Goal: Task Accomplishment & Management: Manage account settings

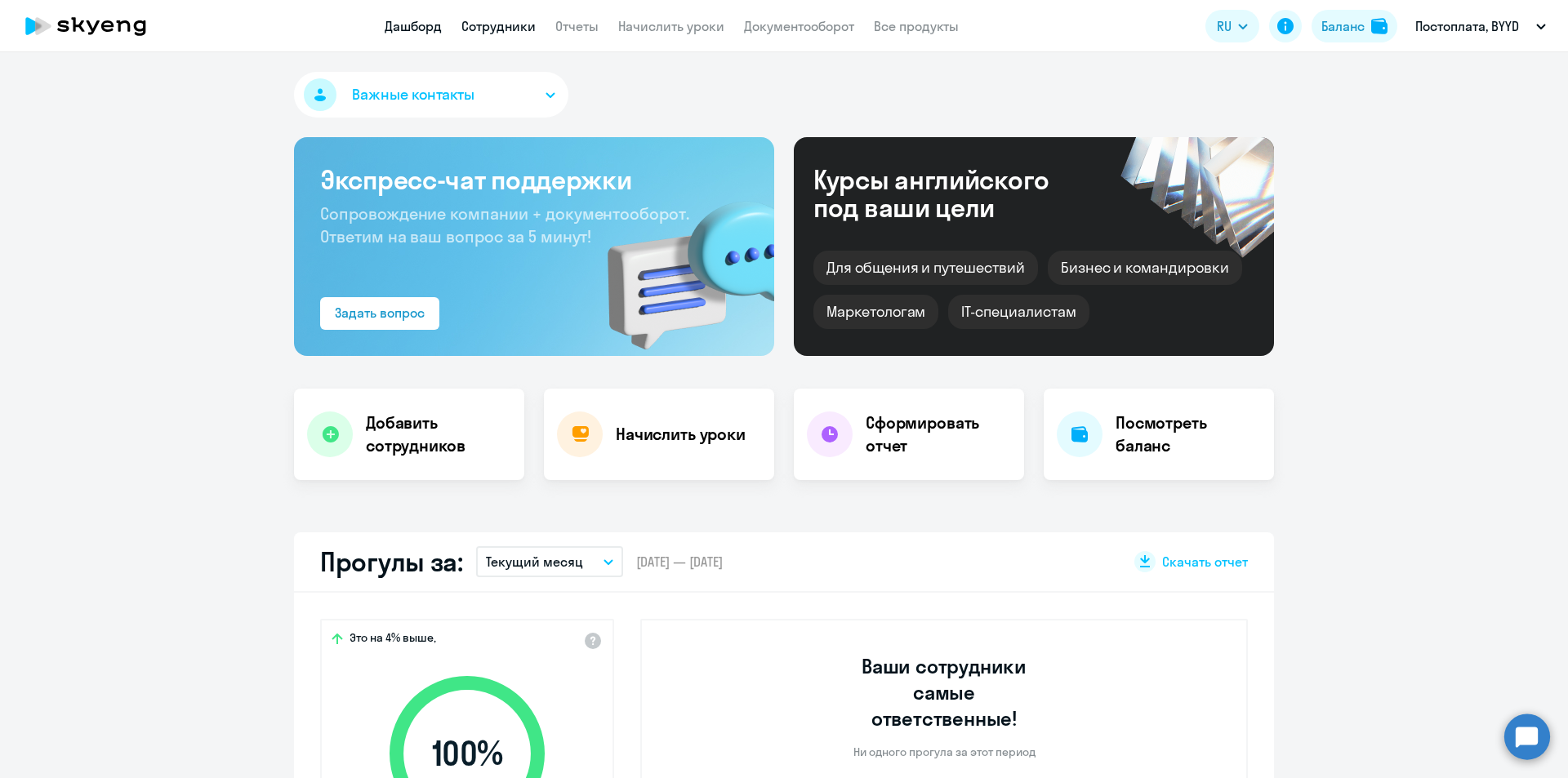
click at [477, 24] on link "Сотрудники" at bounding box center [498, 26] width 74 height 16
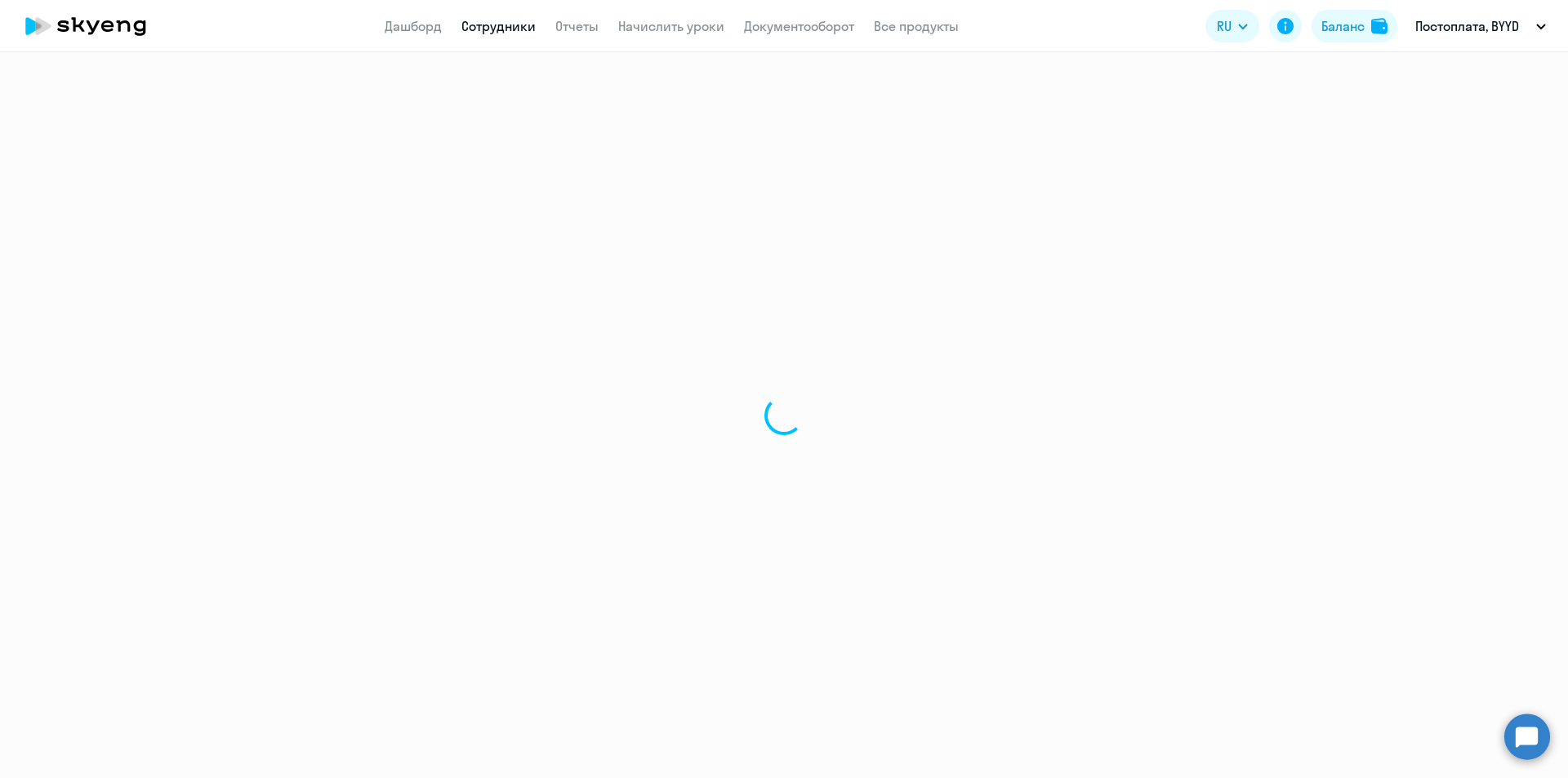
select select "30"
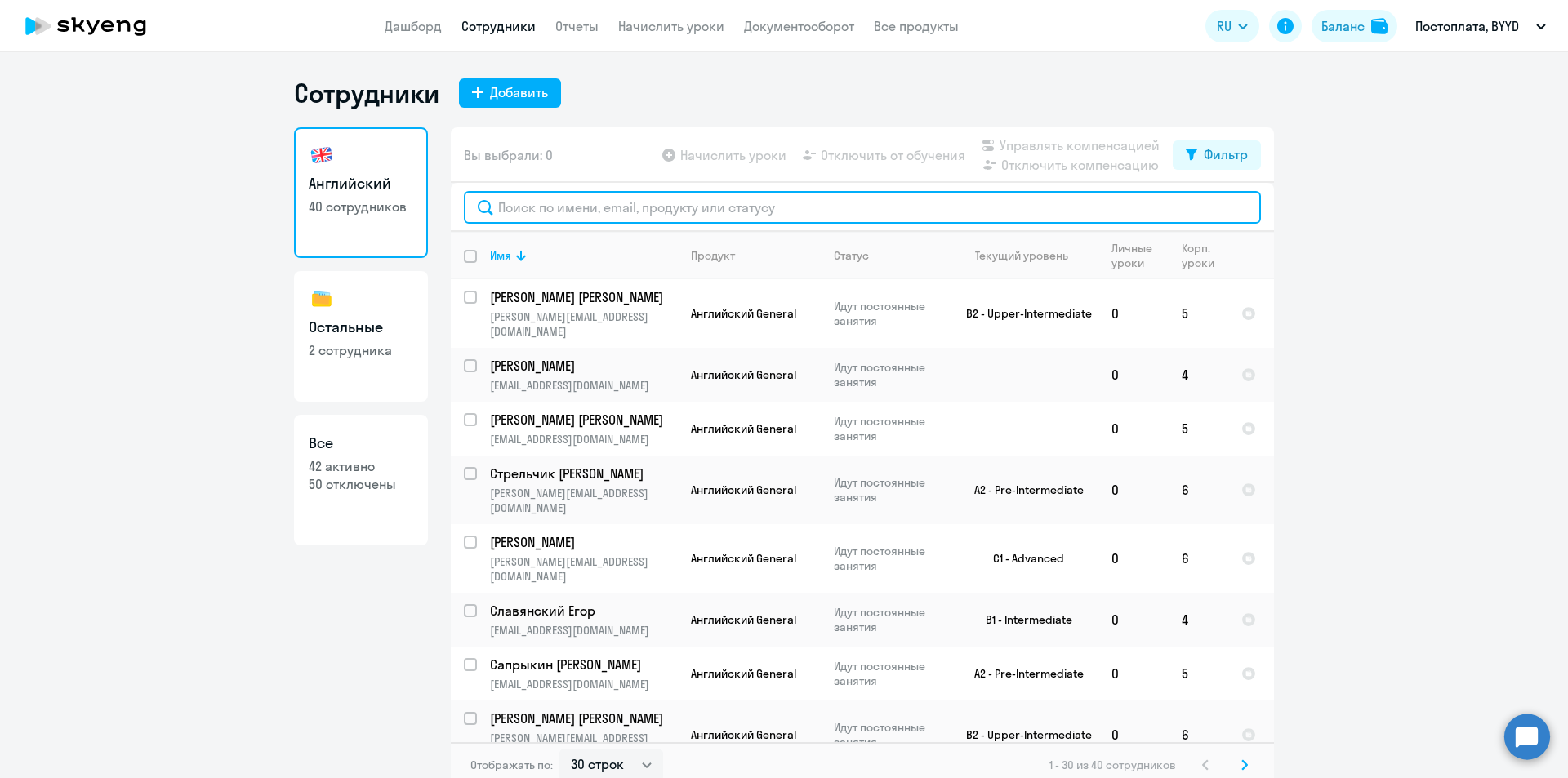
click at [564, 197] on input "text" at bounding box center [862, 208] width 797 height 33
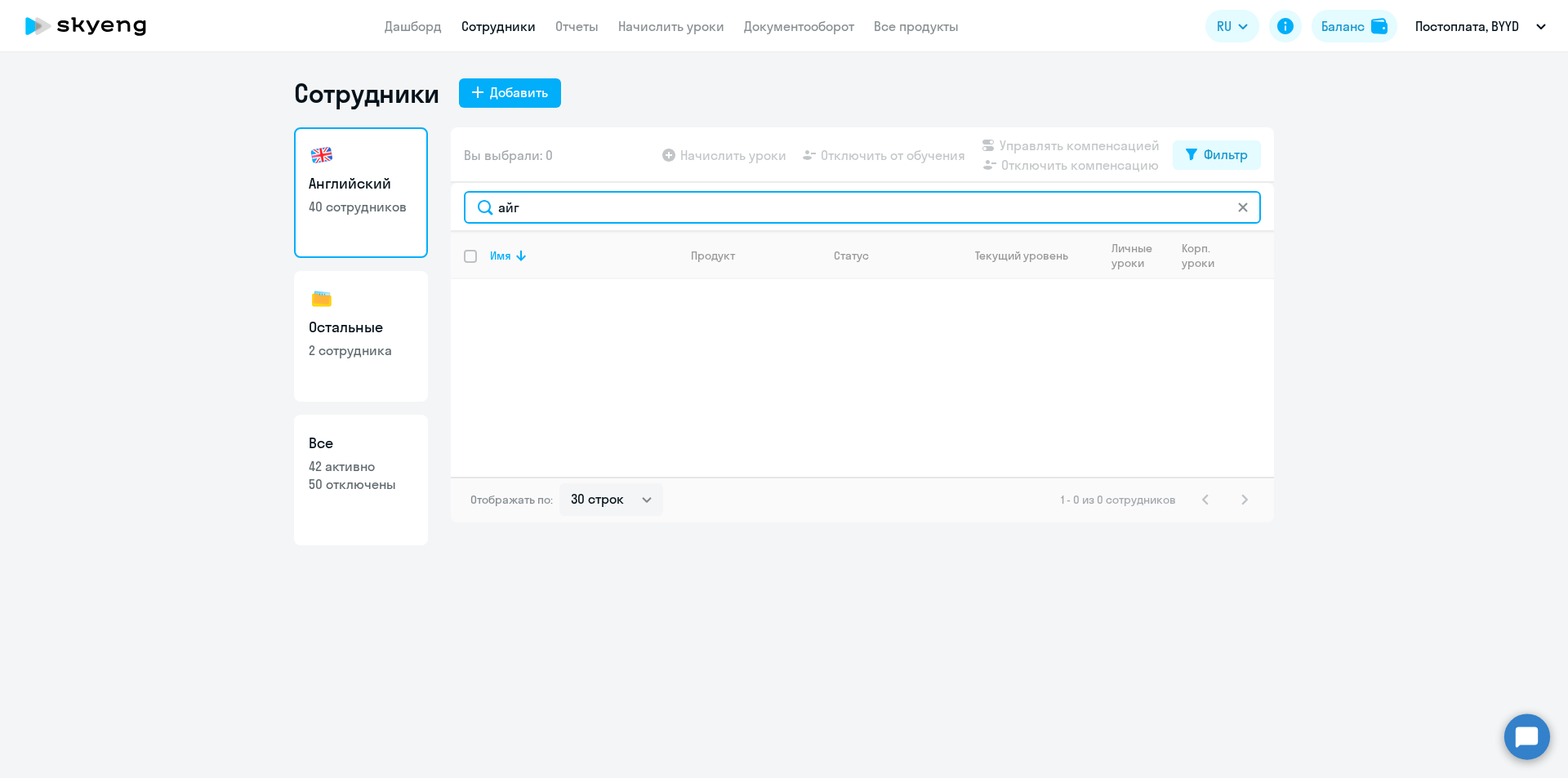
drag, startPoint x: 528, startPoint y: 205, endPoint x: 460, endPoint y: 191, distance: 69.4
click at [460, 191] on div "айг" at bounding box center [863, 207] width 823 height 49
type input "сака"
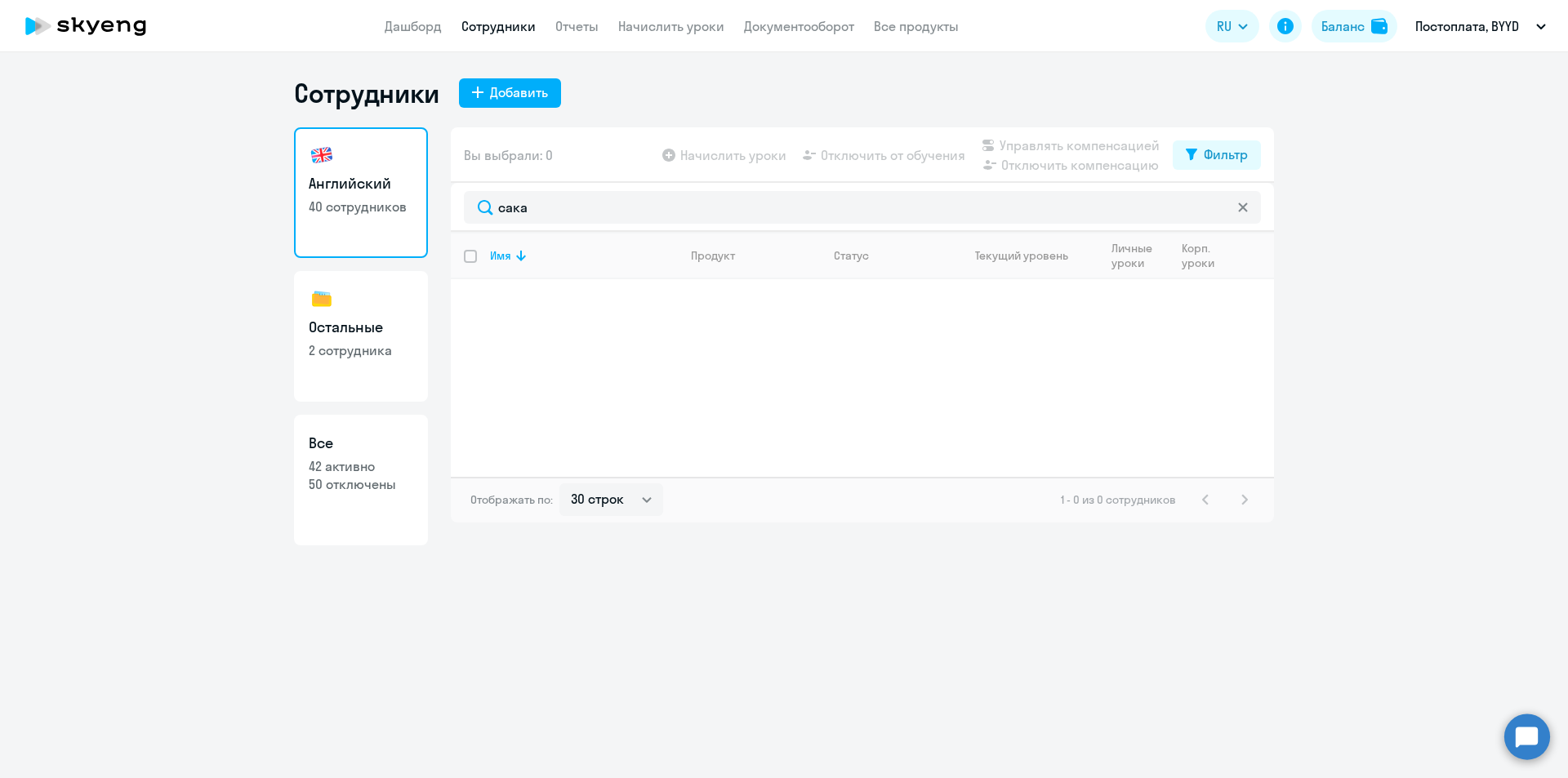
click at [346, 360] on link "Остальные 2 сотрудника" at bounding box center [361, 337] width 134 height 131
select select "30"
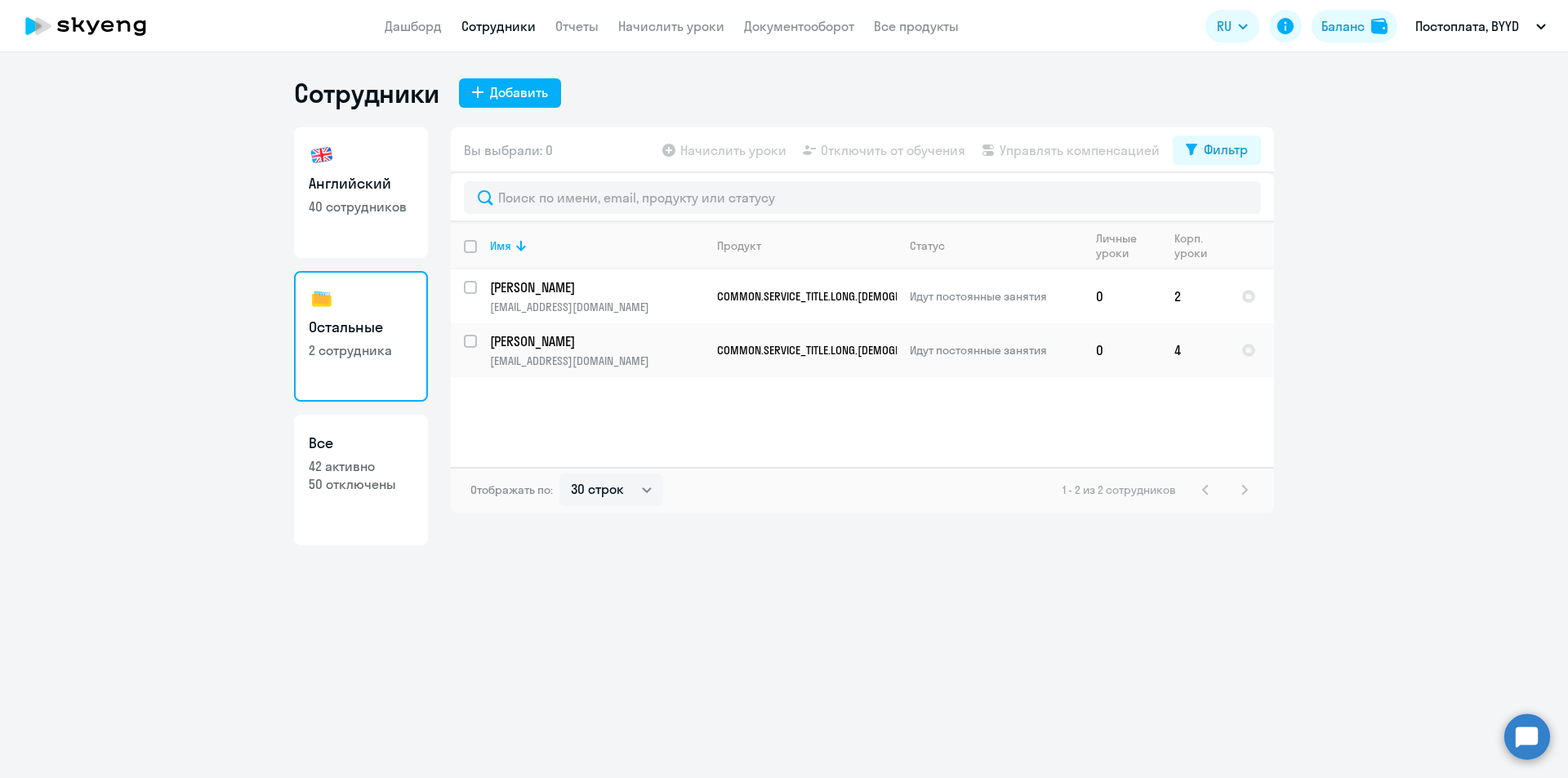
click at [350, 491] on p "50 отключены" at bounding box center [361, 484] width 105 height 18
select select "30"
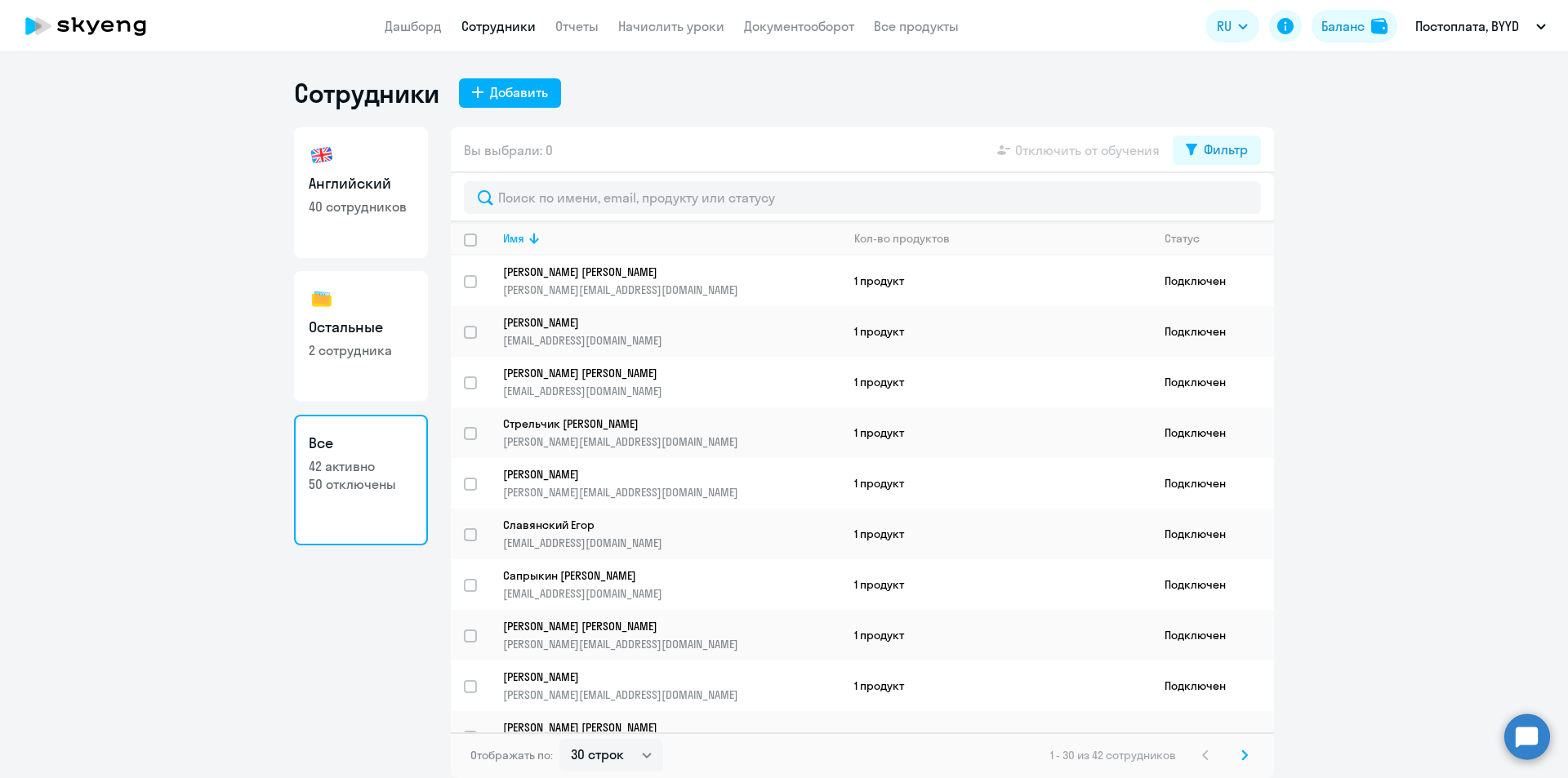
click at [360, 183] on h3 "Английский" at bounding box center [361, 184] width 105 height 21
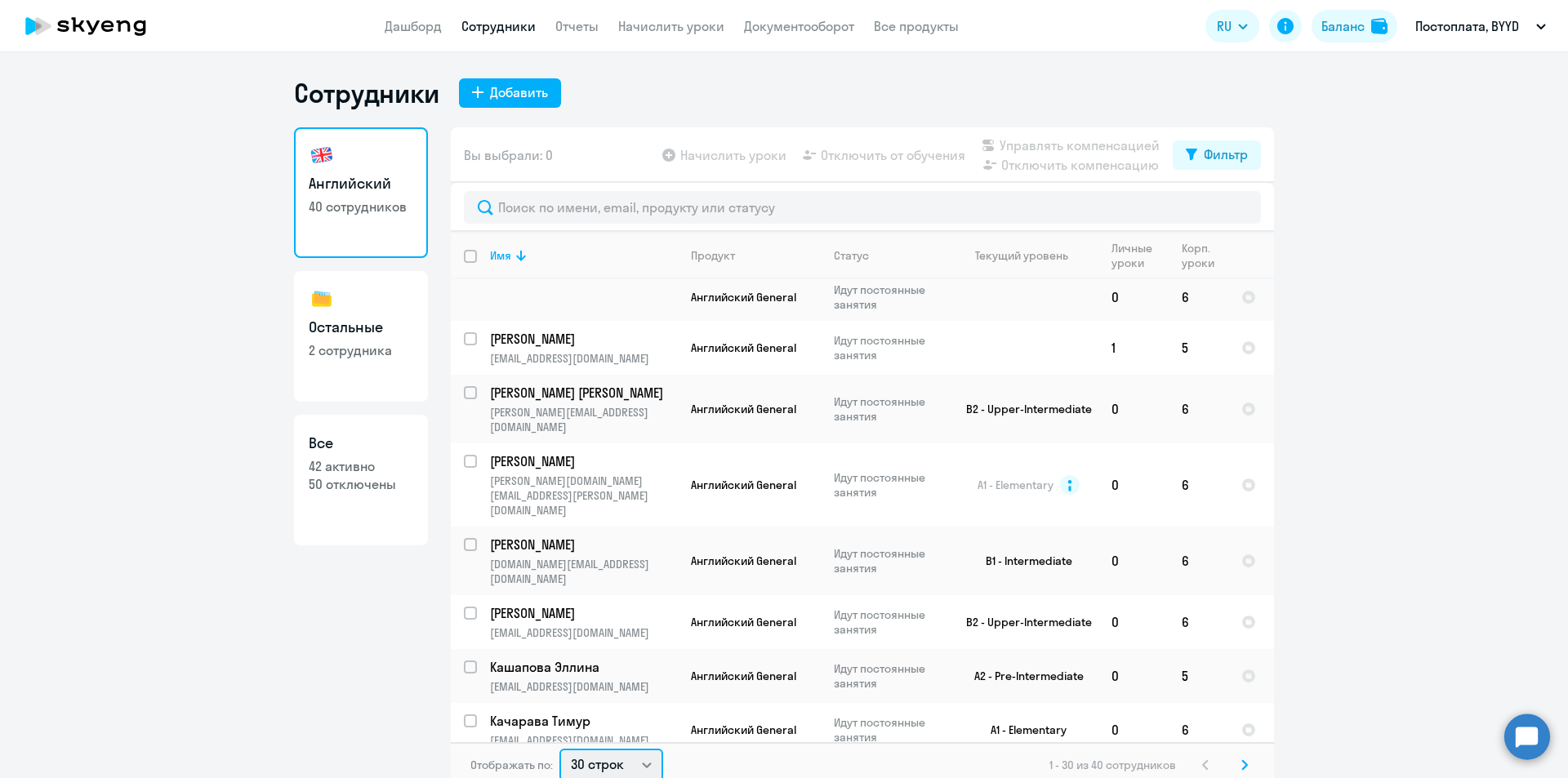
scroll to position [3, 0]
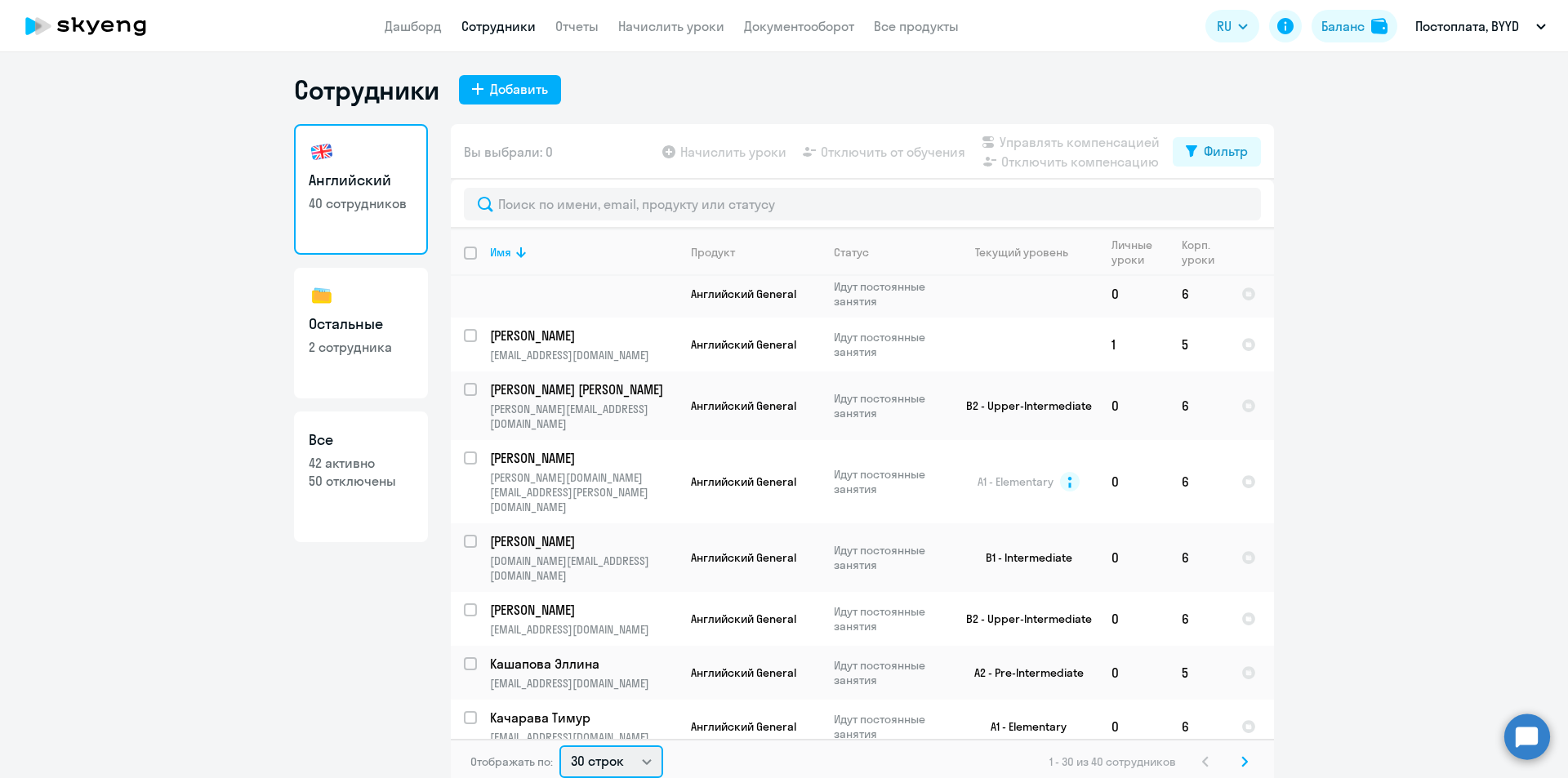
click at [644, 758] on select "30 строк 50 строк 100 строк" at bounding box center [611, 762] width 104 height 33
select select "100"
click at [559, 745] on select "30 строк 50 строк 100 строк" at bounding box center [611, 762] width 104 height 33
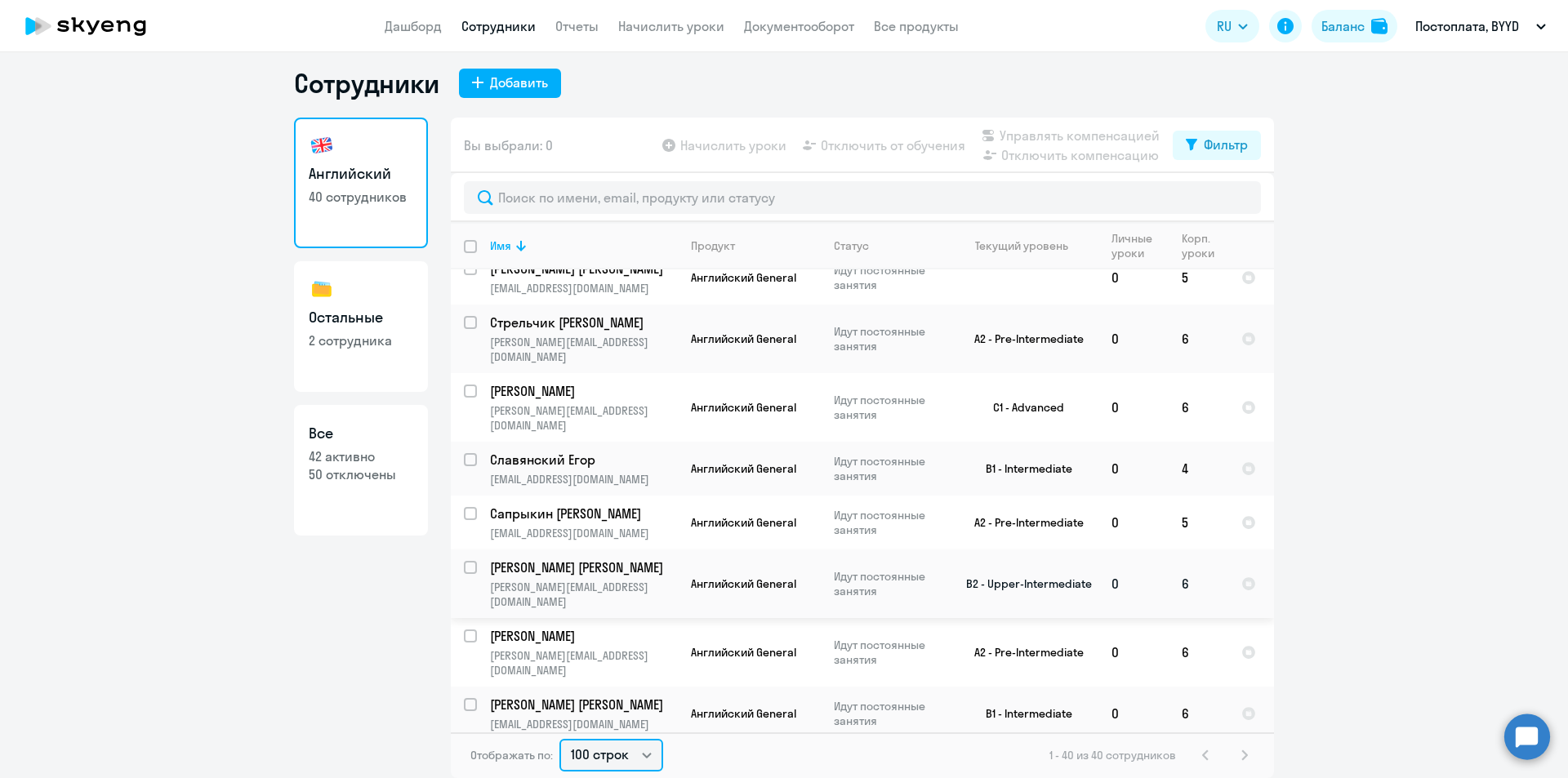
scroll to position [0, 0]
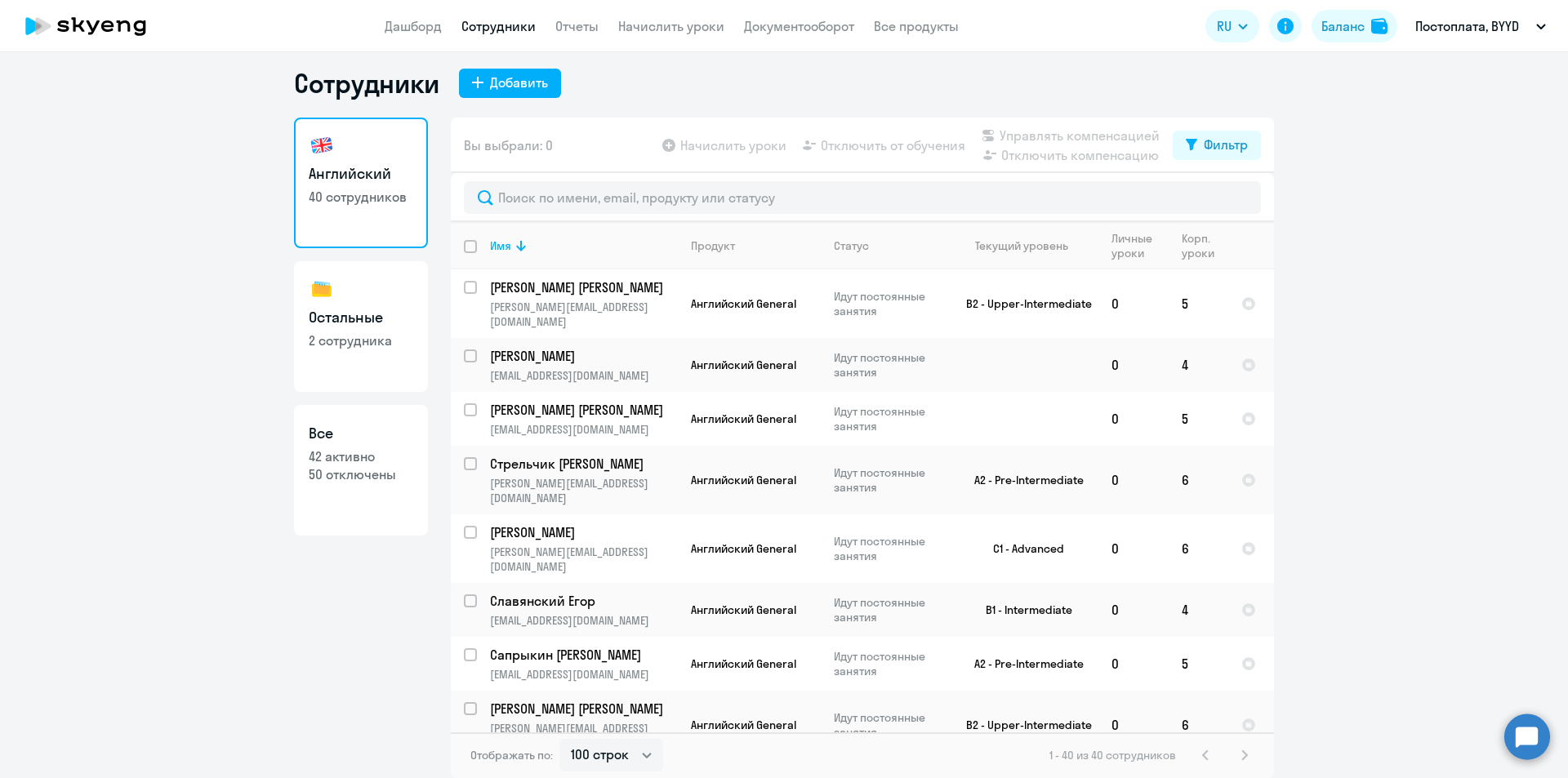
click at [394, 36] on app-header "Дашборд Сотрудники Отчеты Начислить уроки Документооборот Все продукты Дашборд …" at bounding box center [784, 26] width 1568 height 52
click at [395, 29] on link "Дашборд" at bounding box center [413, 26] width 57 height 16
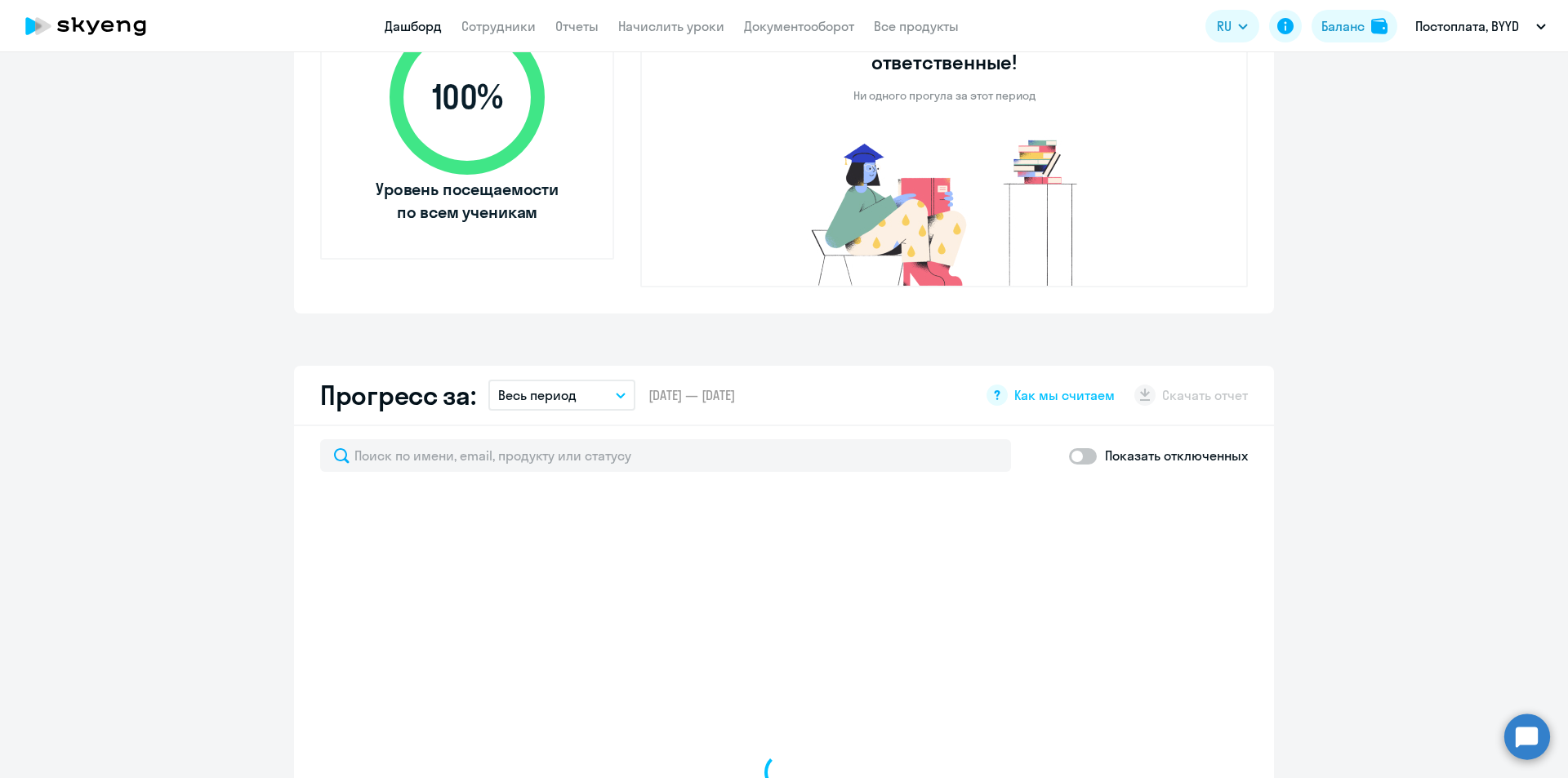
scroll to position [826, 0]
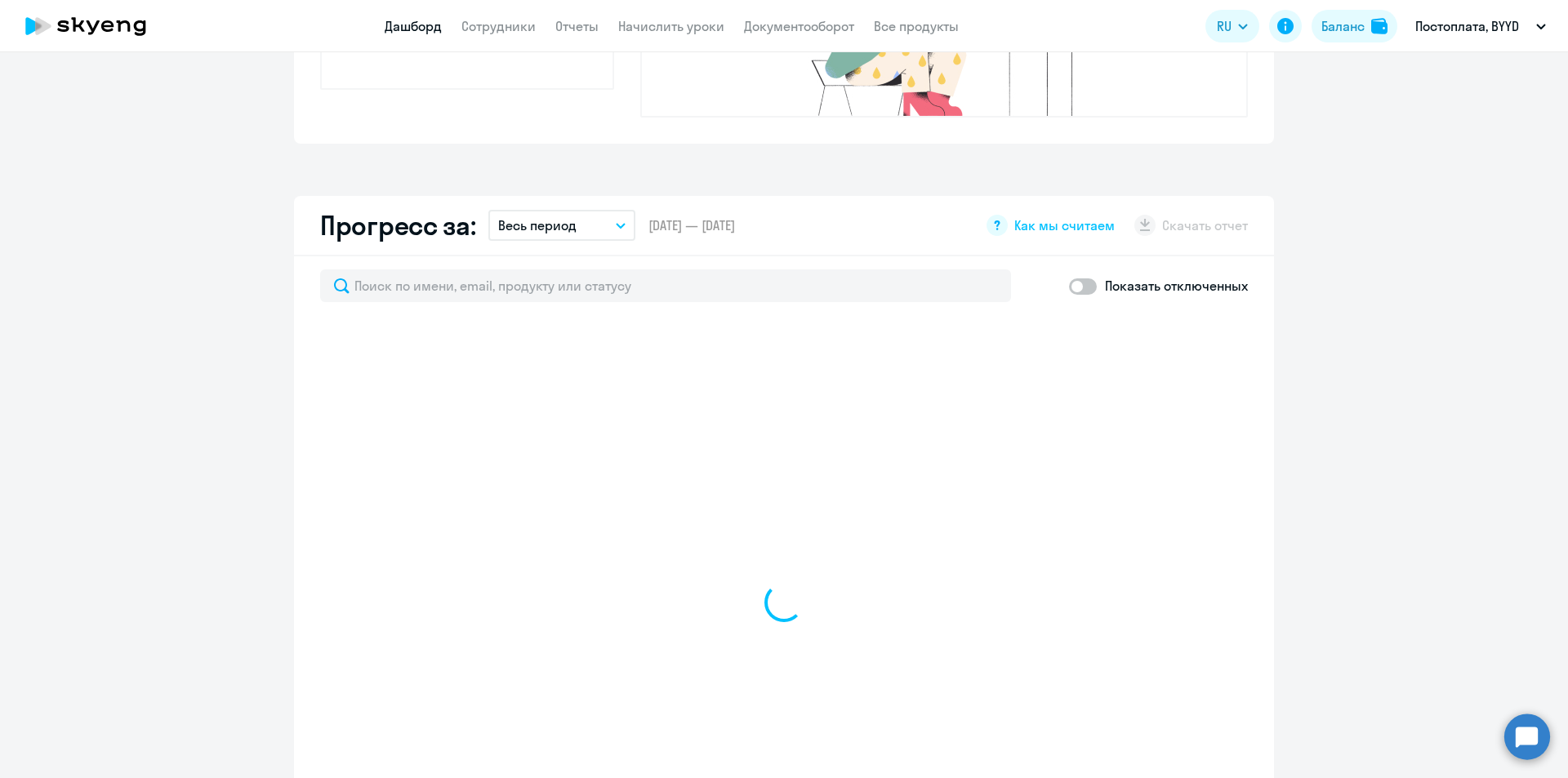
click at [607, 210] on button "Весь период" at bounding box center [562, 225] width 147 height 31
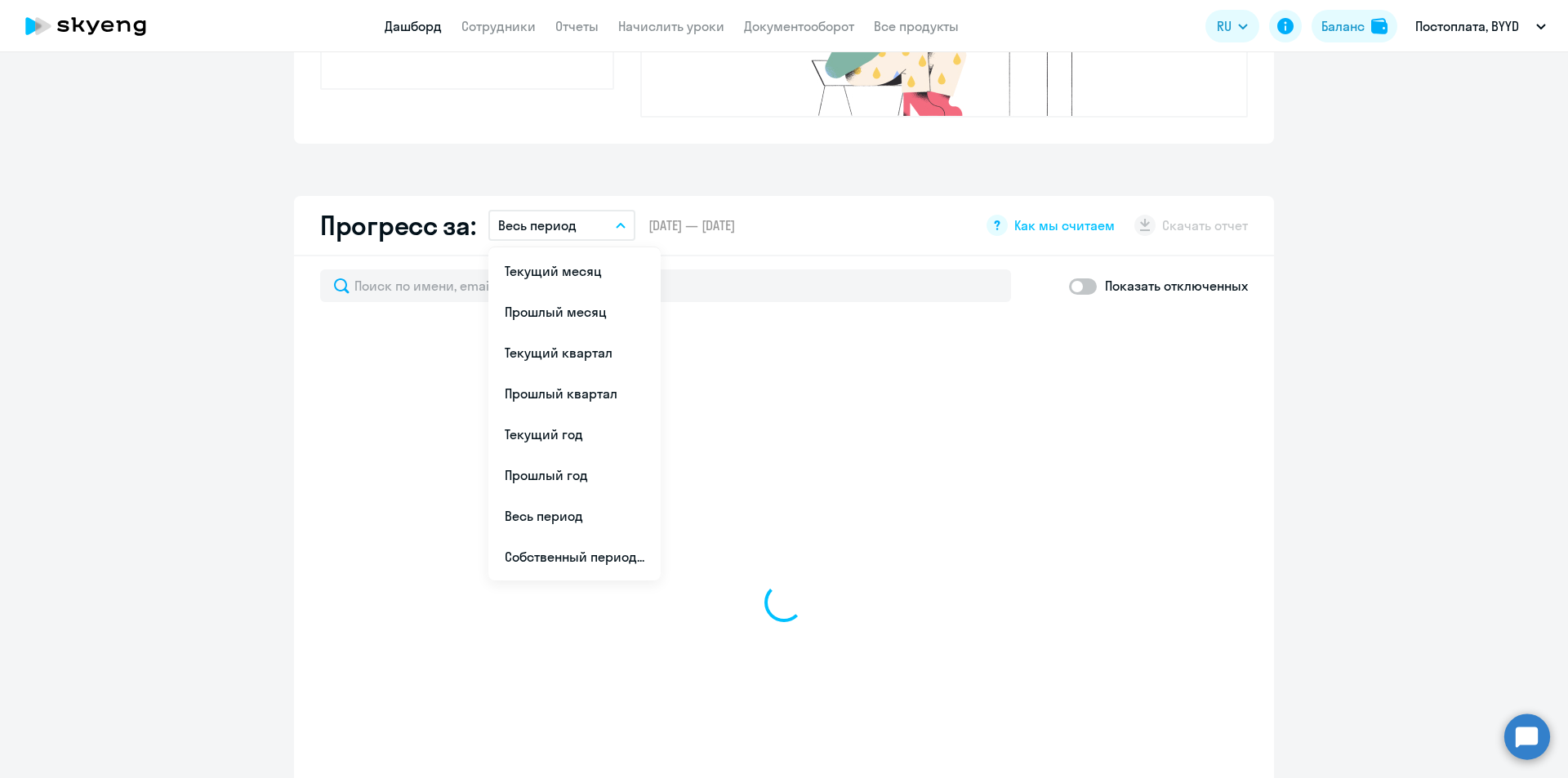
scroll to position [418, 0]
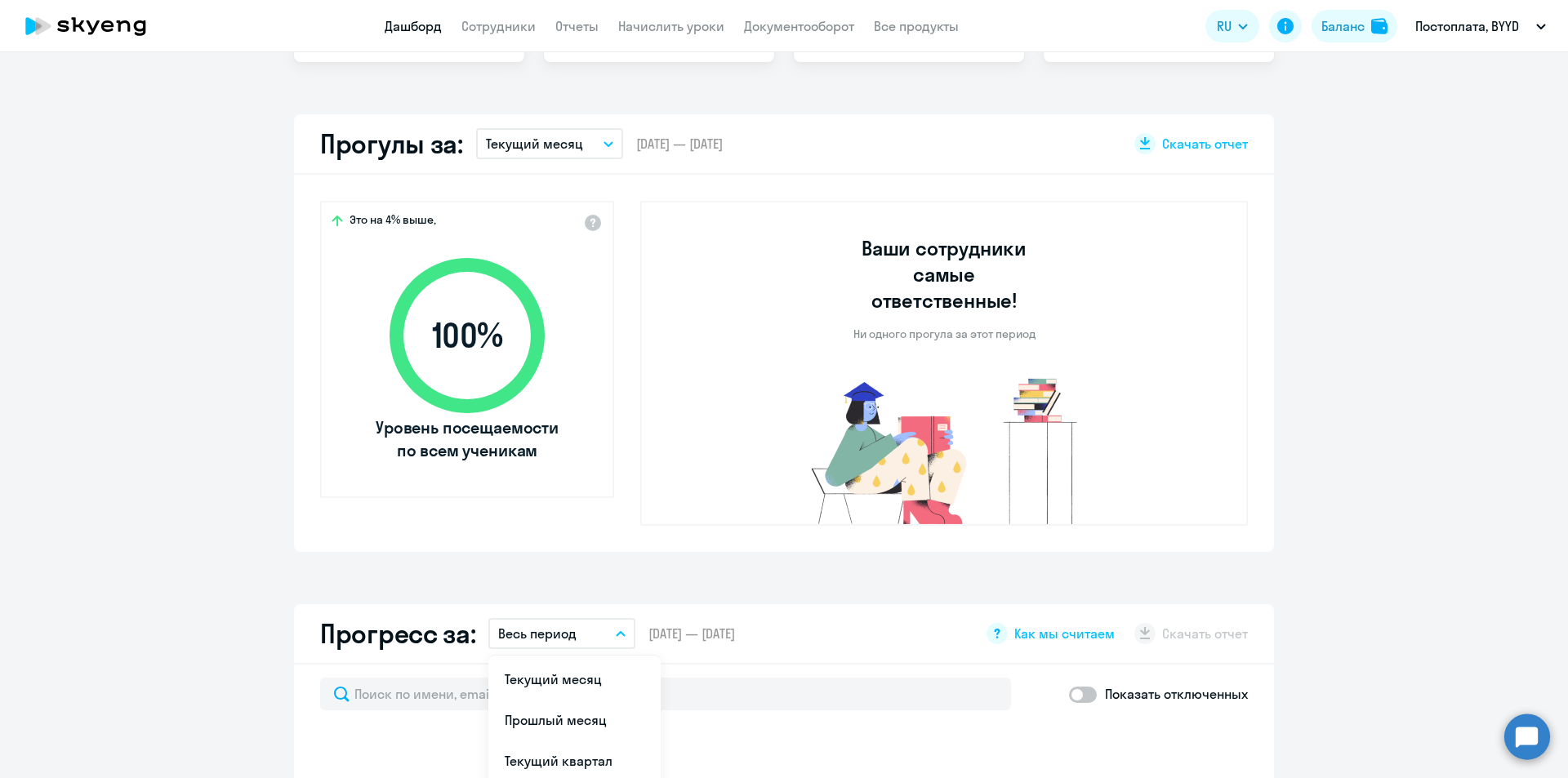
click at [579, 145] on button "Текущий месяц" at bounding box center [549, 143] width 147 height 31
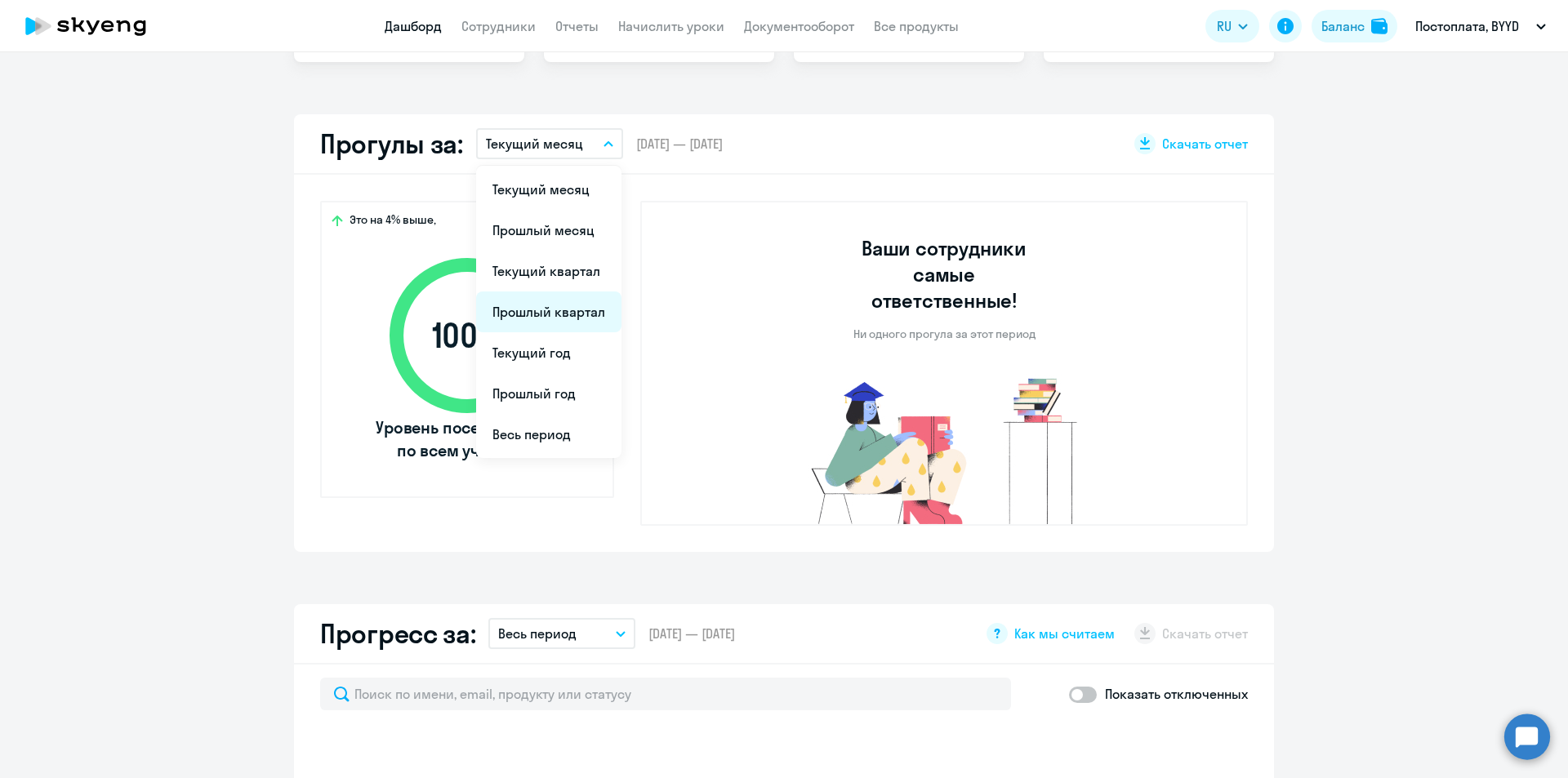
click at [532, 308] on li "Прошлый квартал" at bounding box center [548, 312] width 145 height 40
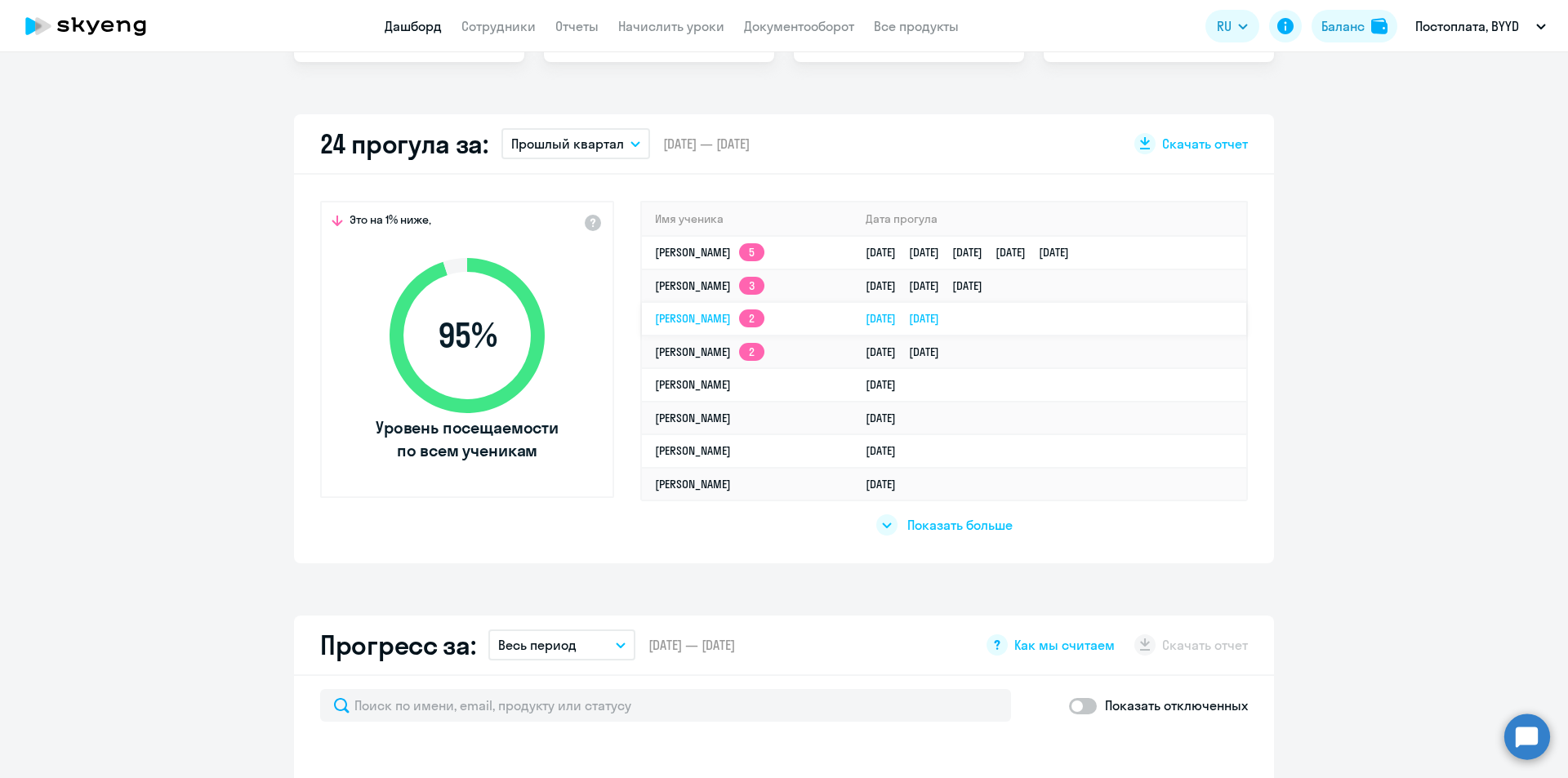
select select "30"
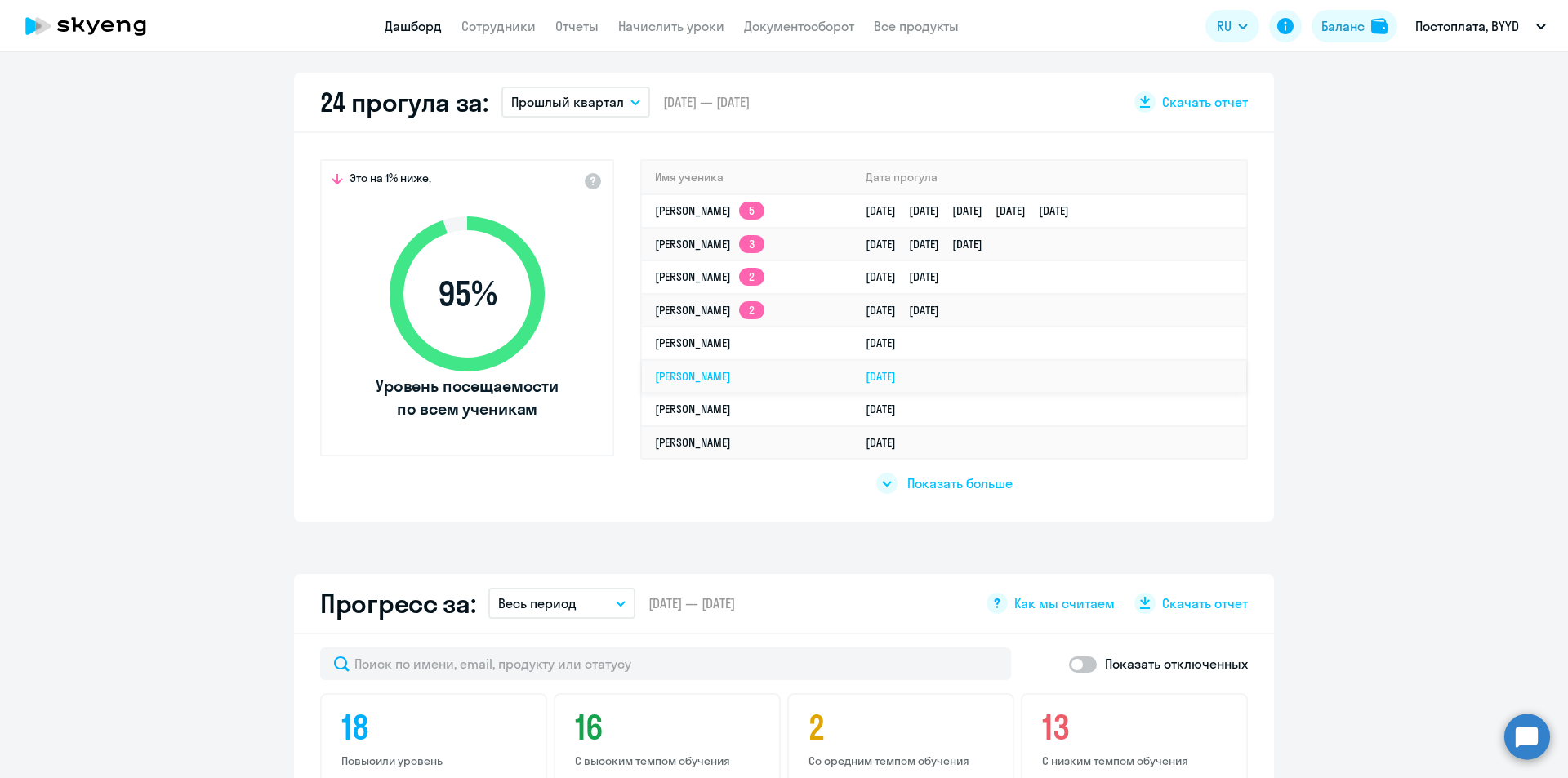
scroll to position [500, 0]
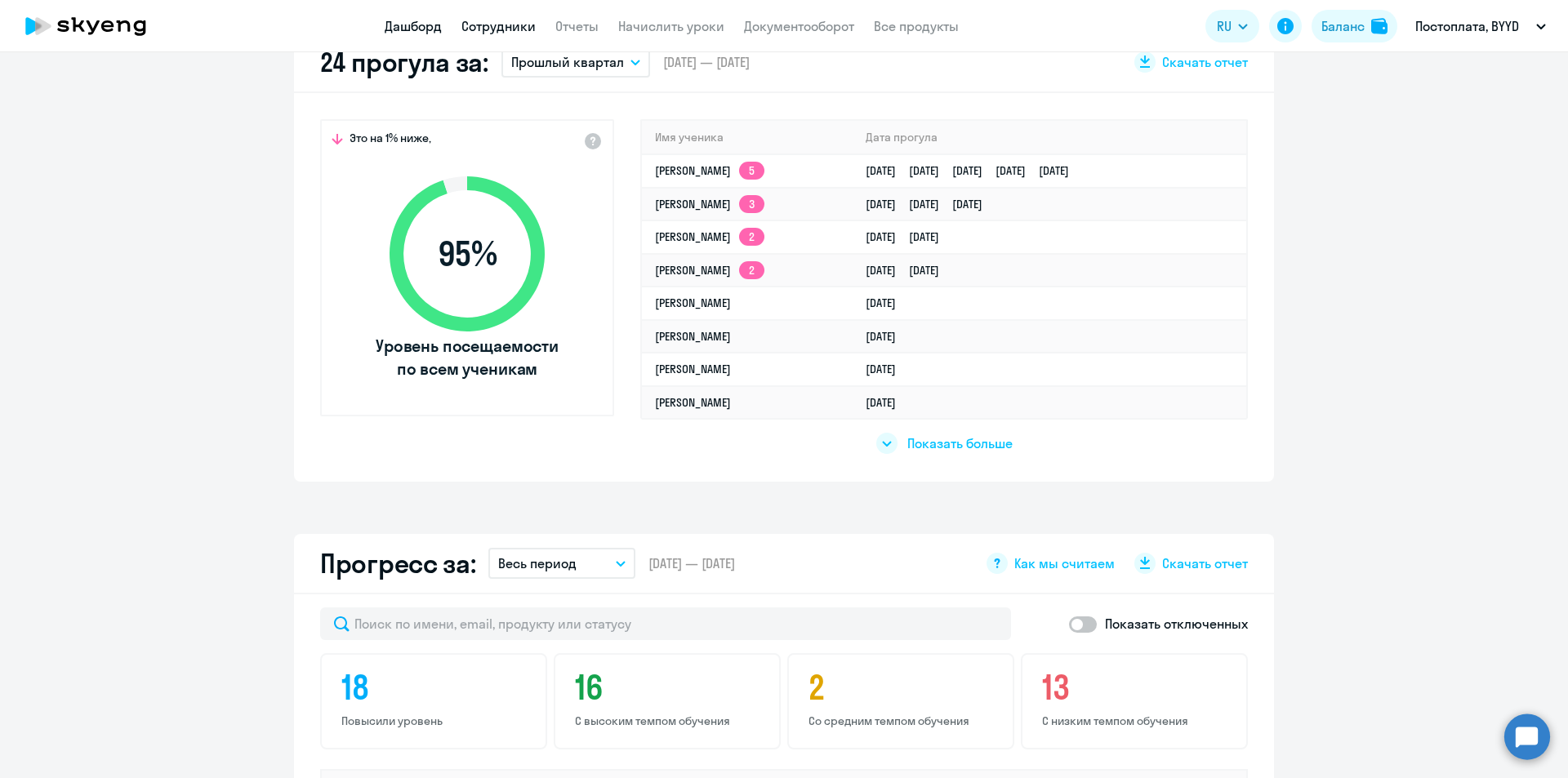
click at [489, 21] on link "Сотрудники" at bounding box center [498, 26] width 74 height 16
select select "30"
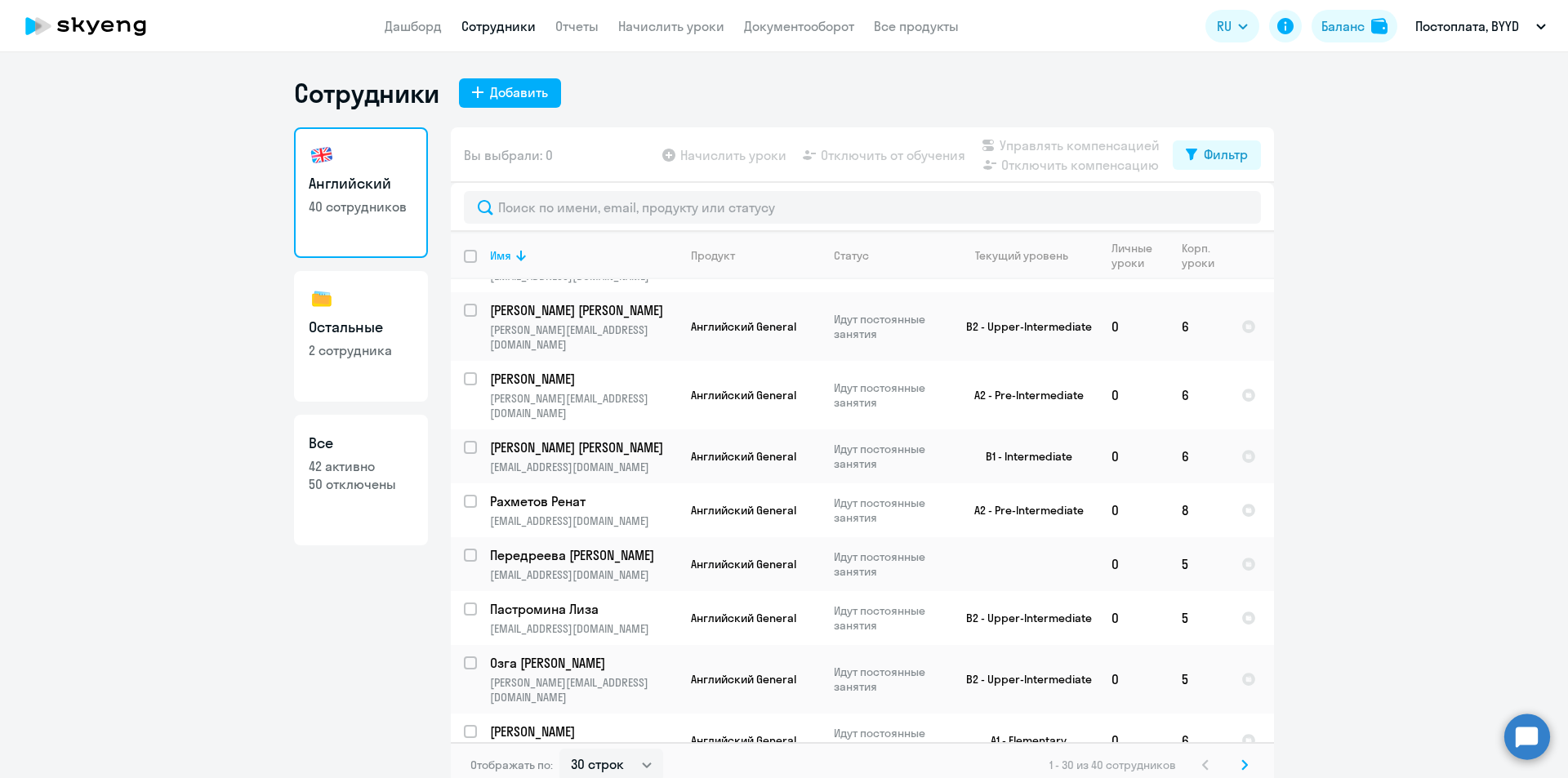
scroll to position [898, 0]
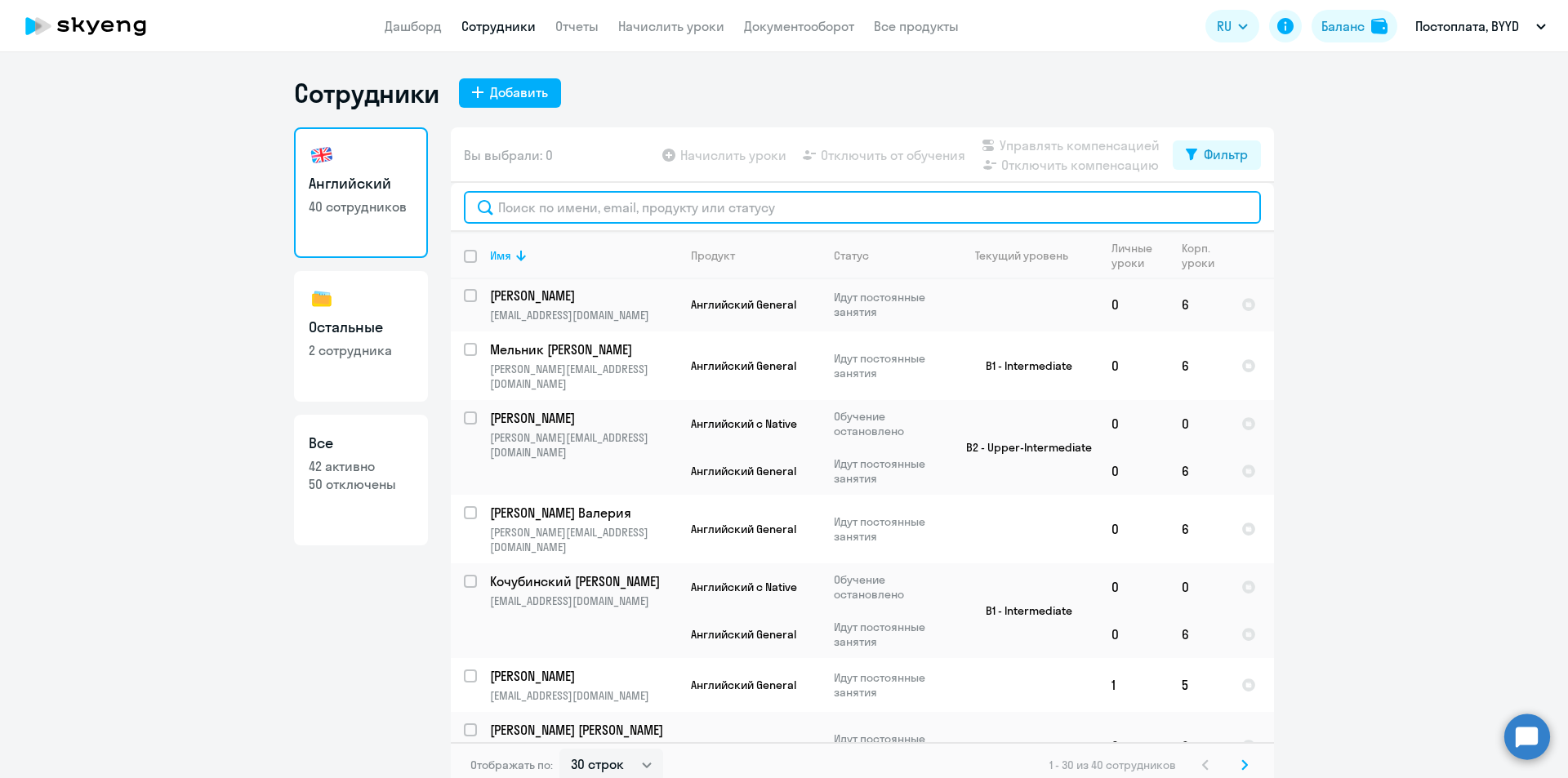
click at [503, 203] on input "text" at bounding box center [862, 208] width 797 height 33
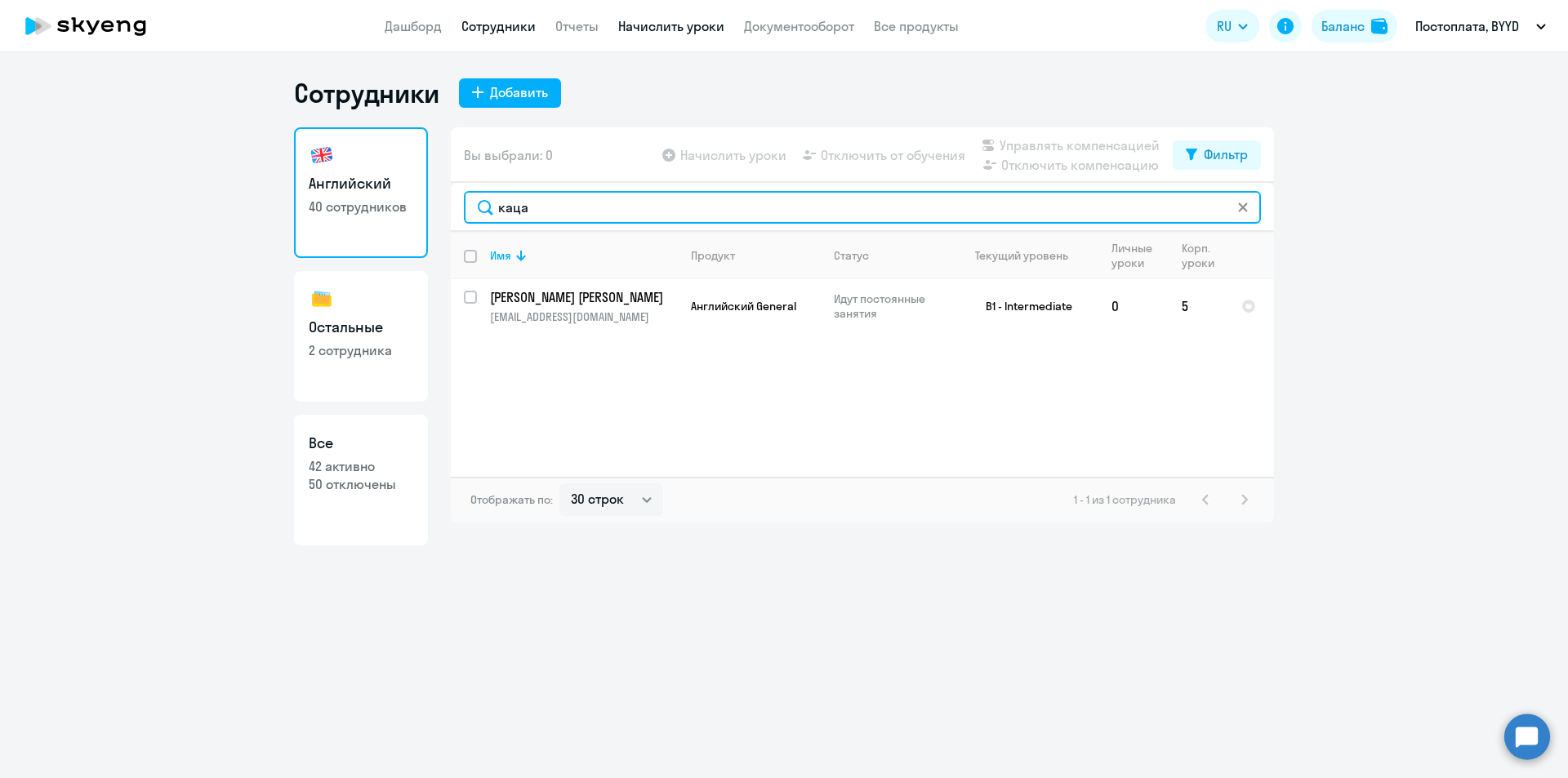
type input "каца"
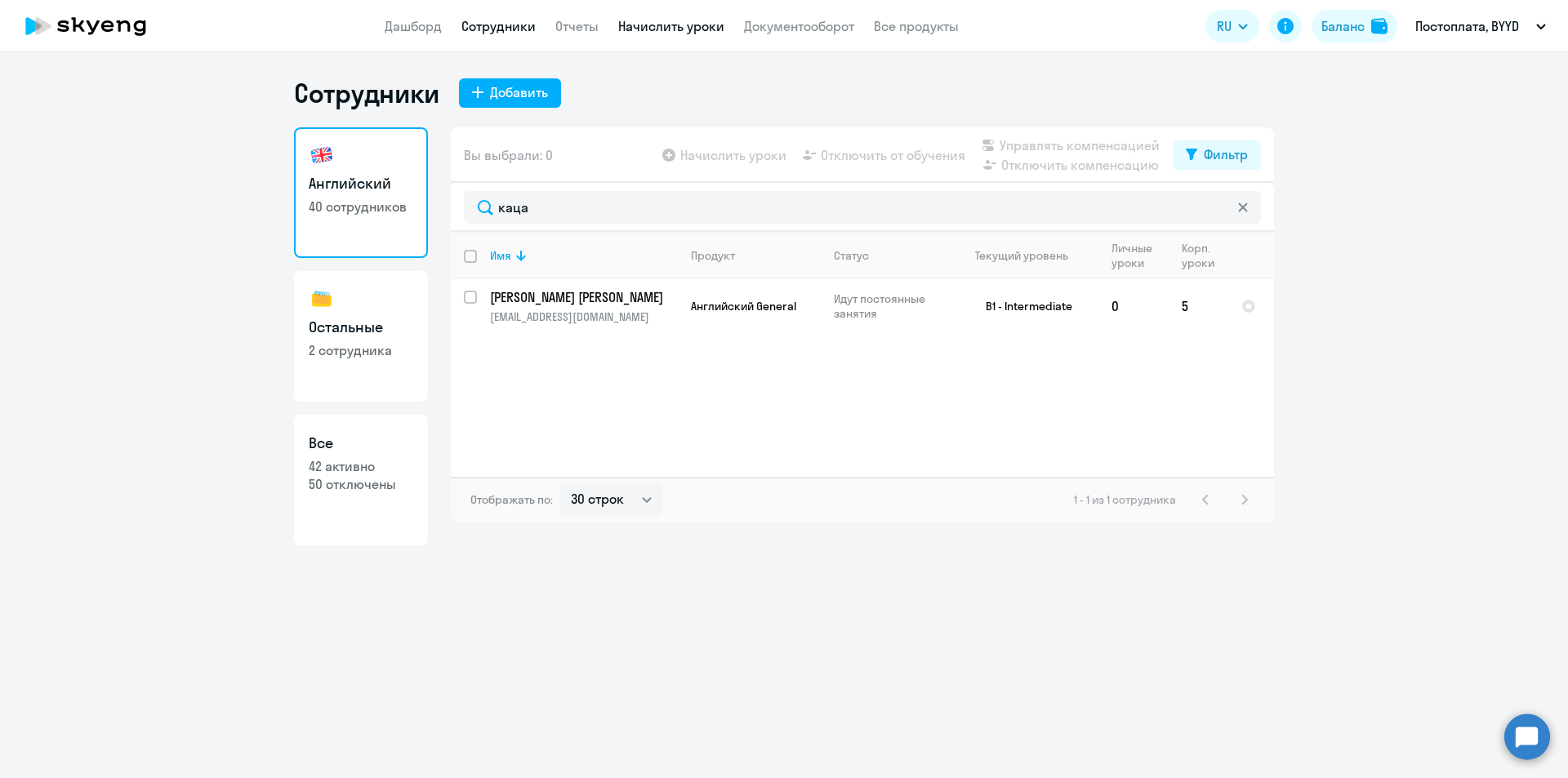
click at [667, 29] on link "Начислить уроки" at bounding box center [671, 26] width 106 height 16
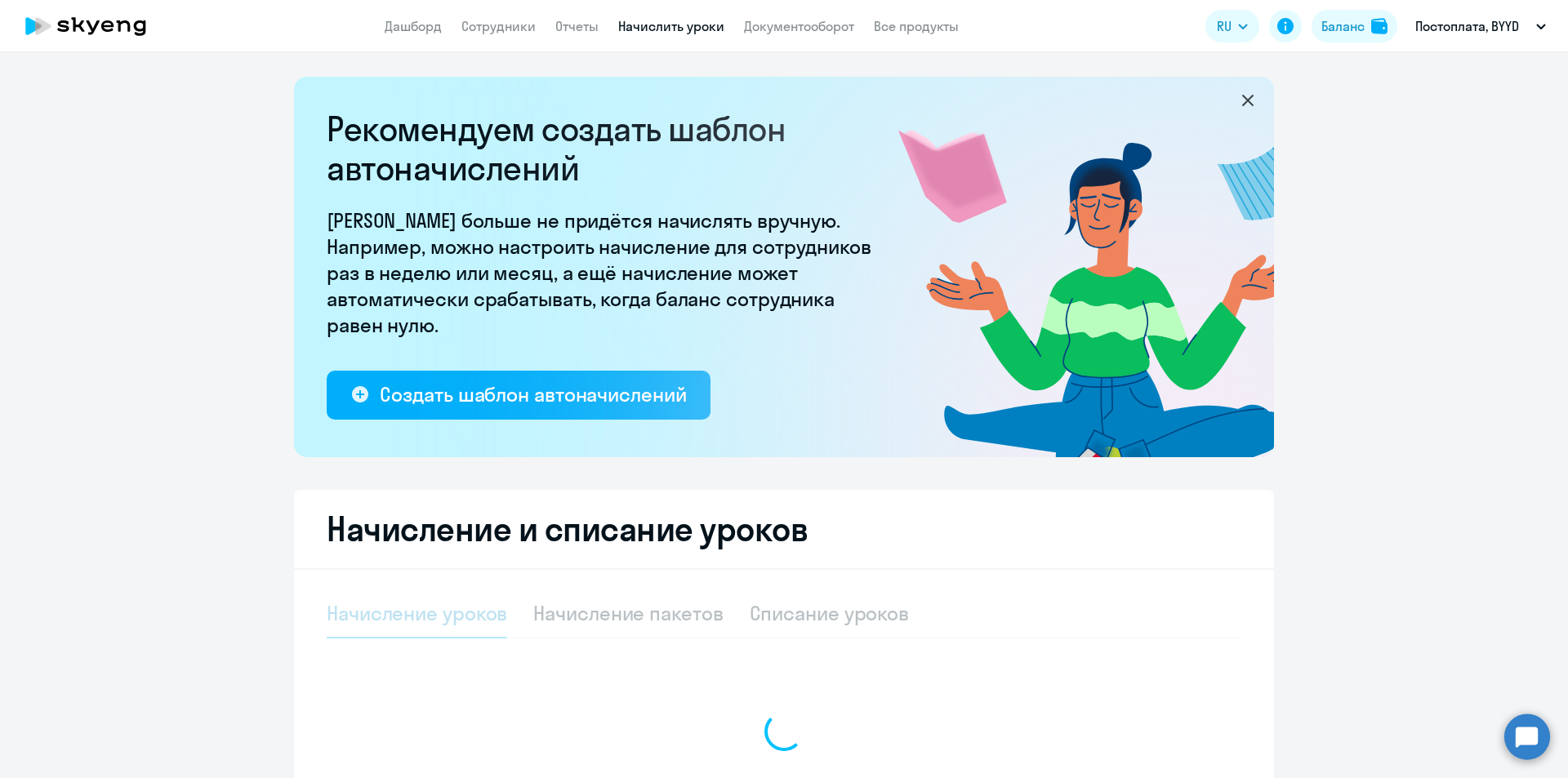
select select "10"
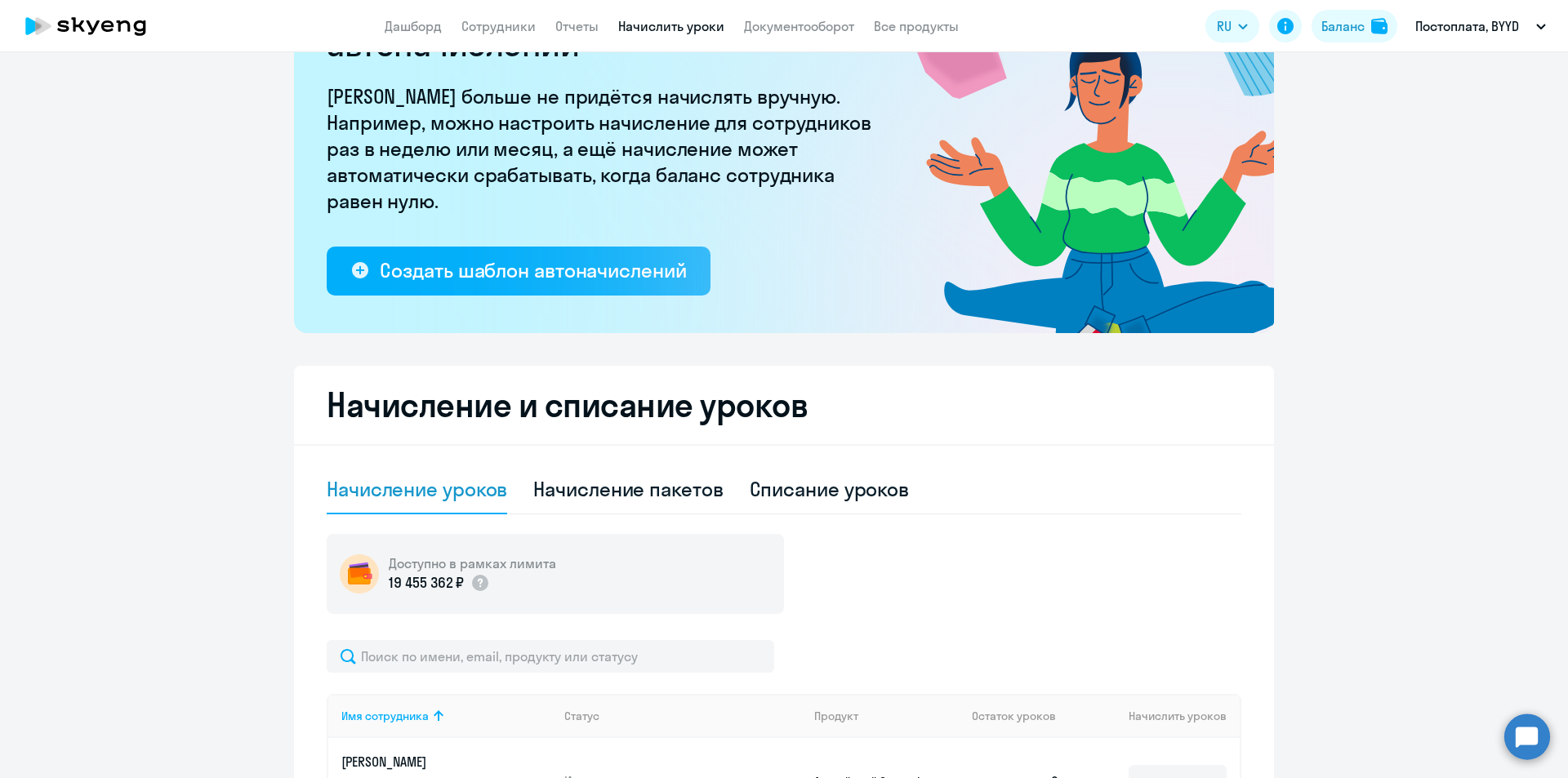
scroll to position [327, 0]
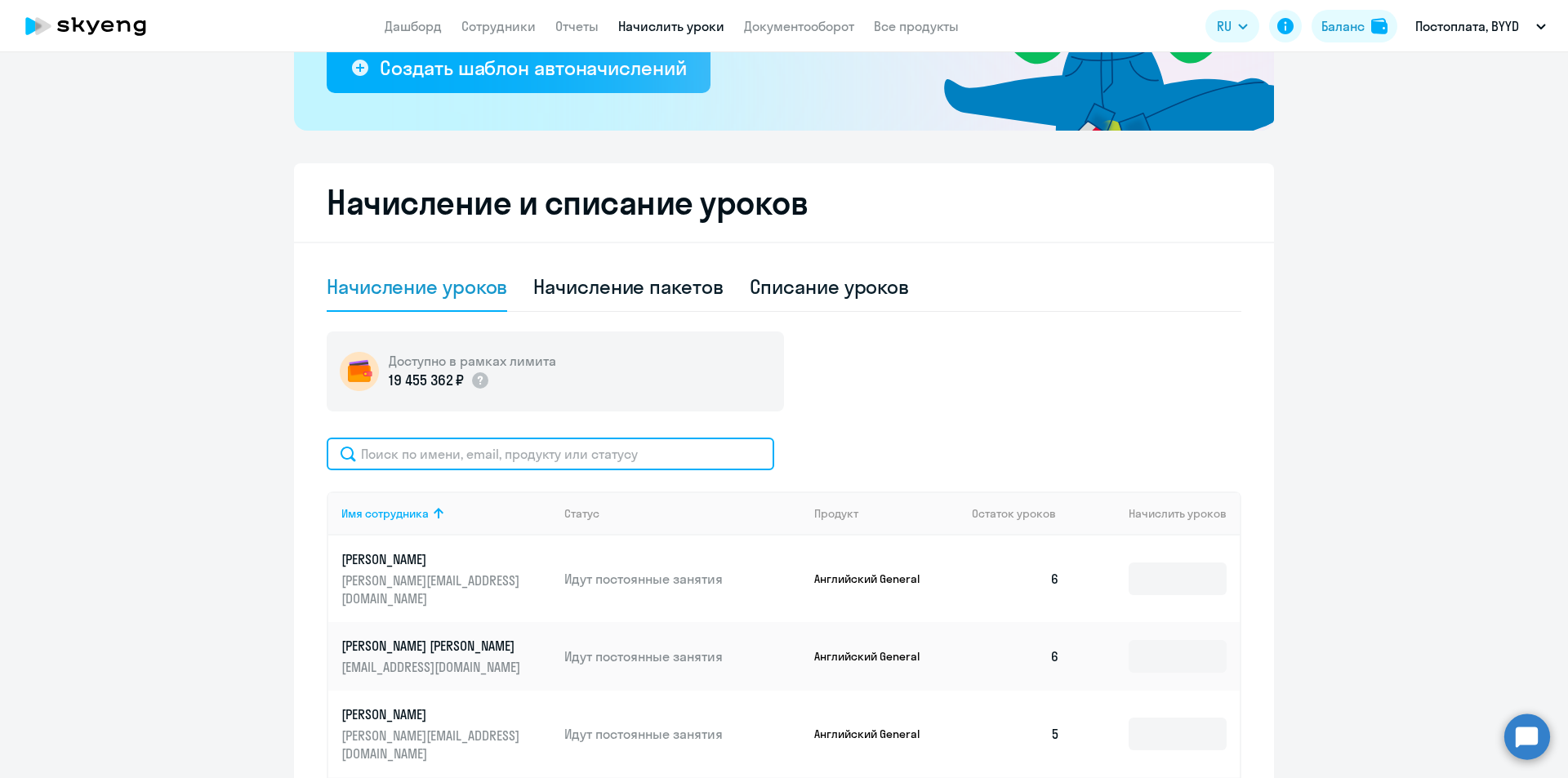
click at [464, 462] on input "text" at bounding box center [550, 454] width 447 height 33
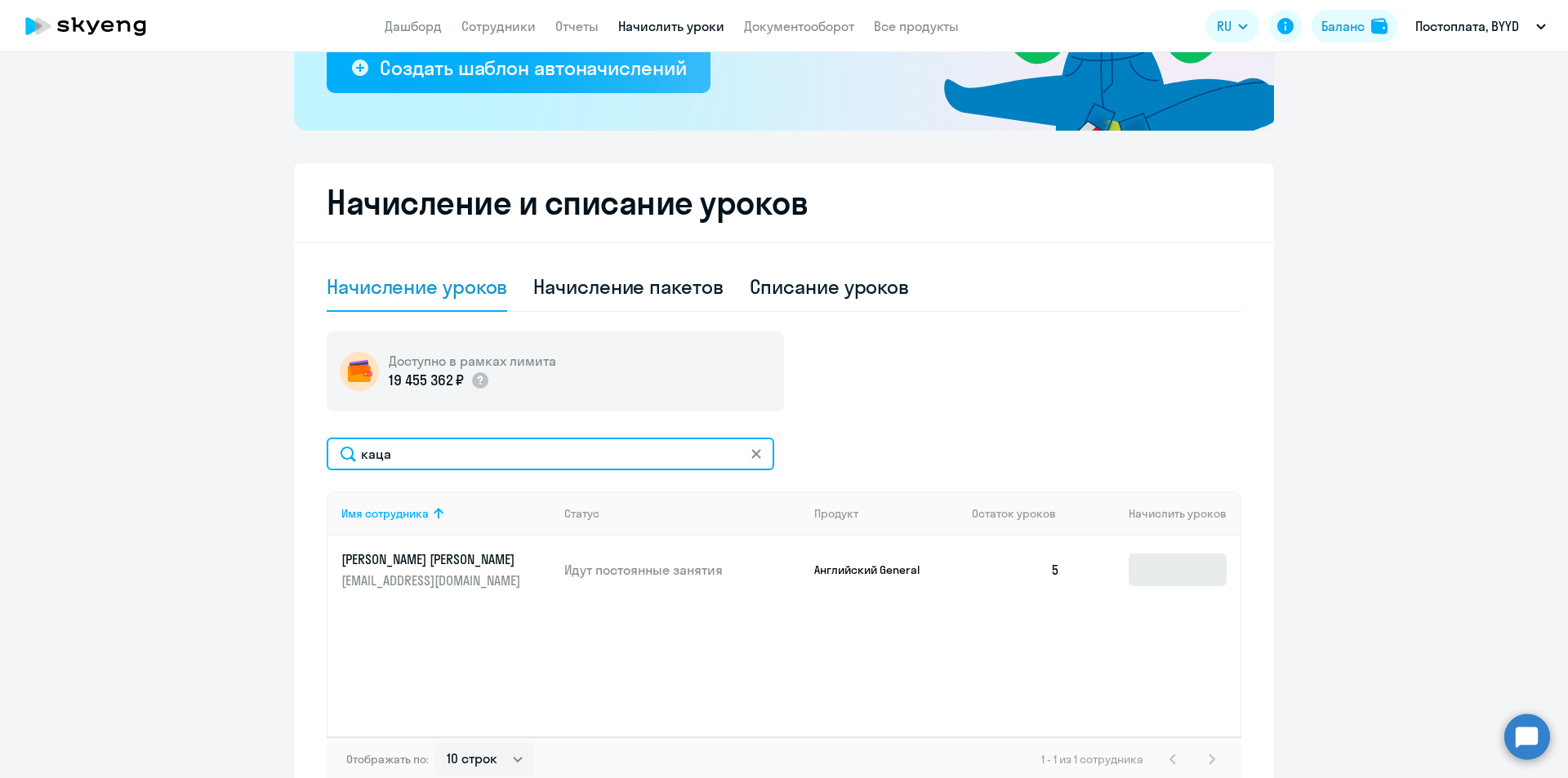
type input "каца"
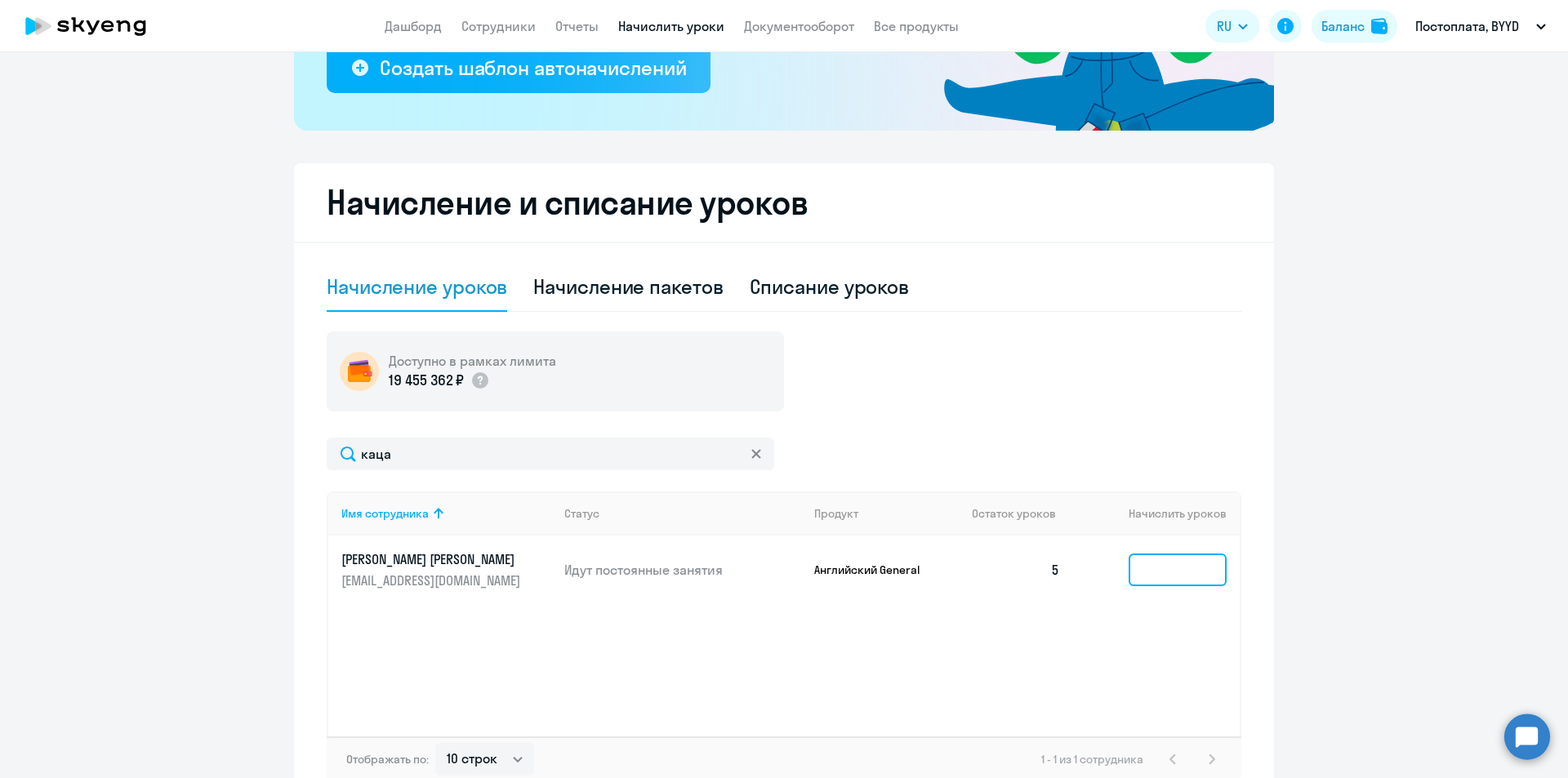
click at [1173, 559] on input at bounding box center [1177, 570] width 98 height 33
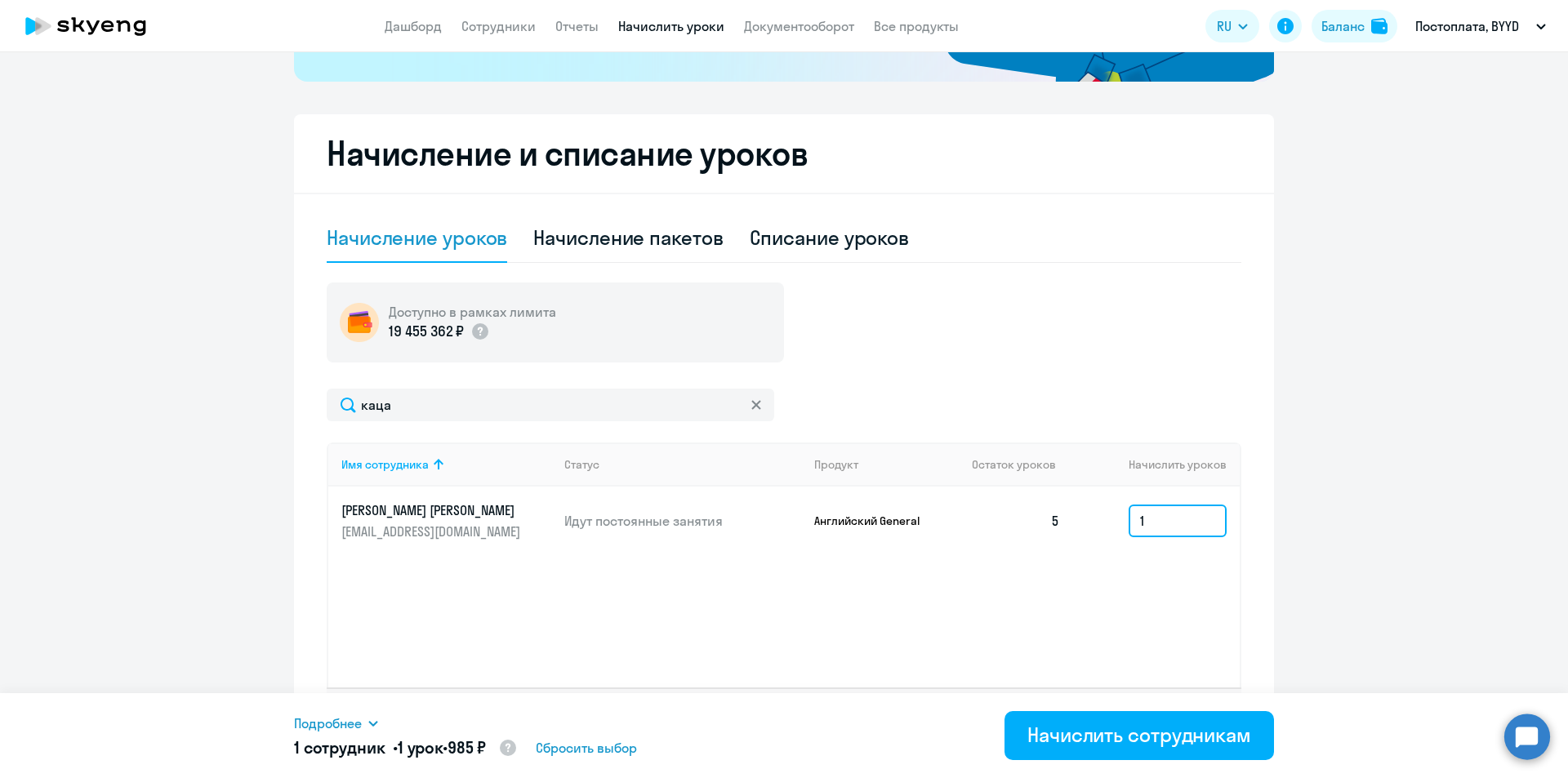
scroll to position [422, 0]
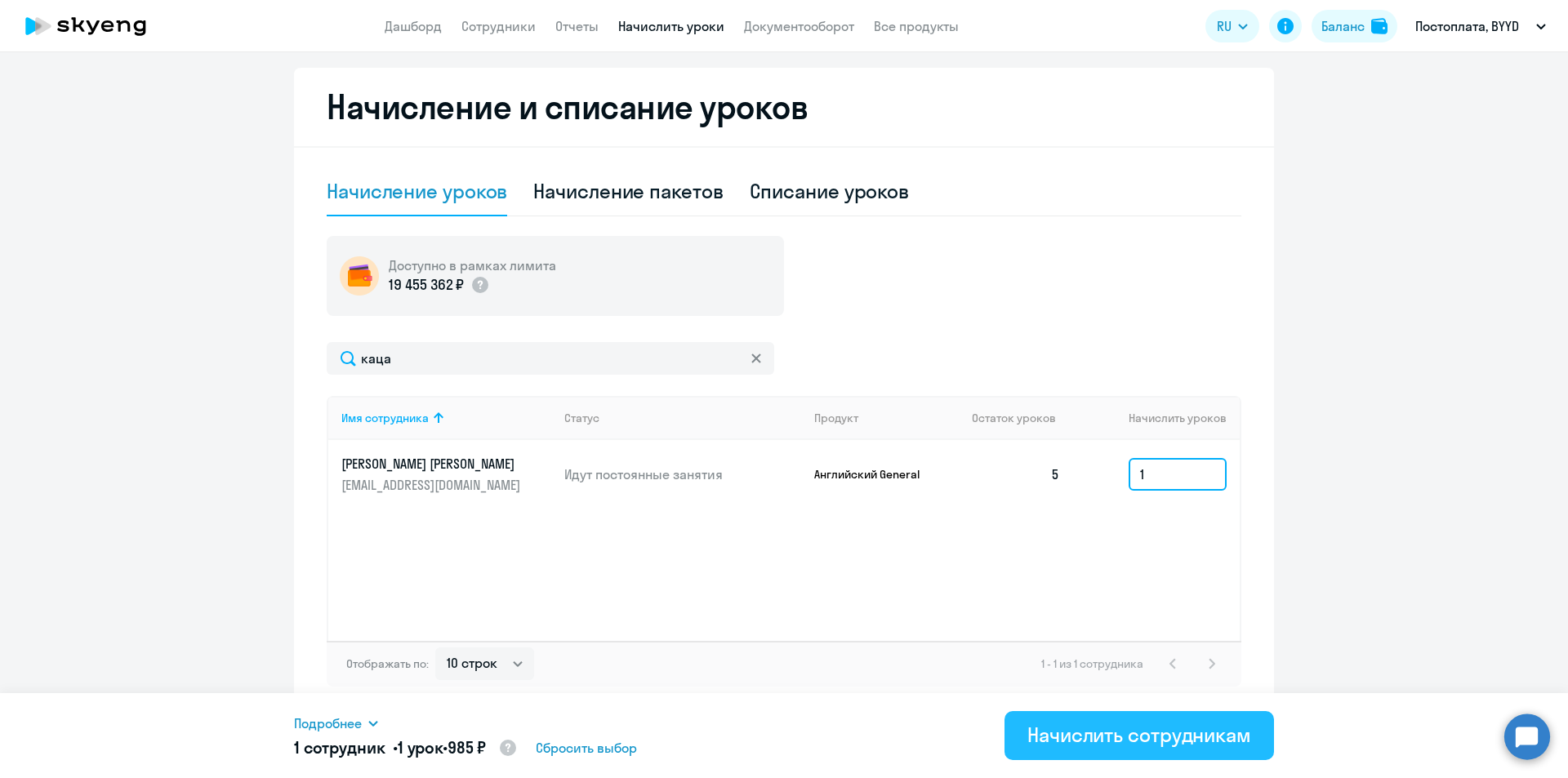
type input "1"
click at [1116, 756] on button "Начислить сотрудникам" at bounding box center [1139, 735] width 269 height 49
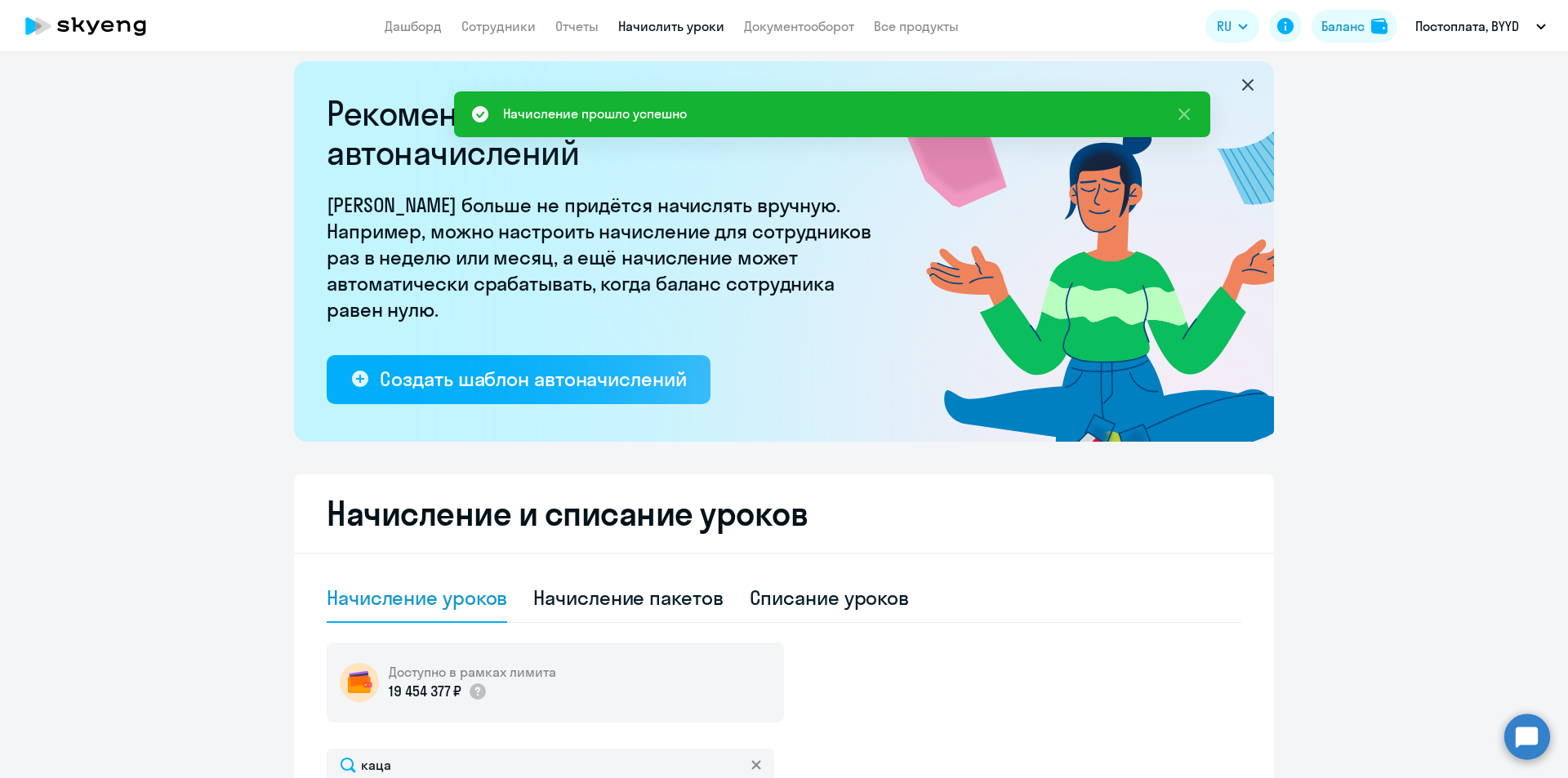
scroll to position [13, 0]
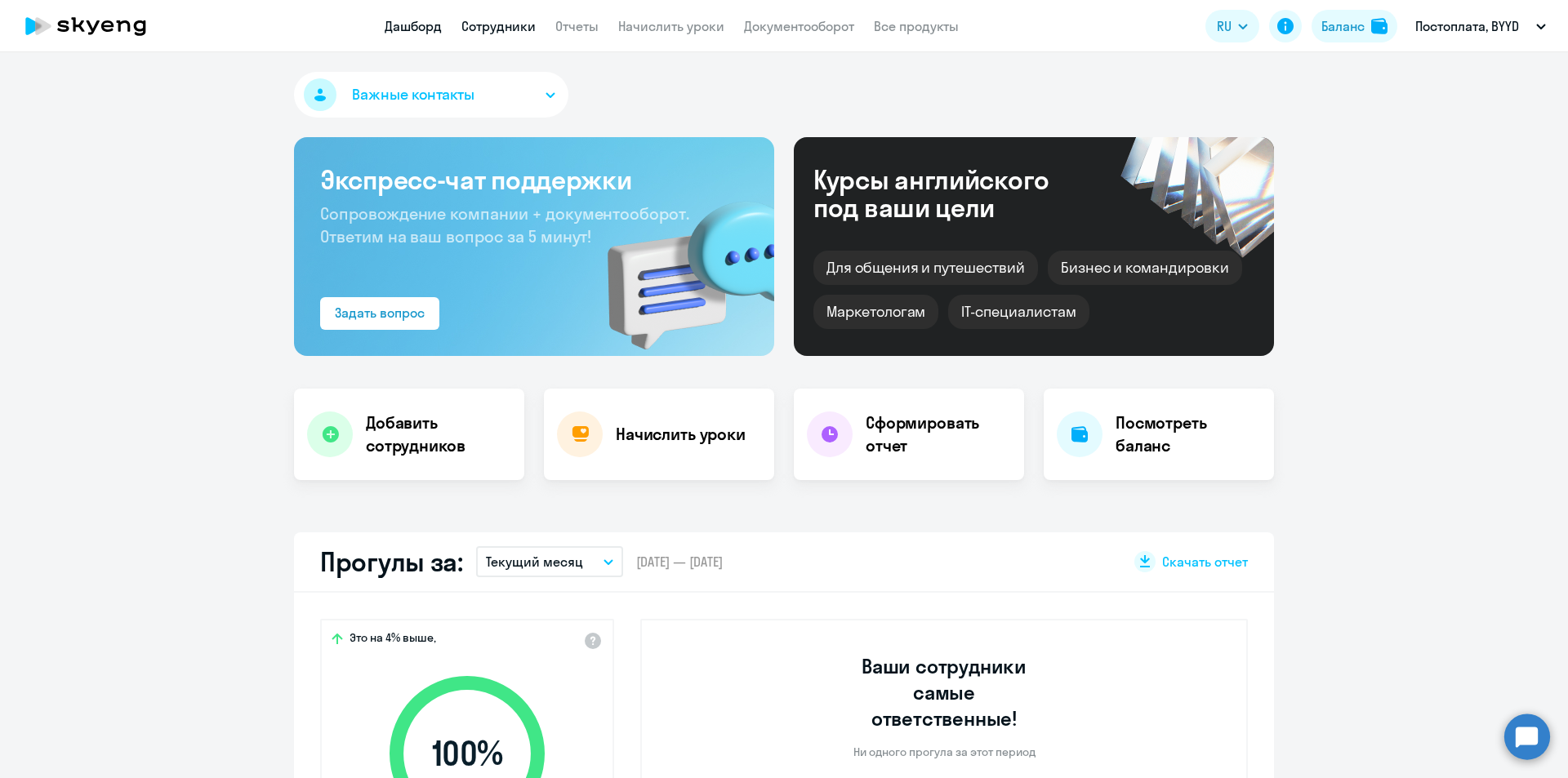
click at [494, 27] on link "Сотрудники" at bounding box center [498, 26] width 74 height 16
select select "30"
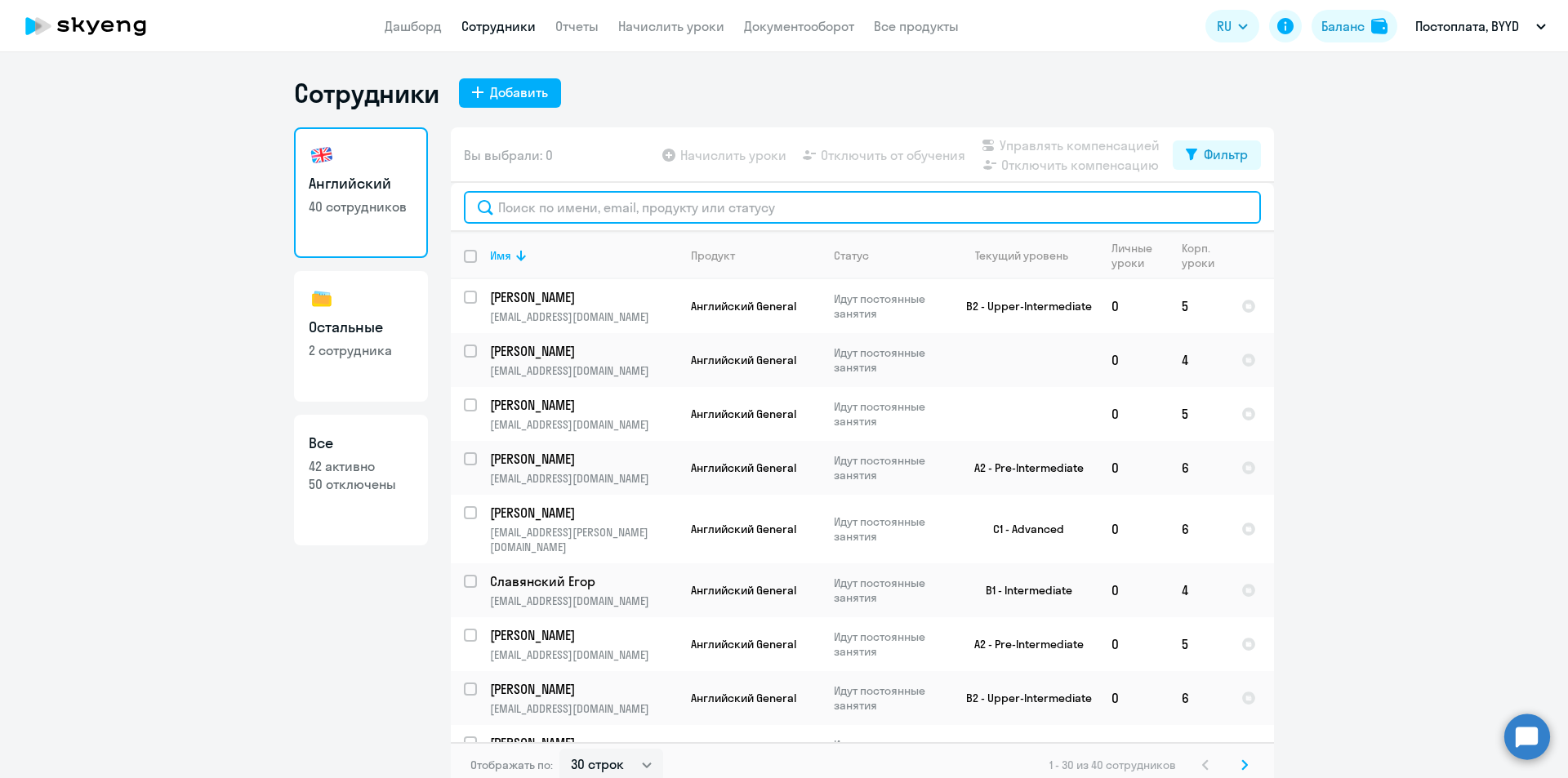
click at [570, 204] on input "text" at bounding box center [862, 208] width 797 height 33
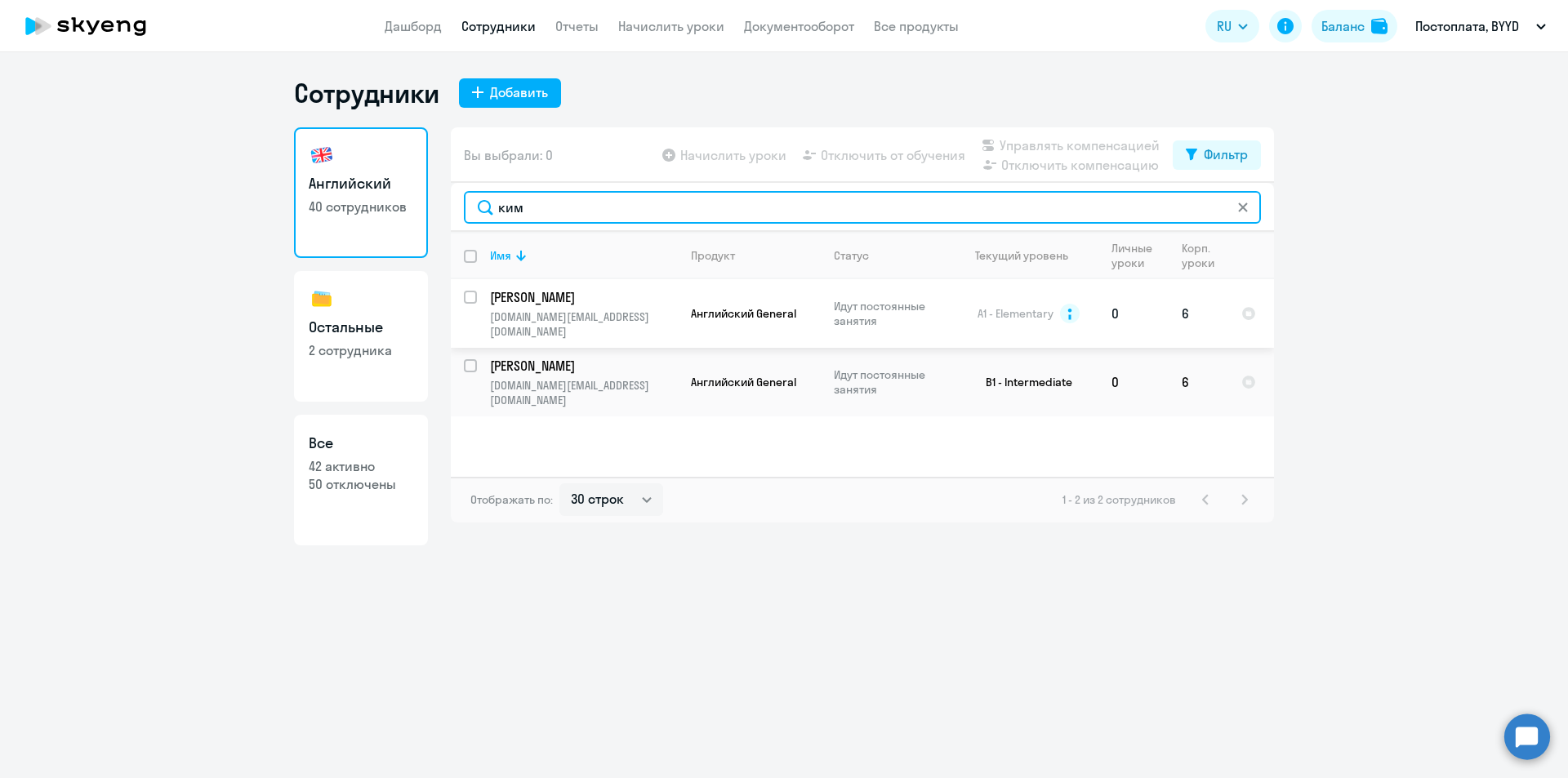
type input "ким"
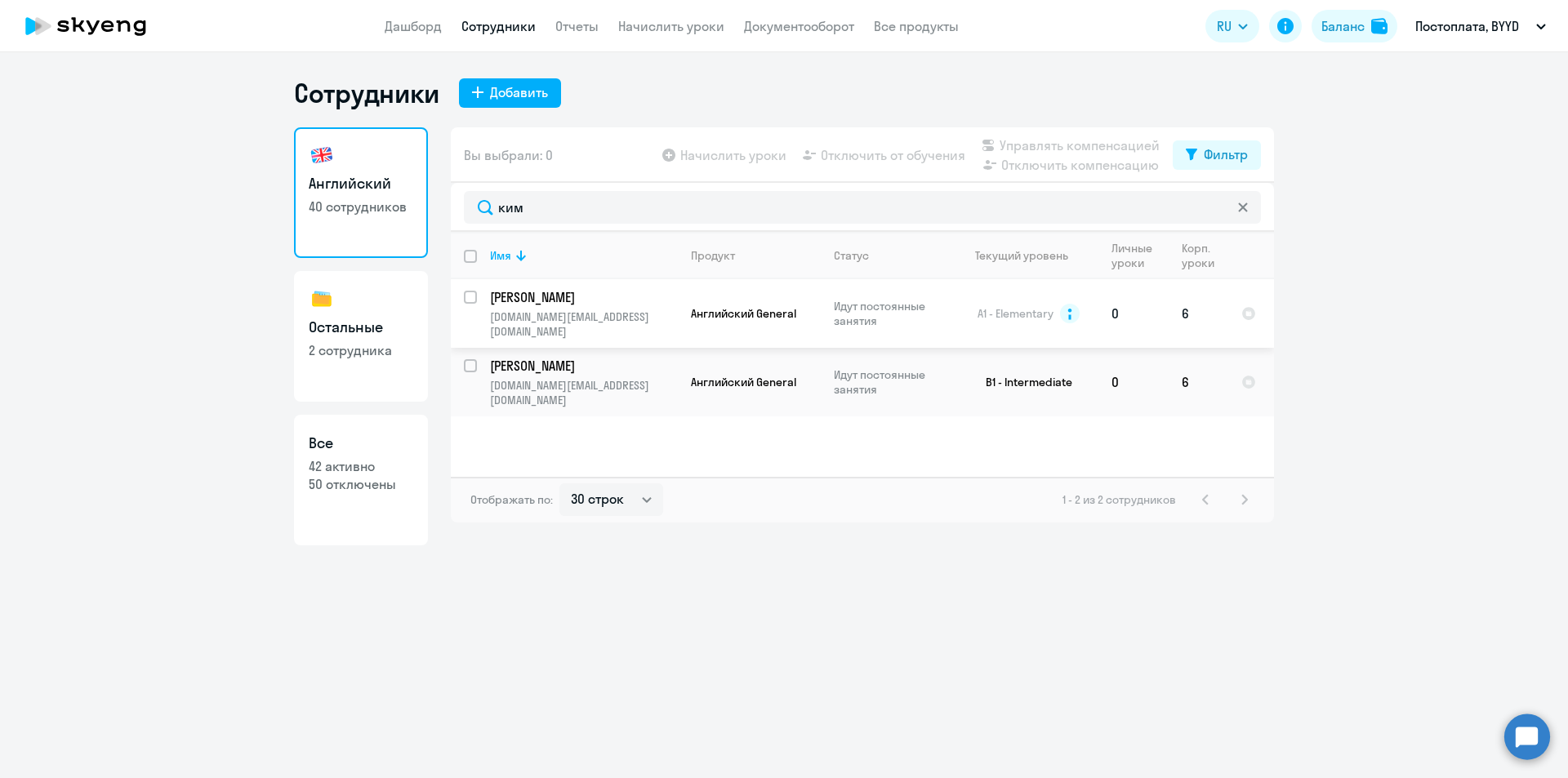
click at [468, 297] on input "select row 14028118" at bounding box center [480, 307] width 33 height 33
checkbox input "true"
click at [929, 150] on span "Отключить от обучения" at bounding box center [893, 155] width 144 height 19
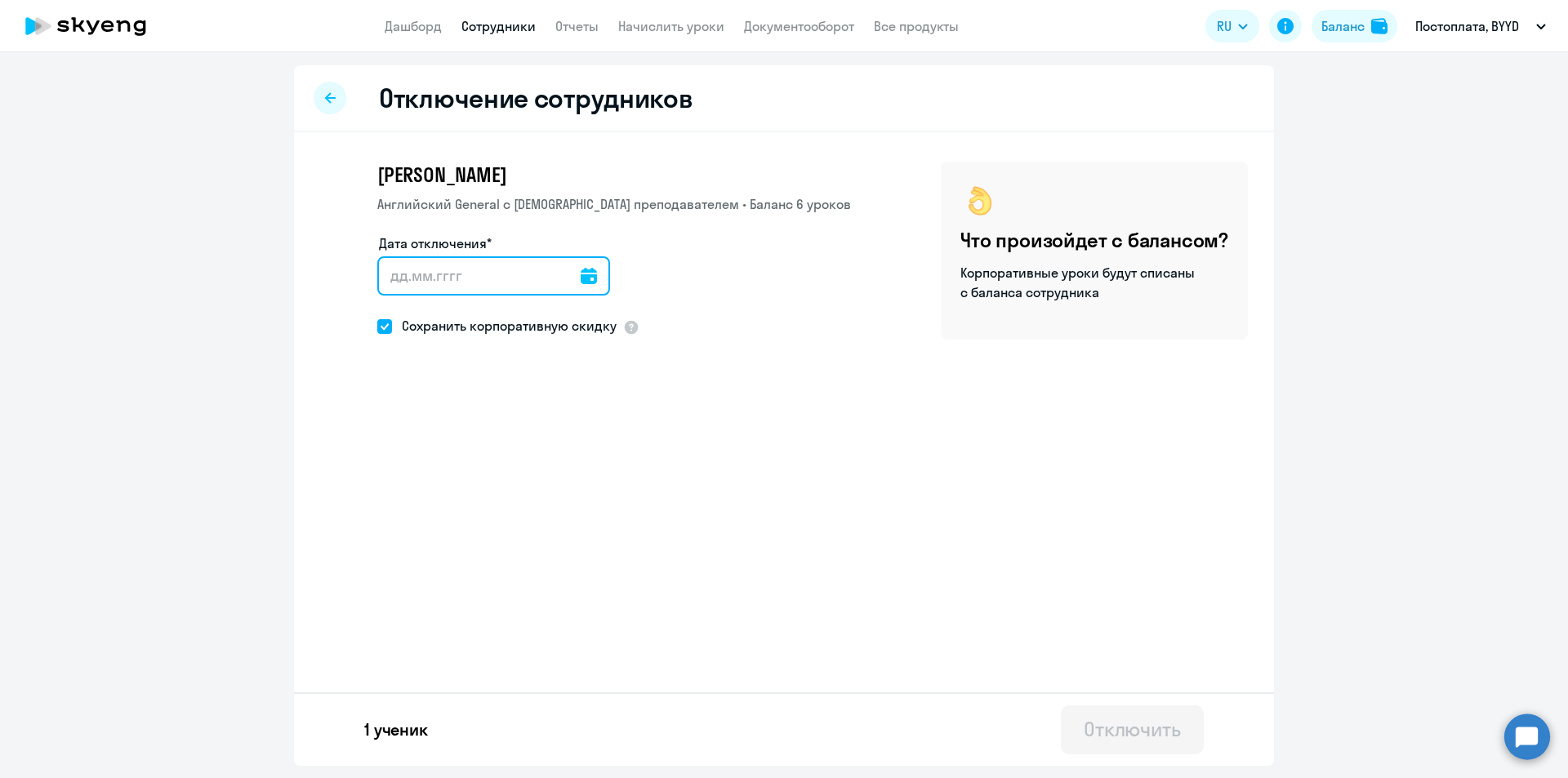
click at [532, 273] on input "Дата отключения*" at bounding box center [493, 276] width 233 height 39
click at [581, 275] on icon at bounding box center [589, 275] width 16 height 16
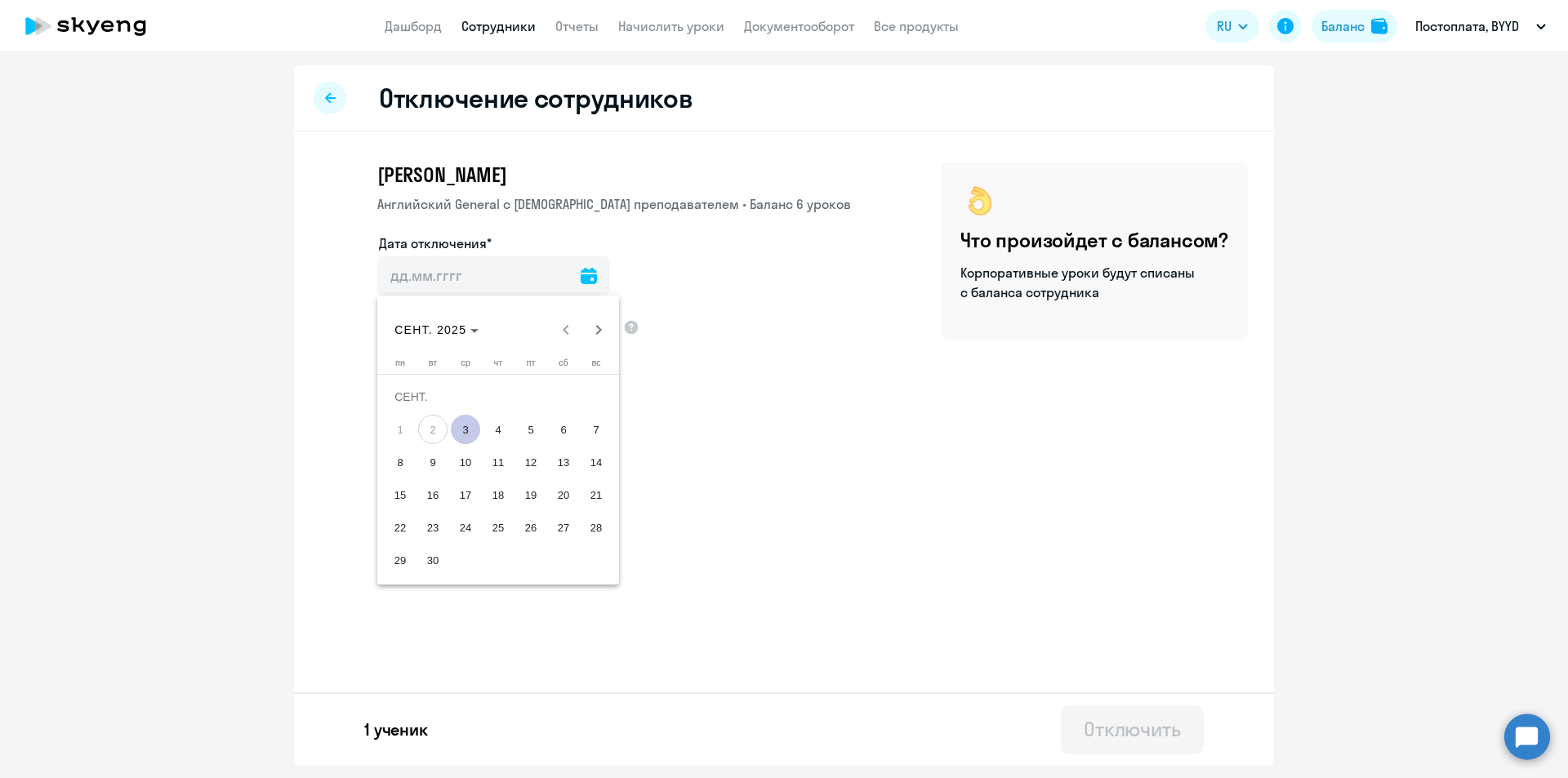
click at [468, 437] on span "3" at bounding box center [466, 429] width 30 height 30
type input "[DATE]"
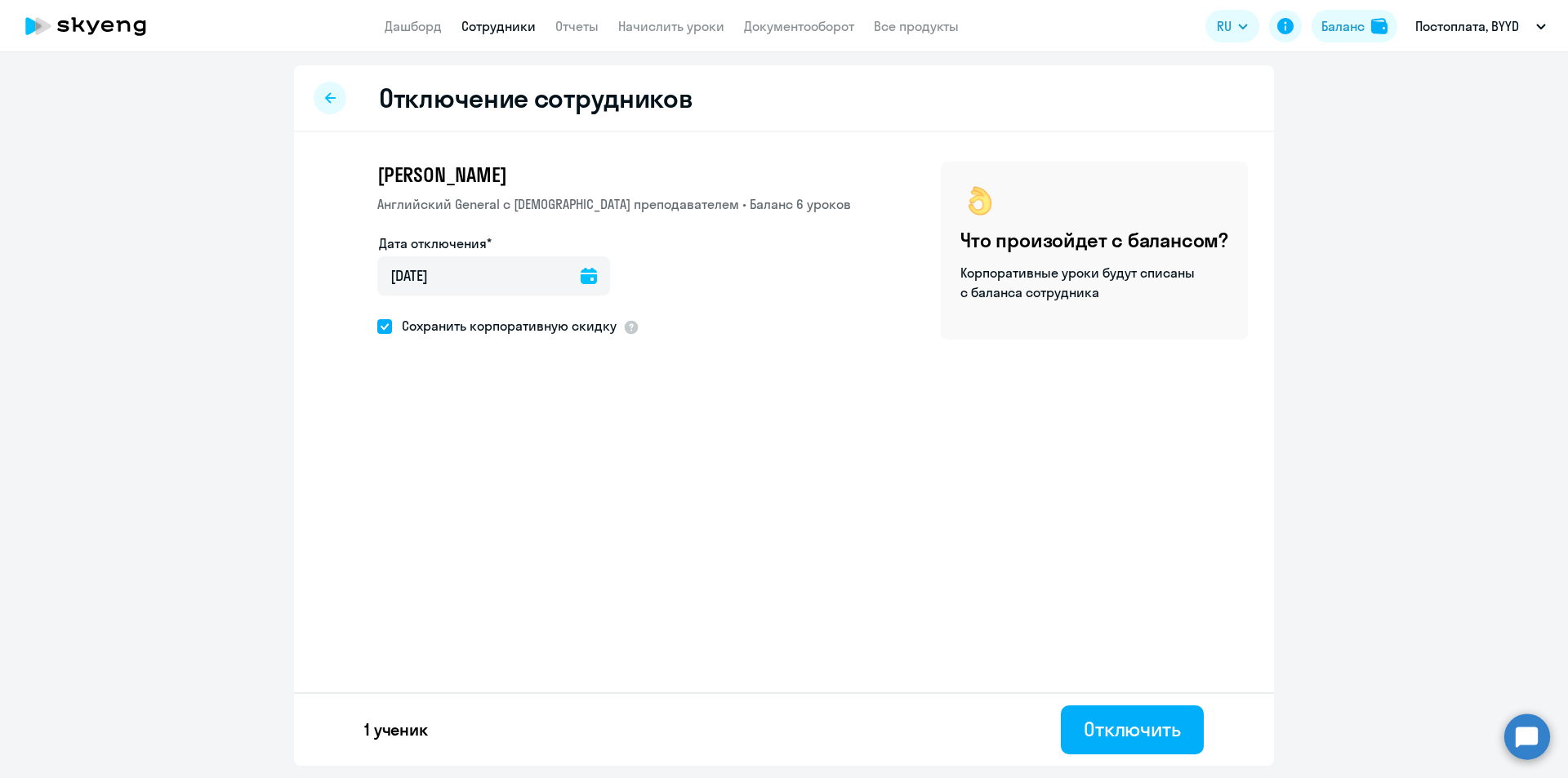
click at [408, 324] on span "Сохранить корпоративную скидку" at bounding box center [503, 326] width 224 height 19
click at [377, 326] on input "Сохранить корпоративную скидку" at bounding box center [376, 326] width 1 height 1
checkbox input "false"
click at [1074, 740] on button "Отключить" at bounding box center [1132, 729] width 143 height 49
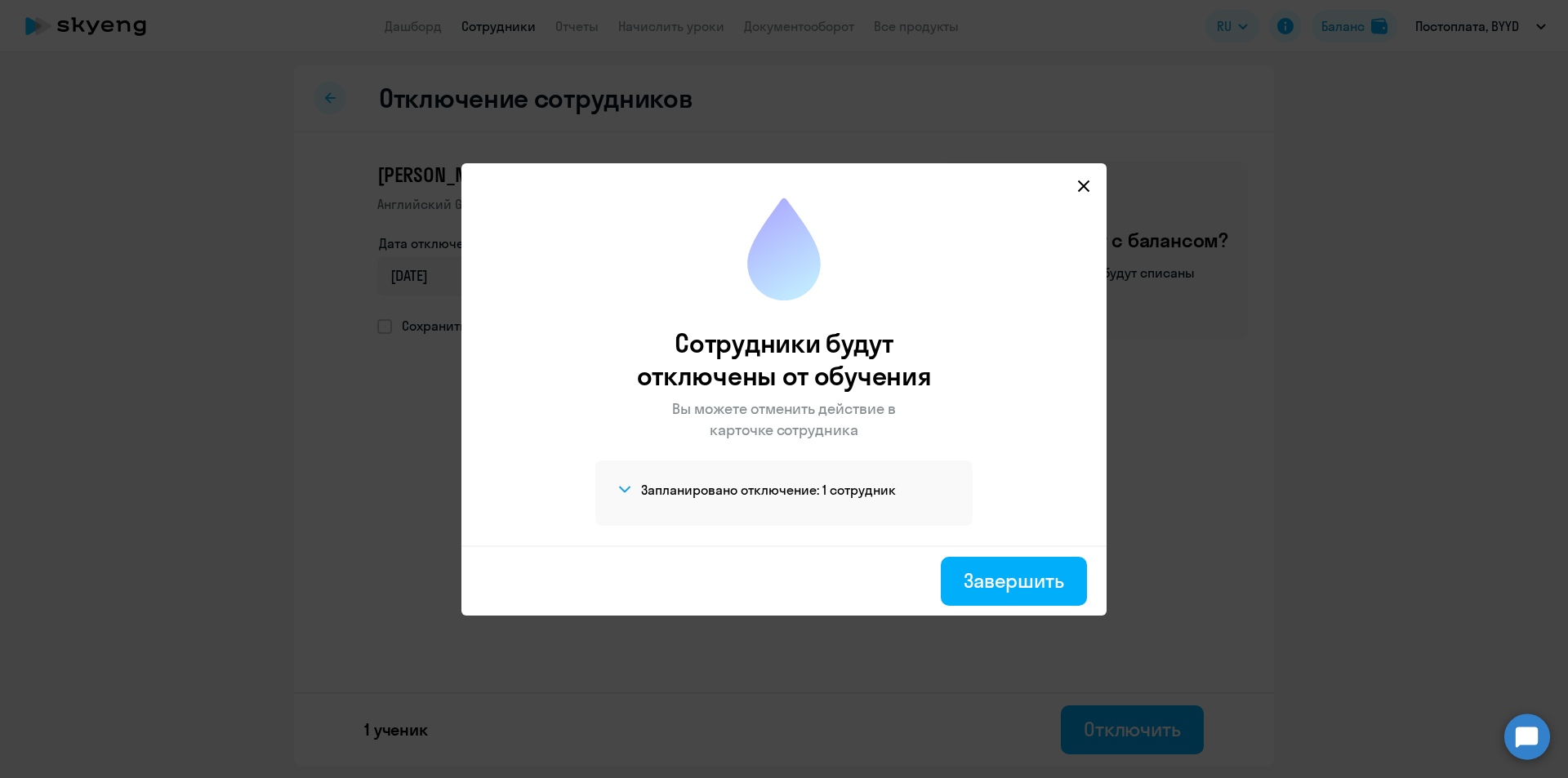
click at [963, 606] on div "Завершить" at bounding box center [784, 580] width 645 height 70
click at [966, 591] on div "Завершить" at bounding box center [1014, 580] width 100 height 26
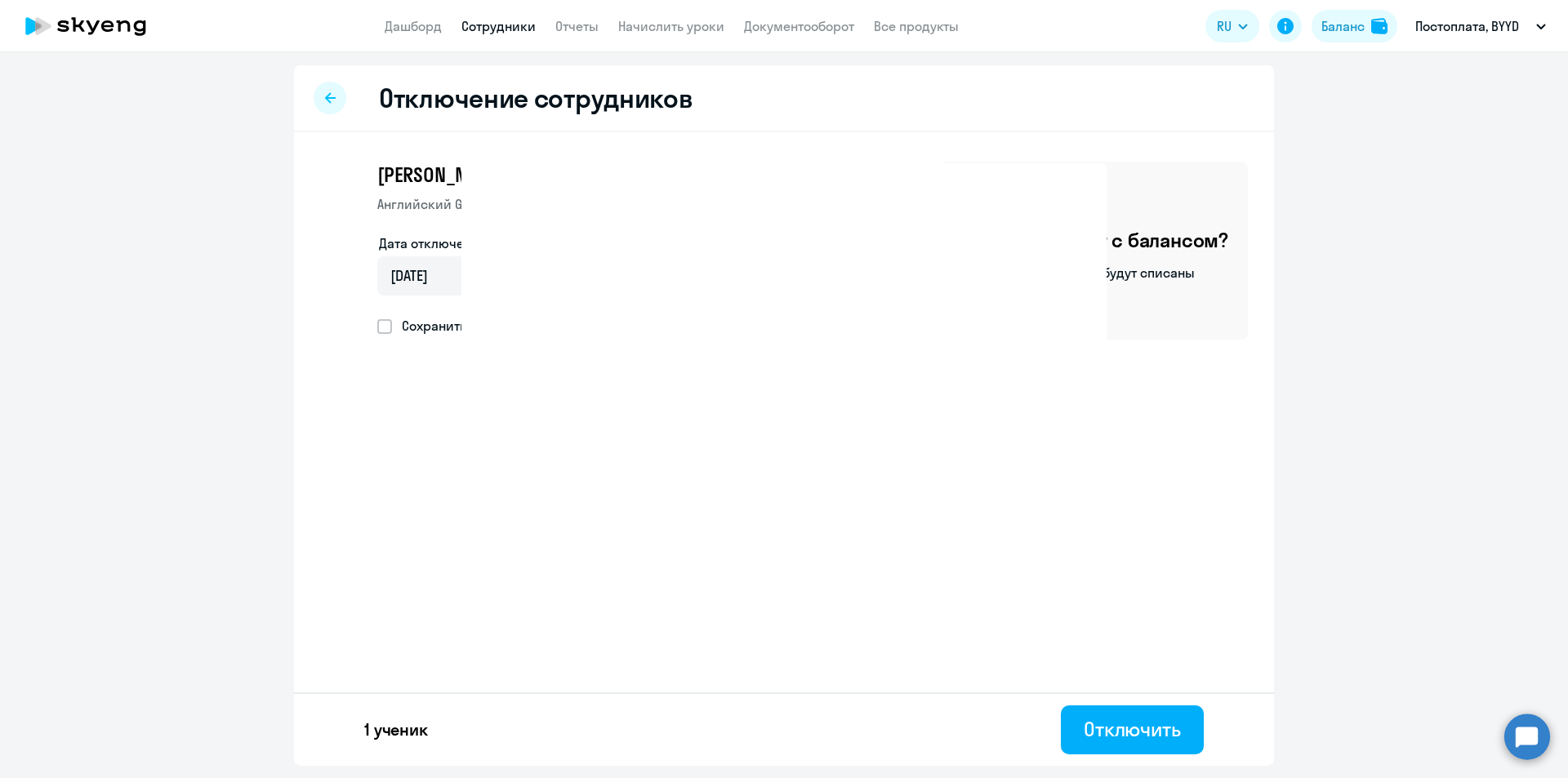
select select "30"
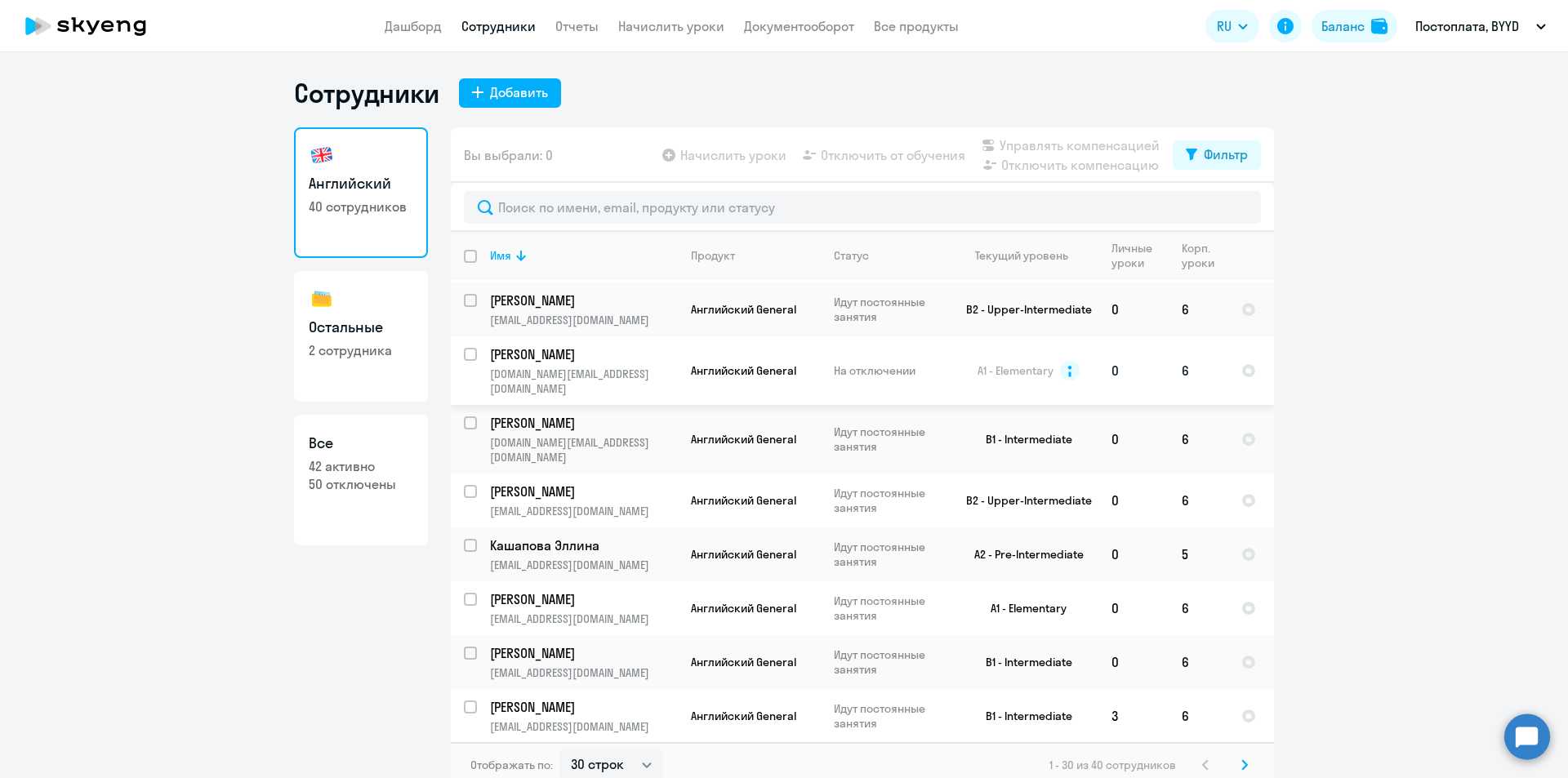
scroll to position [1235, 0]
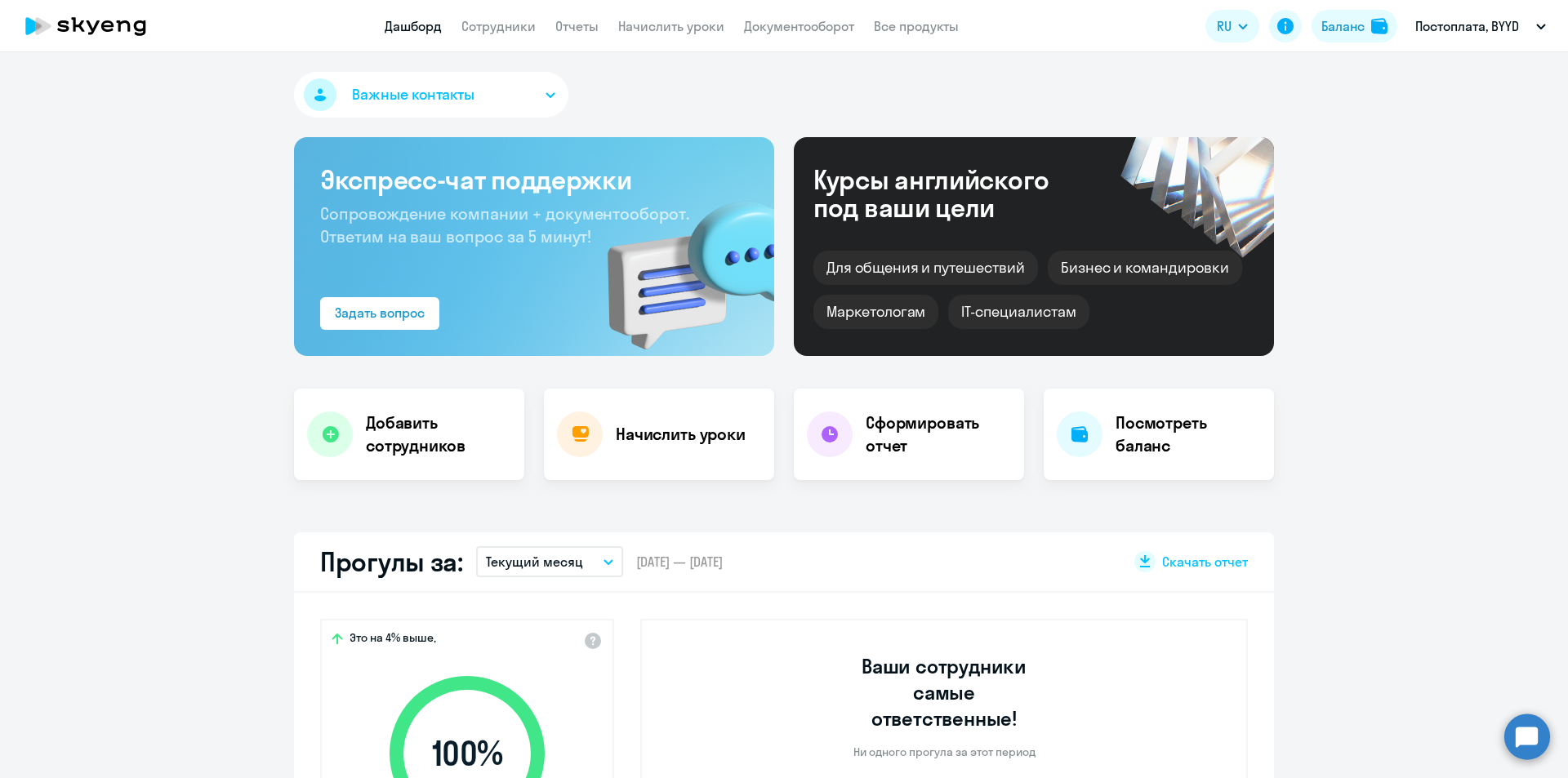
click at [516, 14] on app-header "Дашборд Сотрудники Отчеты Начислить уроки Документооборот Все продукты Дашборд …" at bounding box center [784, 26] width 1568 height 52
click at [515, 40] on app-header "Дашборд Сотрудники Отчеты Начислить уроки Документооборот Все продукты Дашборд …" at bounding box center [784, 26] width 1568 height 52
click at [516, 25] on link "Сотрудники" at bounding box center [498, 26] width 74 height 16
select select "30"
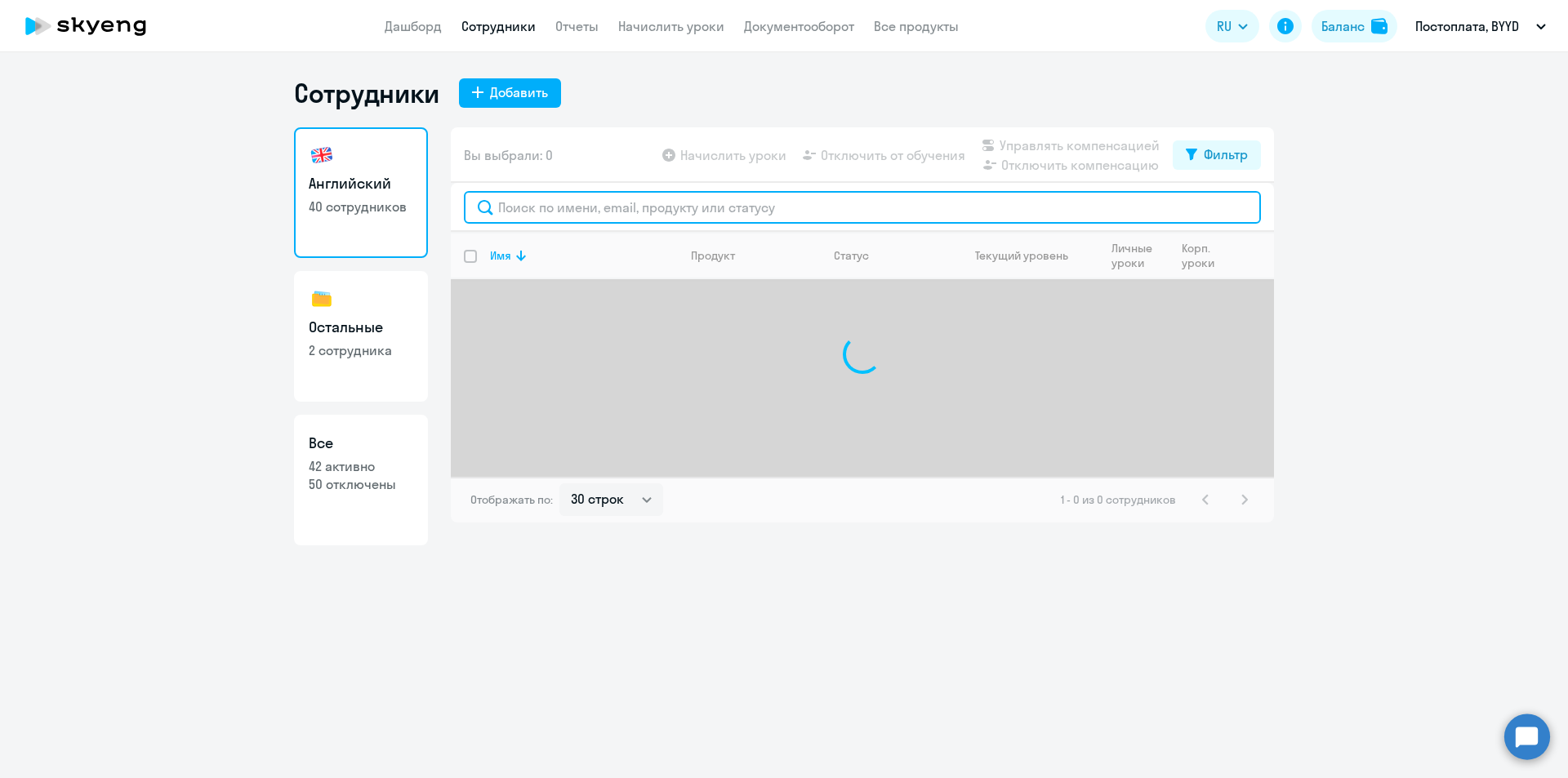
click at [544, 203] on input "text" at bounding box center [862, 208] width 797 height 33
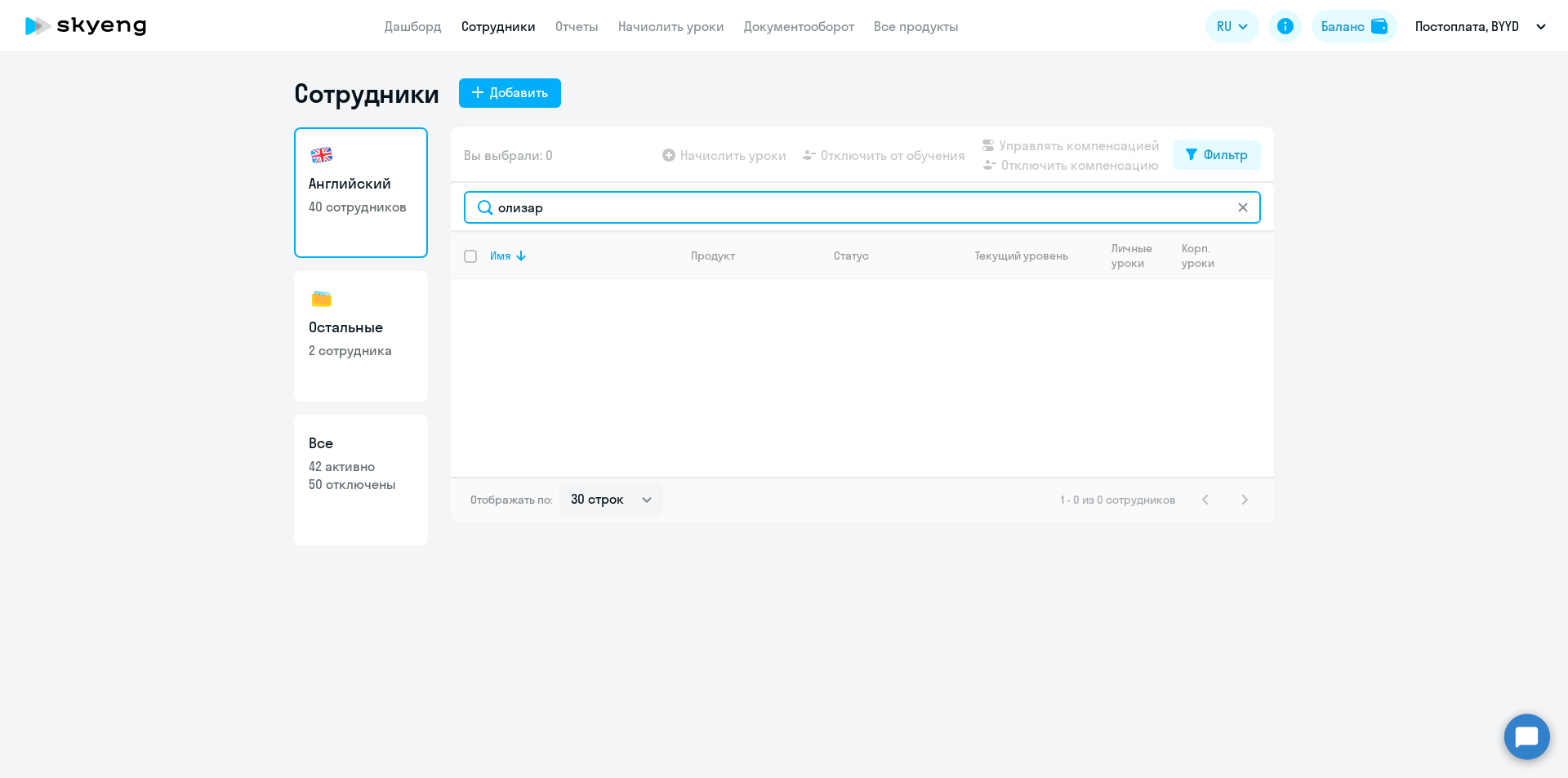
type input "олизар"
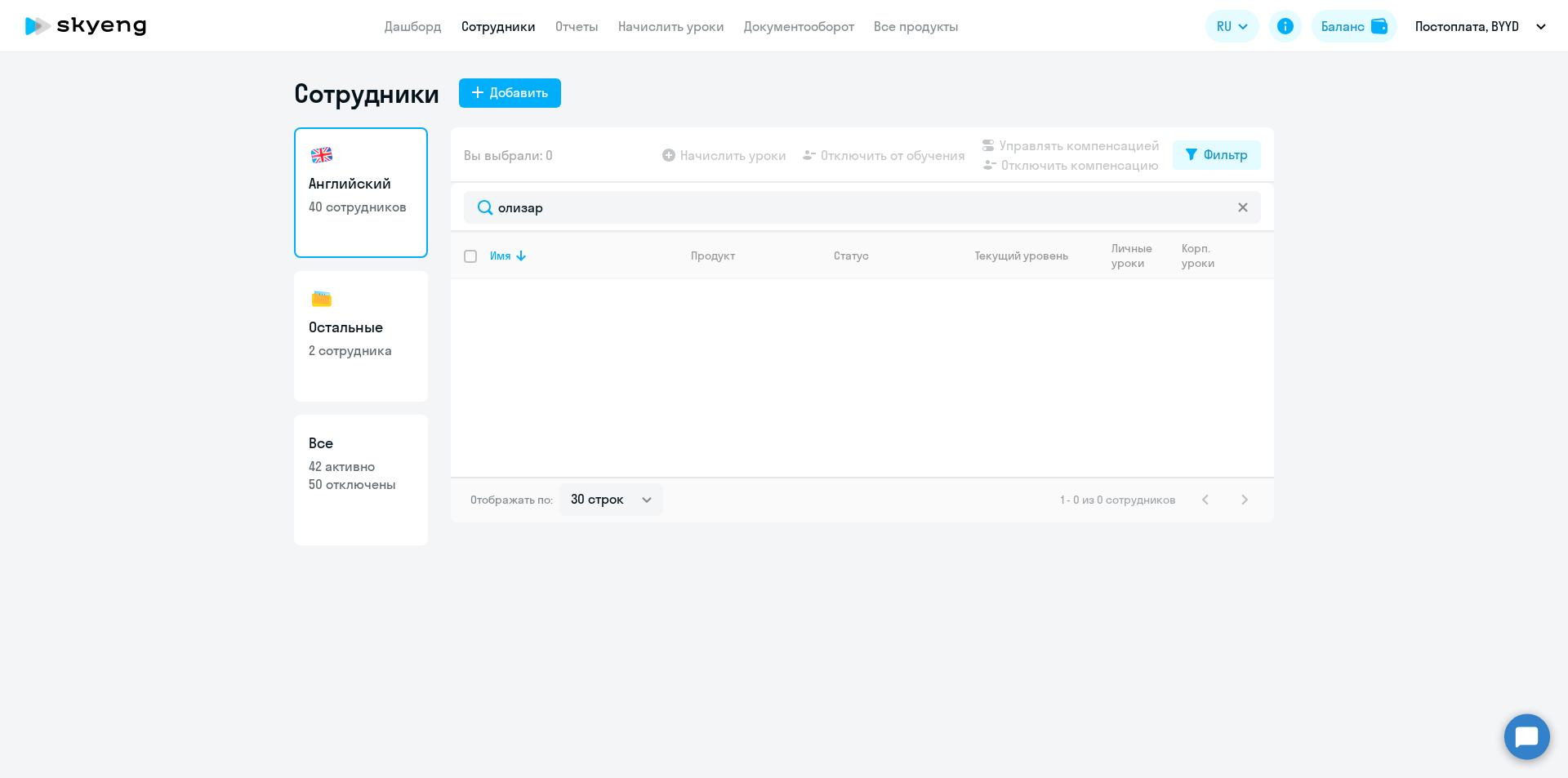
click at [401, 484] on p "50 отключены" at bounding box center [361, 484] width 105 height 18
select select "30"
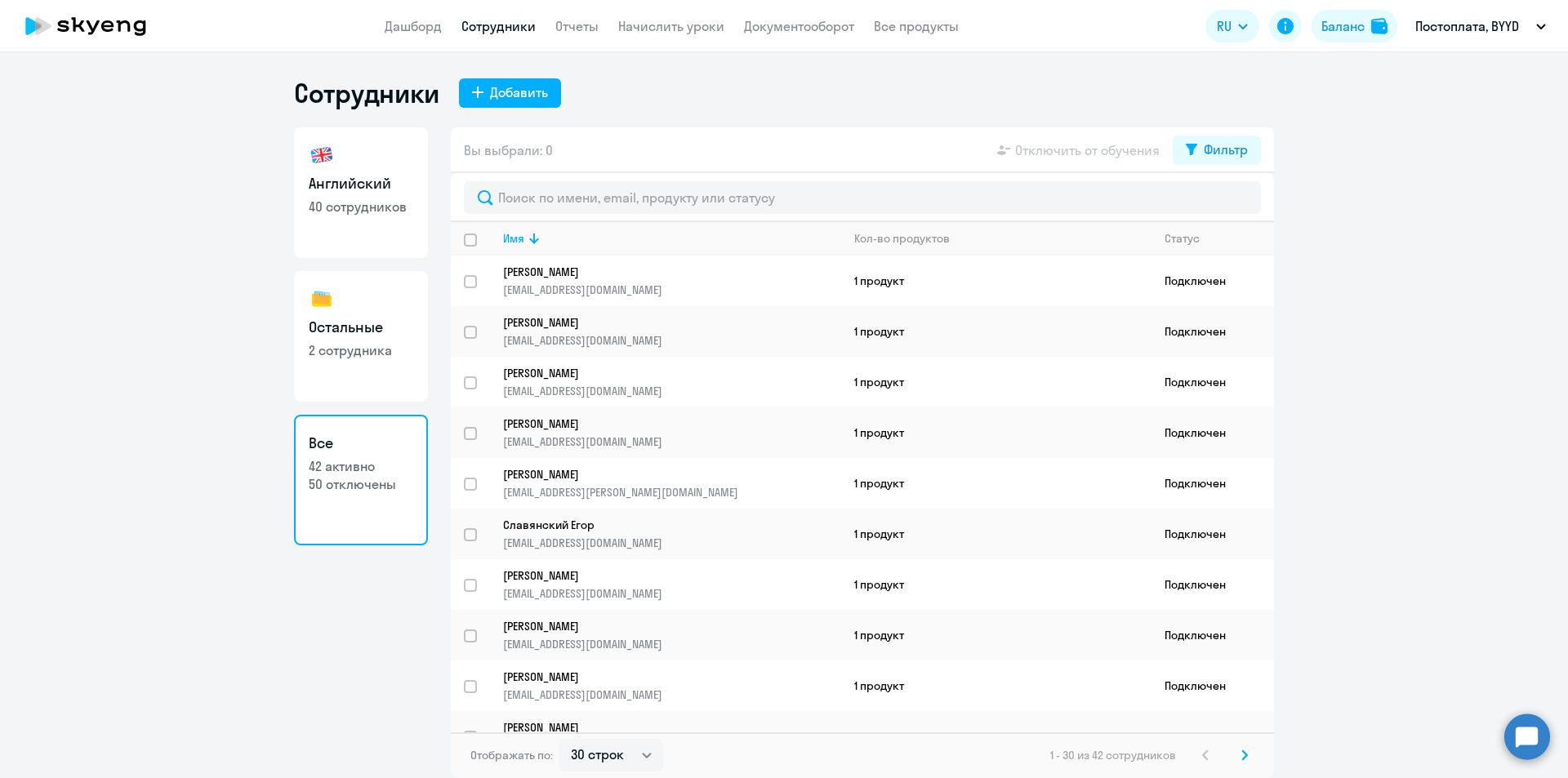
click at [382, 345] on p "2 сотрудника" at bounding box center [361, 350] width 105 height 18
select select "30"
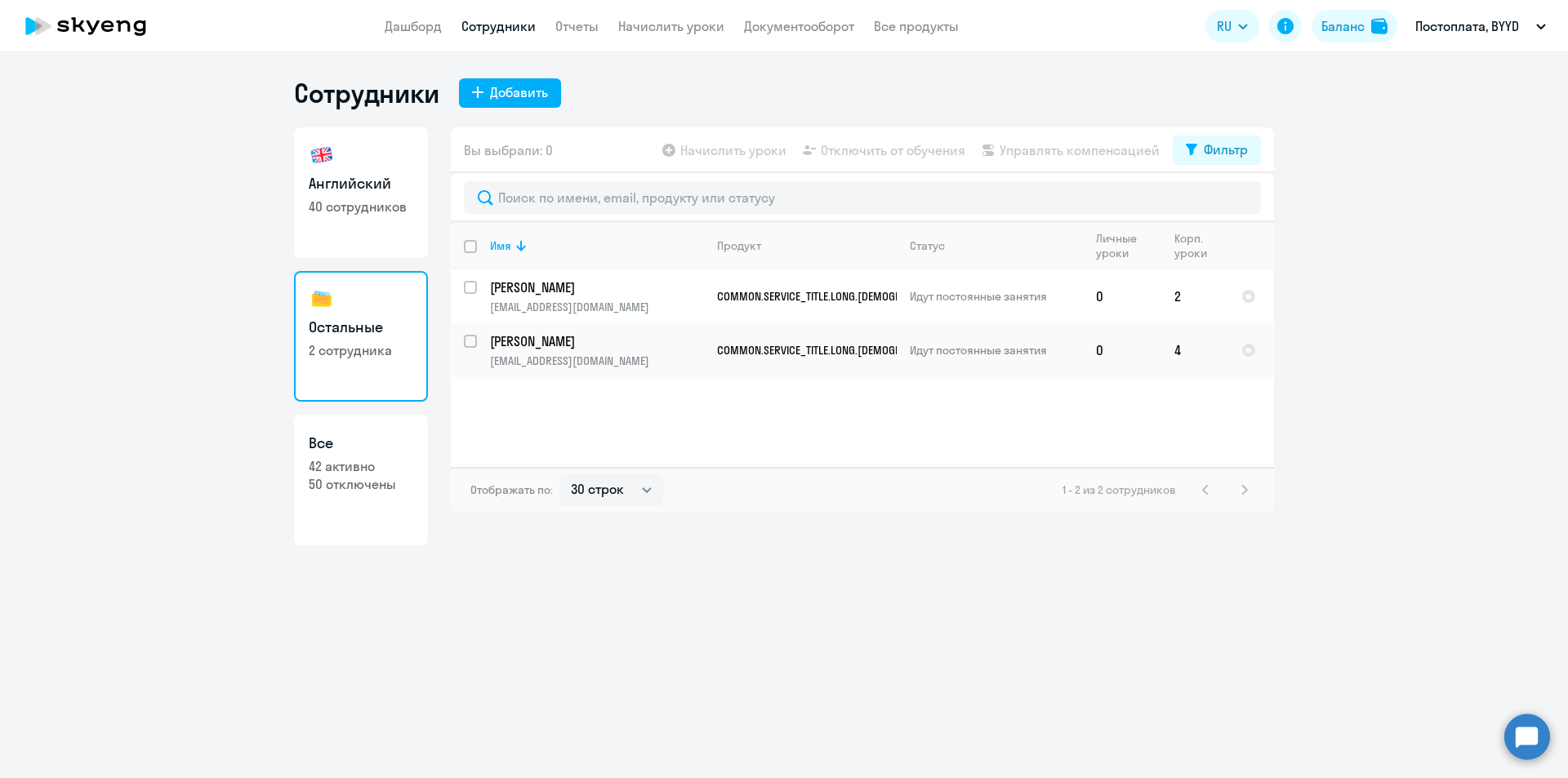
click at [381, 207] on p "40 сотрудников" at bounding box center [361, 206] width 105 height 18
select select "30"
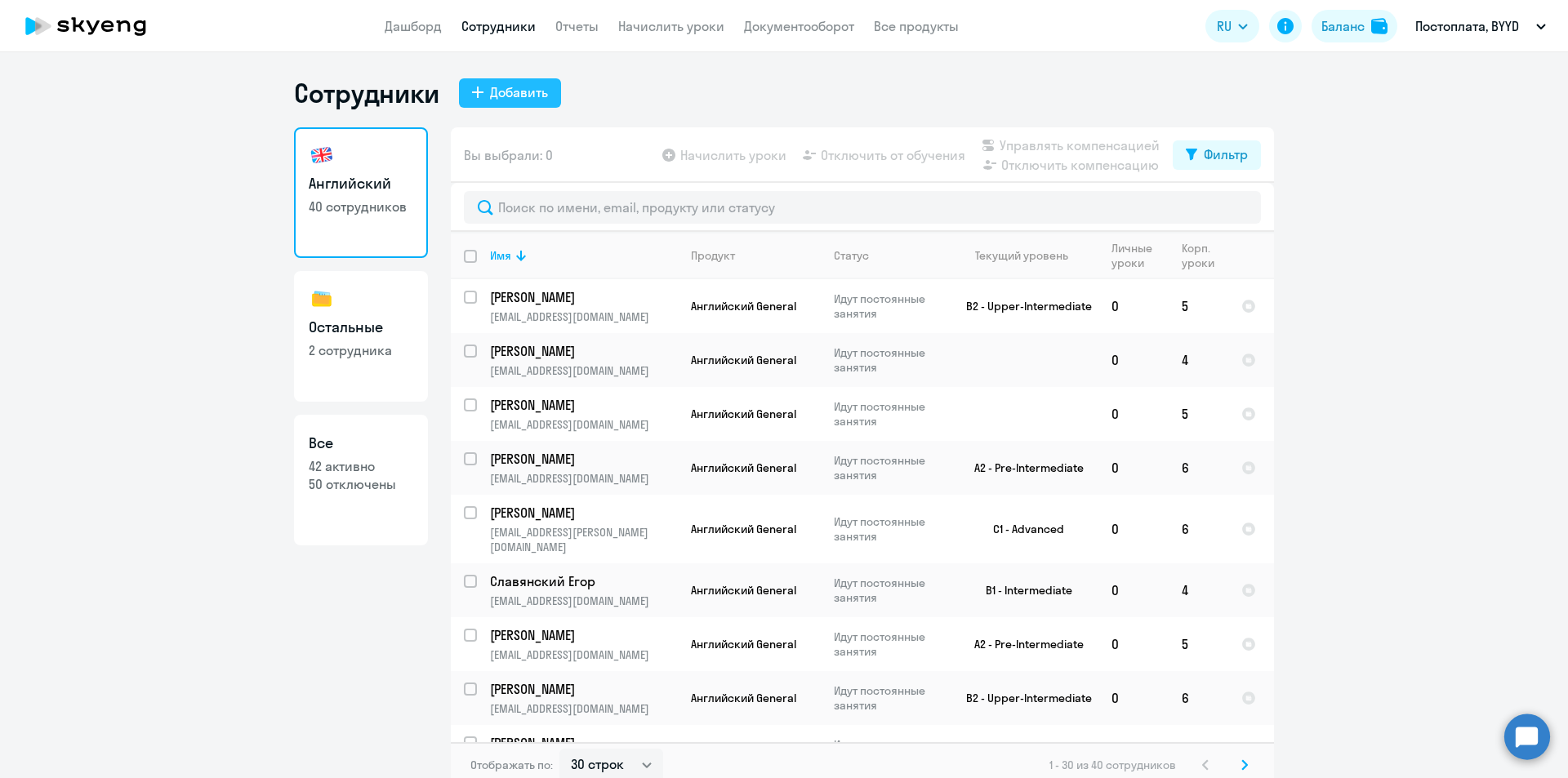
click at [546, 100] on button "Добавить" at bounding box center [510, 92] width 102 height 30
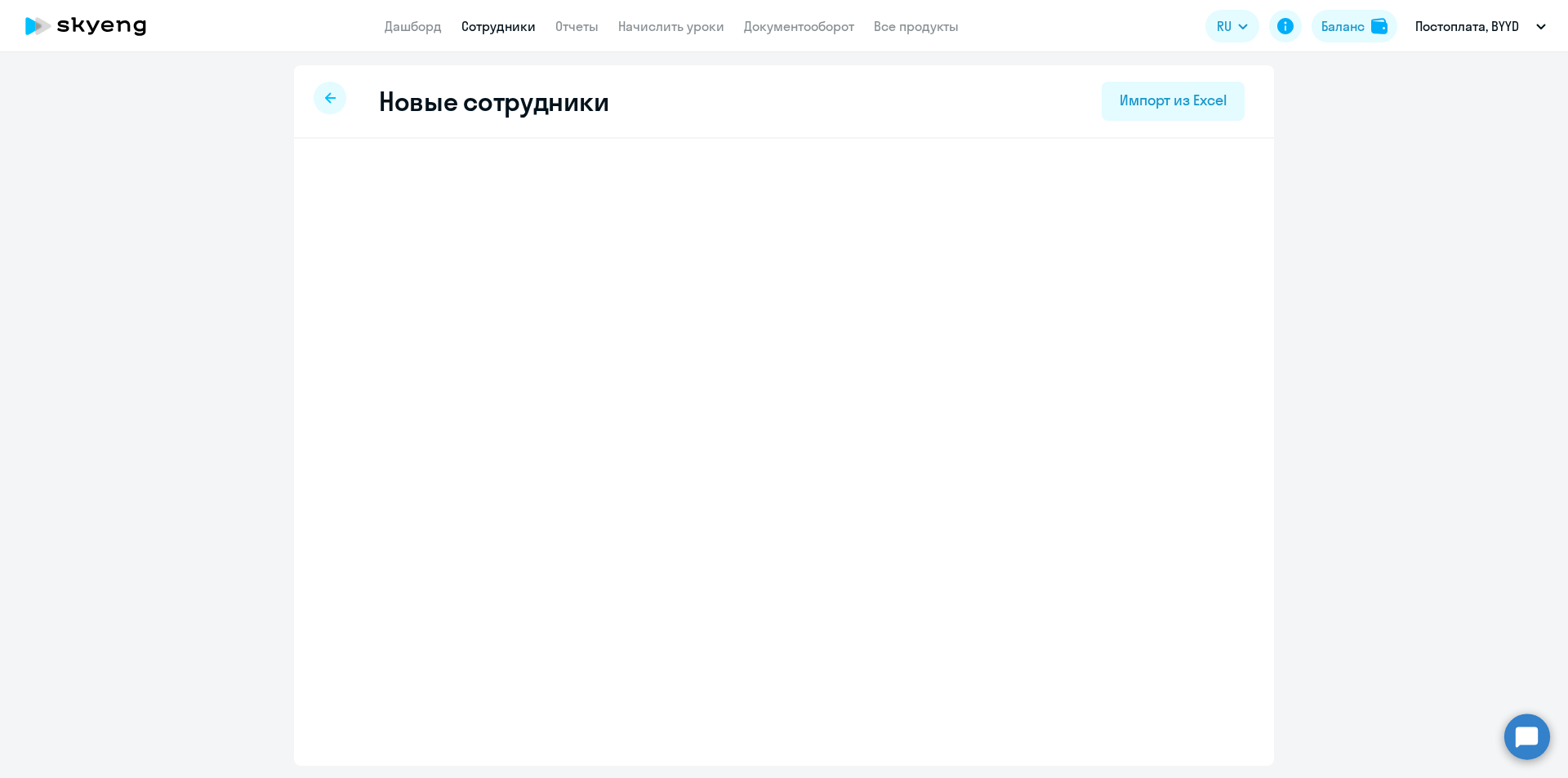
select select "english_adult_not_native_speaker"
select select "3"
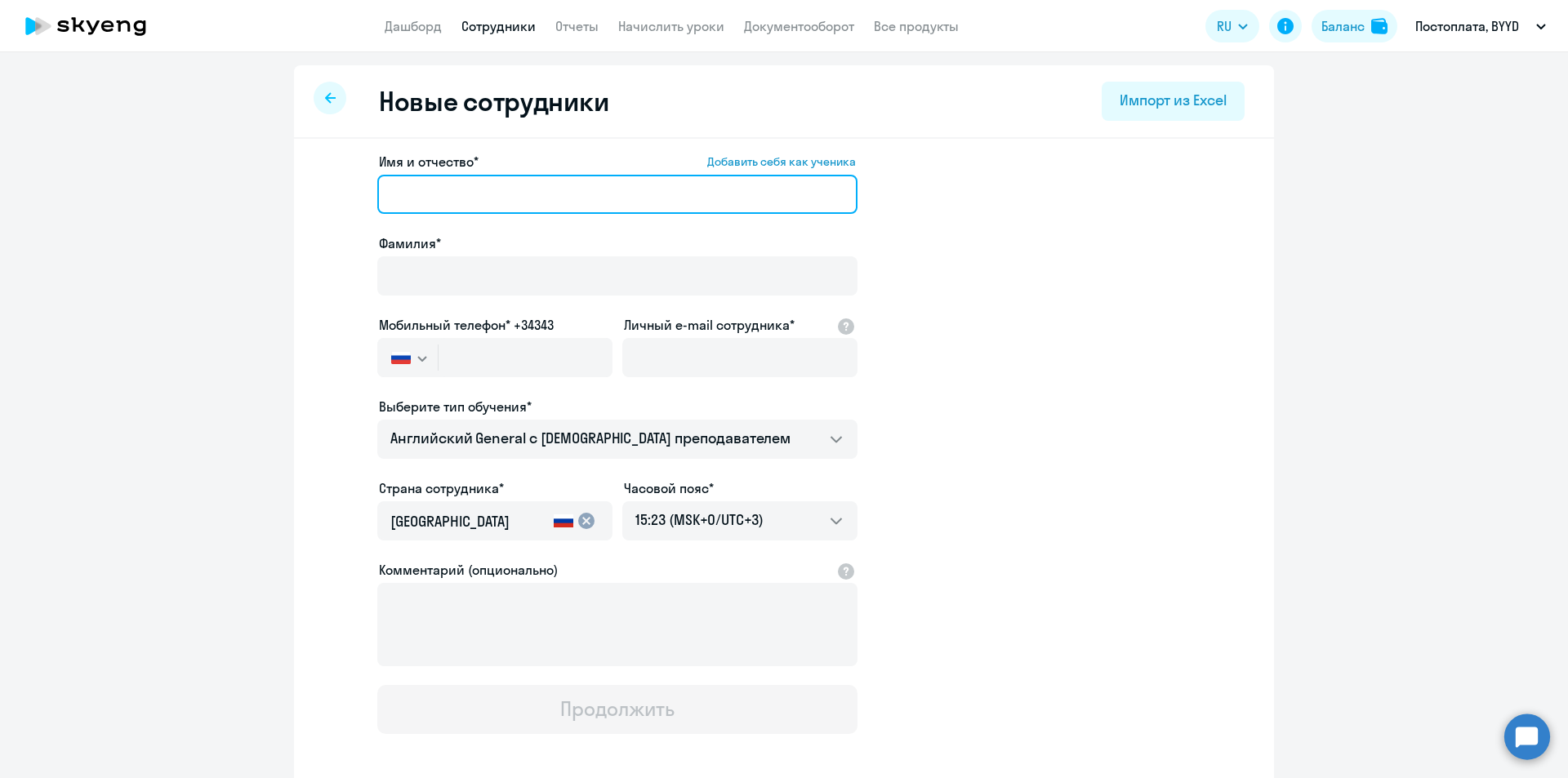
click at [402, 183] on input "Имя и отчество* Добавить себя как ученика" at bounding box center [617, 194] width 480 height 39
type input "Дарья"
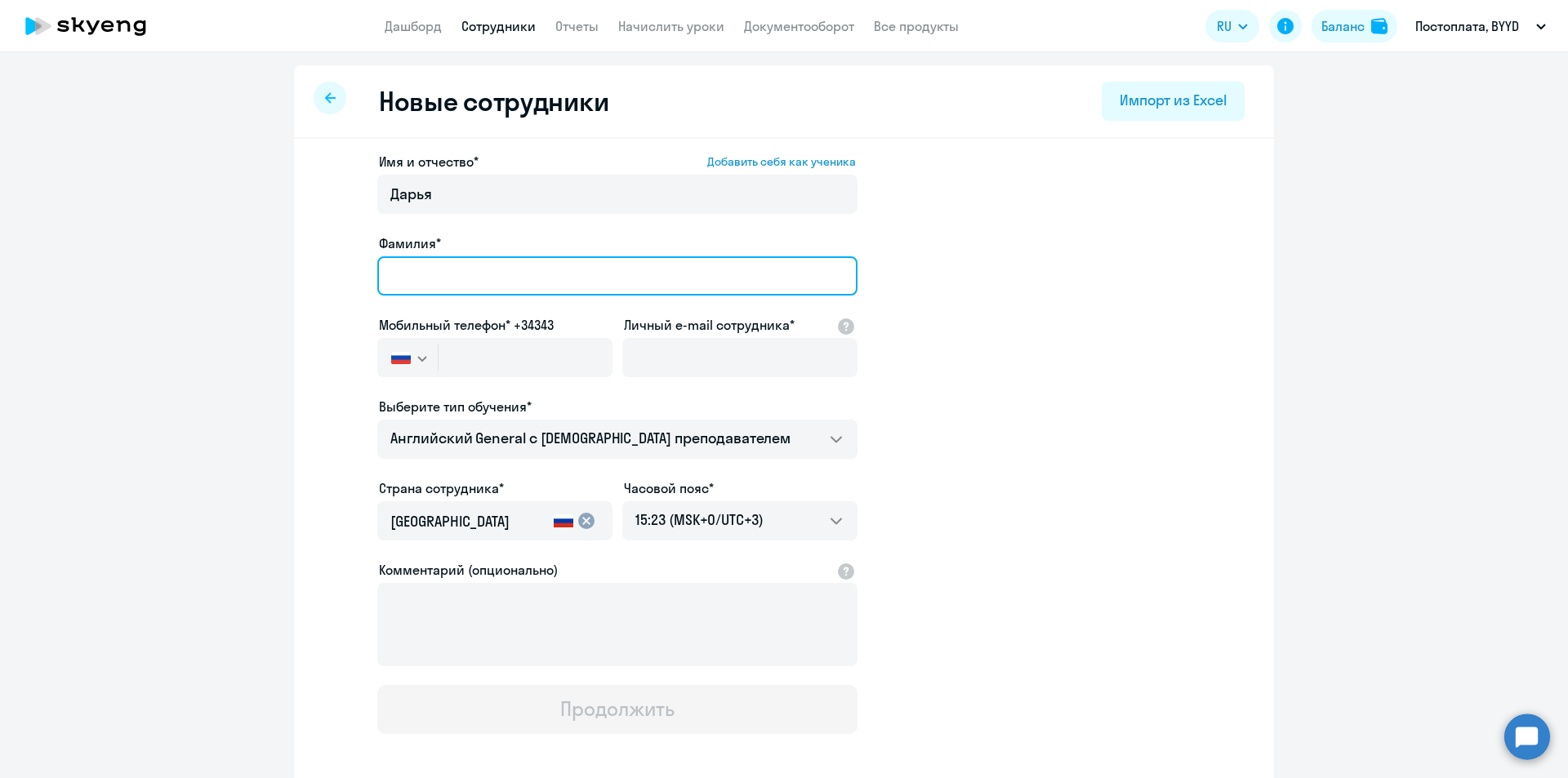
click at [412, 273] on input "Фамилия*" at bounding box center [617, 276] width 480 height 39
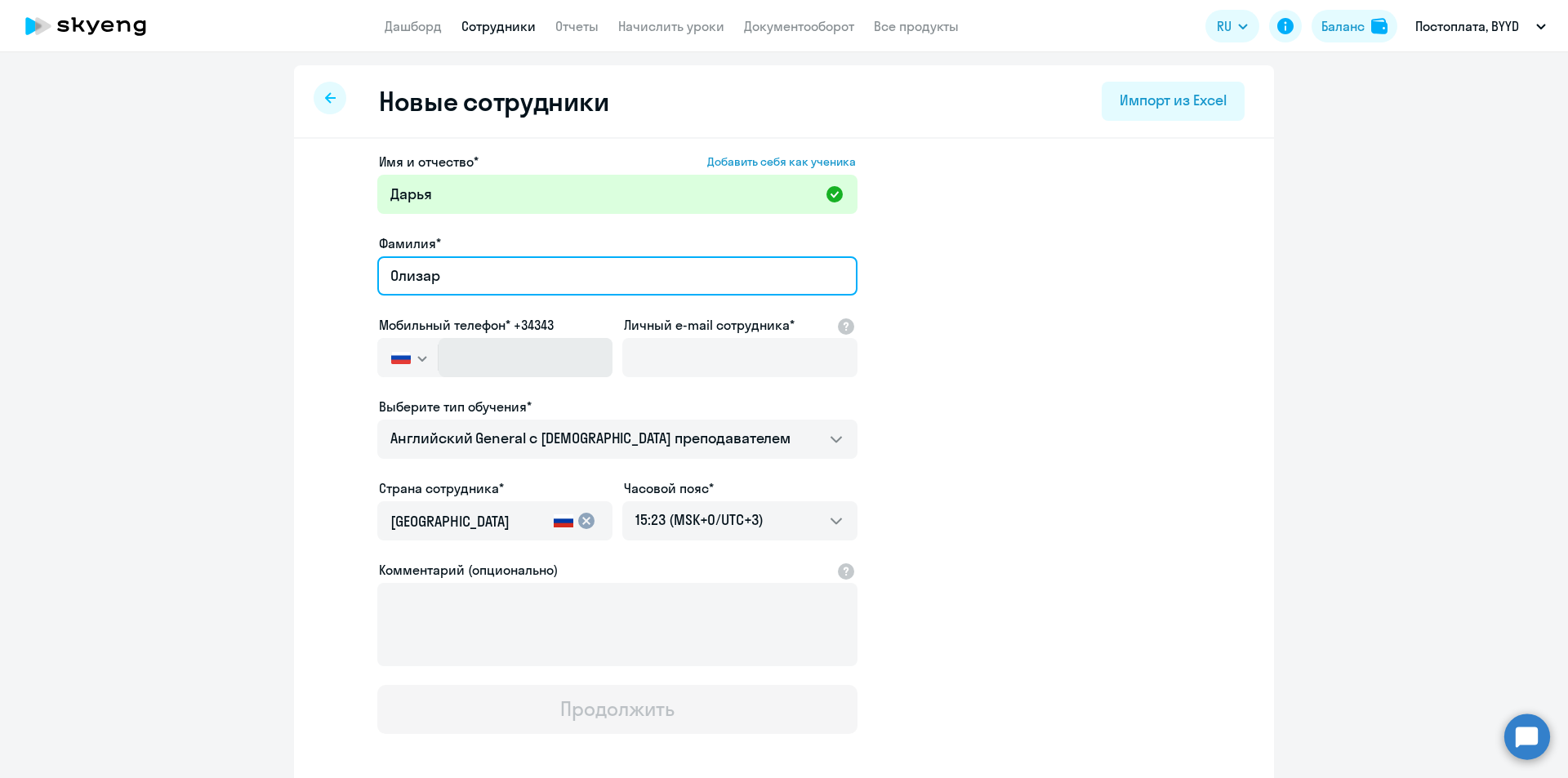
type input "Олизар"
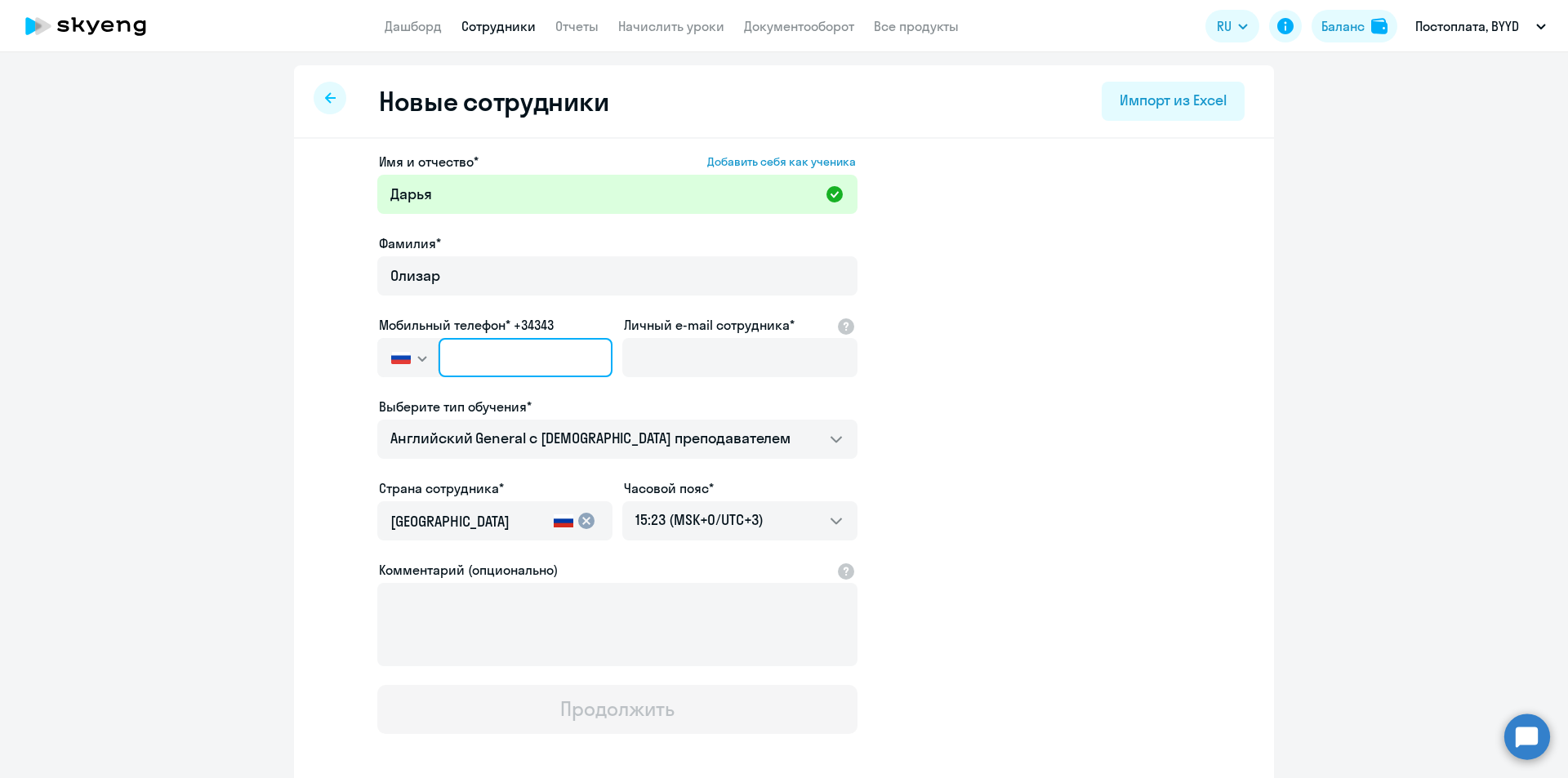
click at [448, 354] on input "text" at bounding box center [525, 357] width 174 height 39
paste input "+375 (29) 338-85-19"
type input "+375 (29) 338-85-19"
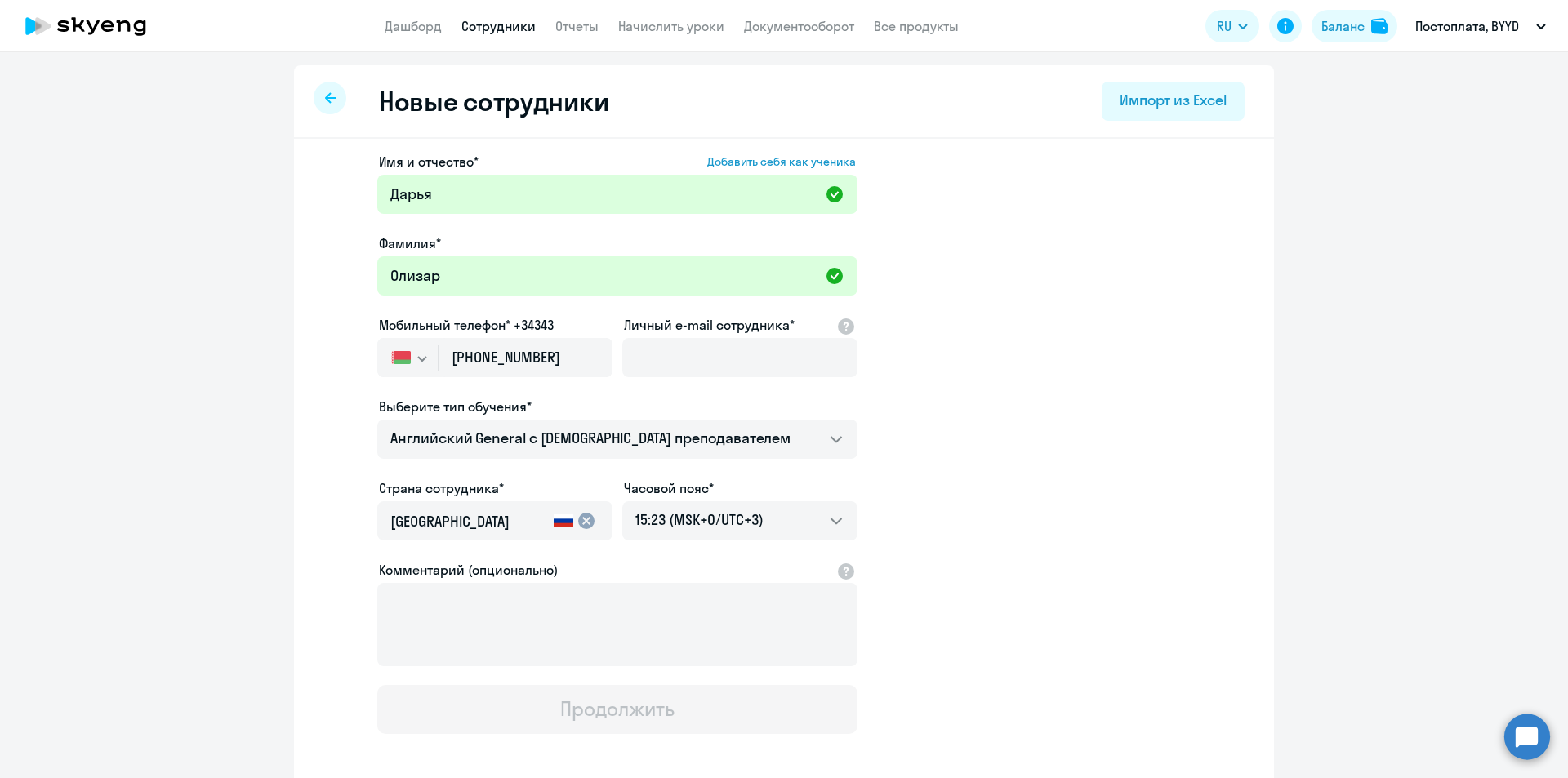
click at [402, 368] on button "button" at bounding box center [407, 357] width 61 height 39
drag, startPoint x: 1107, startPoint y: 257, endPoint x: 612, endPoint y: 376, distance: 509.1
click at [1100, 262] on app-new-student-form "Имя и отчество* Добавить себя как ученика Дарья Фамилия* Олизар Мобильный телеф…" at bounding box center [784, 442] width 927 height 582
drag, startPoint x: 1130, startPoint y: 274, endPoint x: 850, endPoint y: 359, distance: 292.6
click at [1125, 281] on app-new-student-form "Имя и отчество* Добавить себя как ученика Дарья Фамилия* Олизар Мобильный телеф…" at bounding box center [784, 442] width 927 height 582
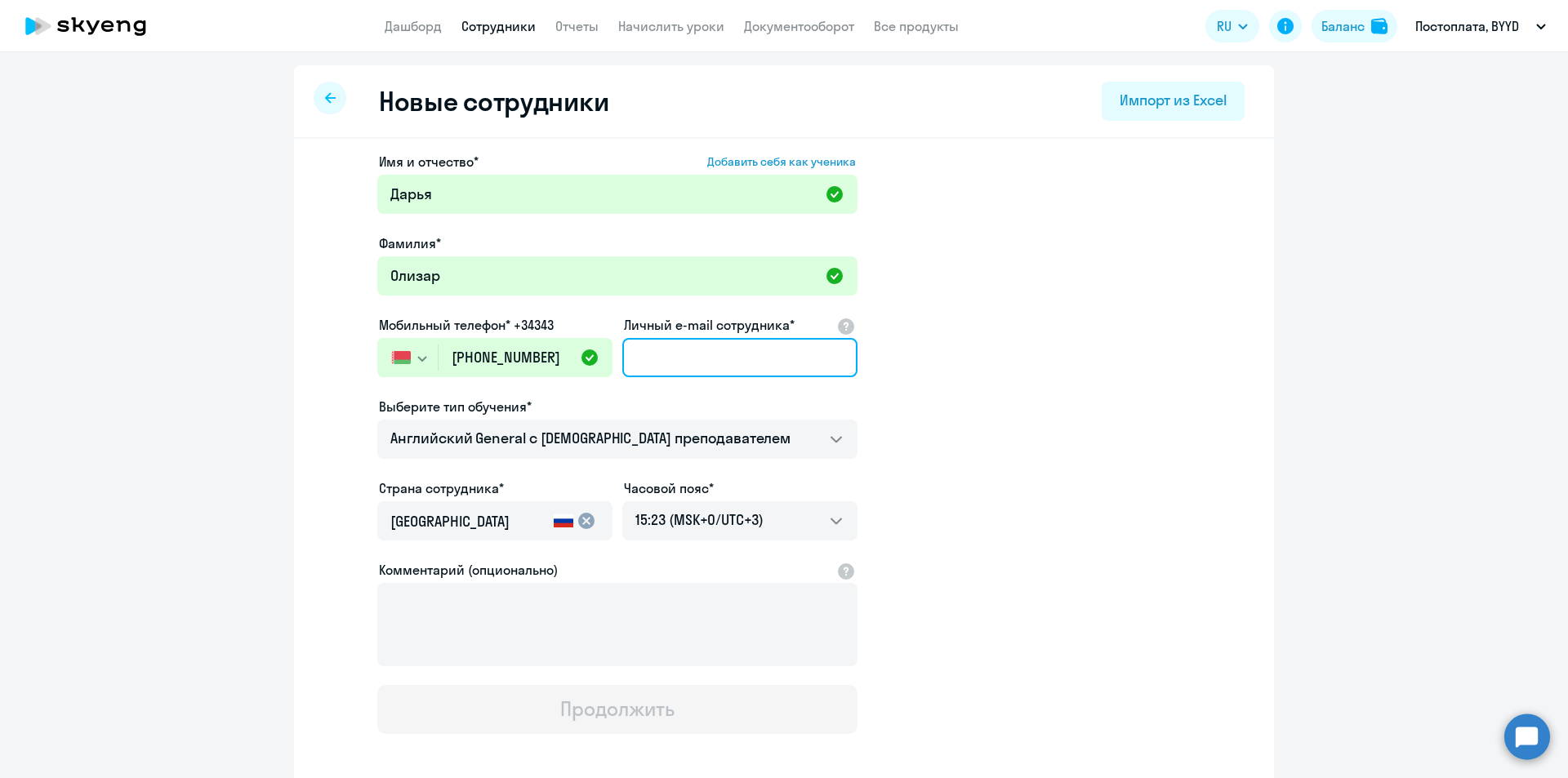
click at [692, 348] on input "Личный e-mail сотрудника*" at bounding box center [740, 357] width 235 height 39
paste input "d.olizar@byyd.me"
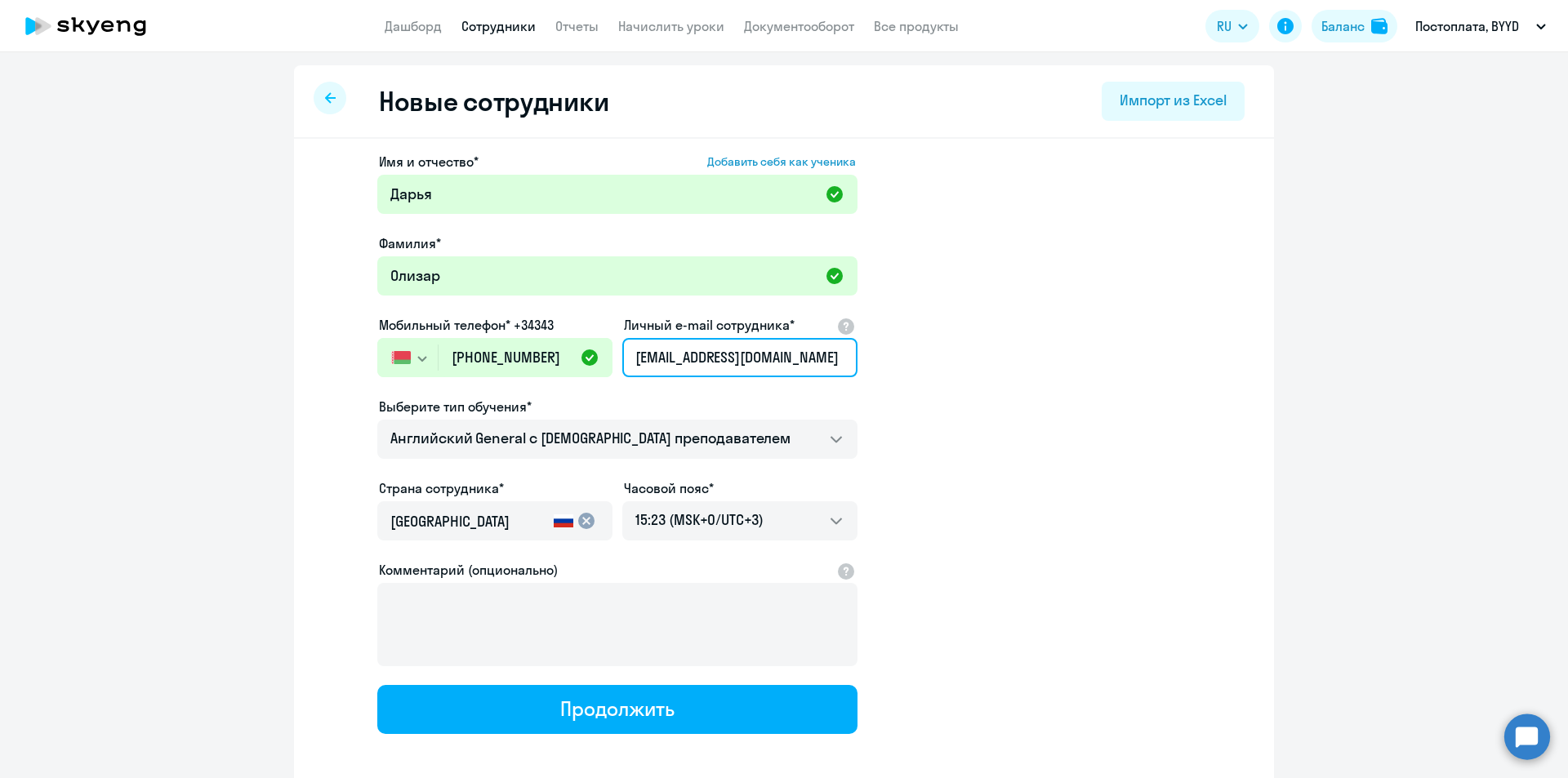
type input "d.olizar@byyd.me"
click at [581, 519] on mat-icon "cancel" at bounding box center [586, 520] width 19 height 19
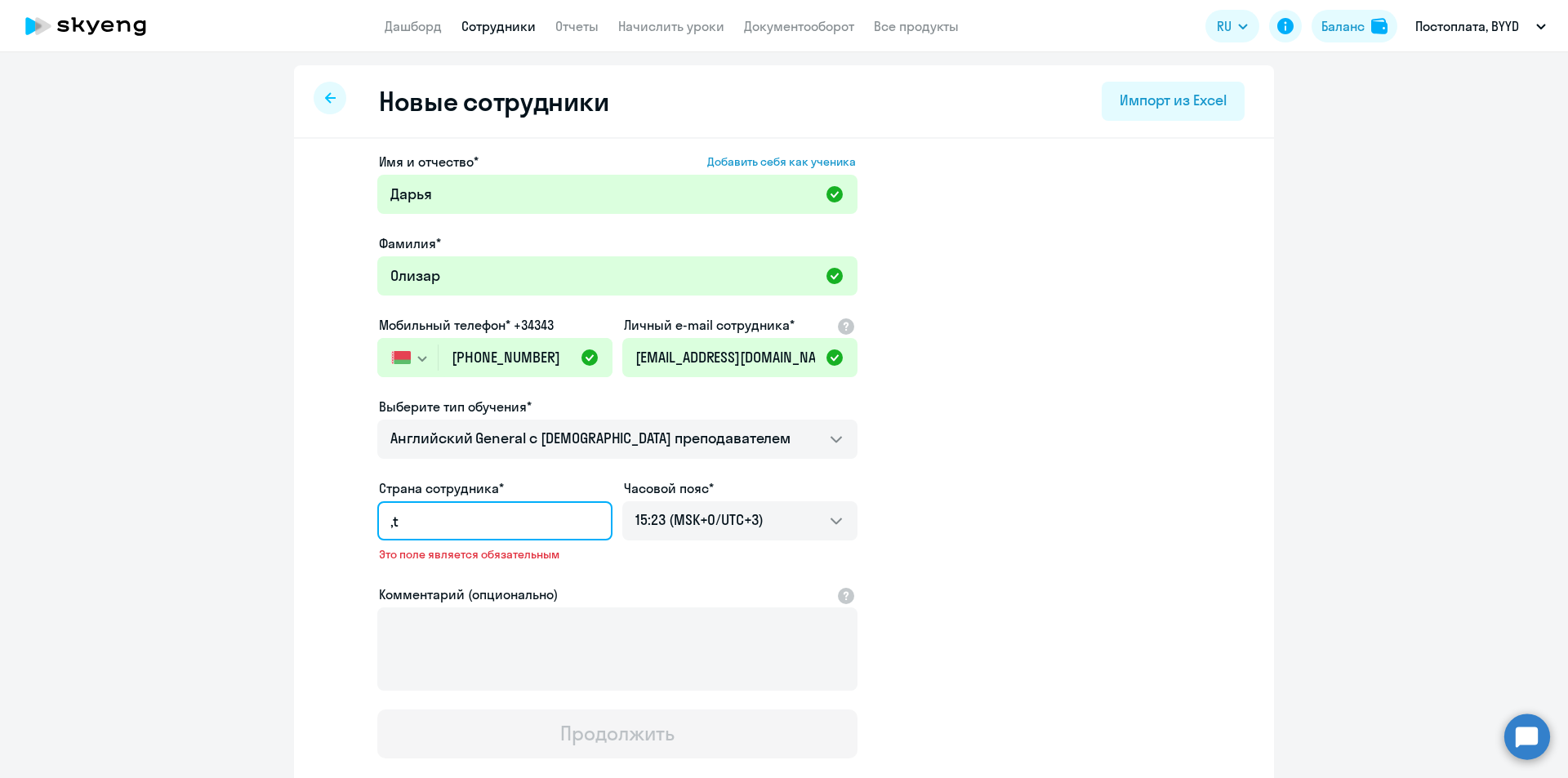
type input ","
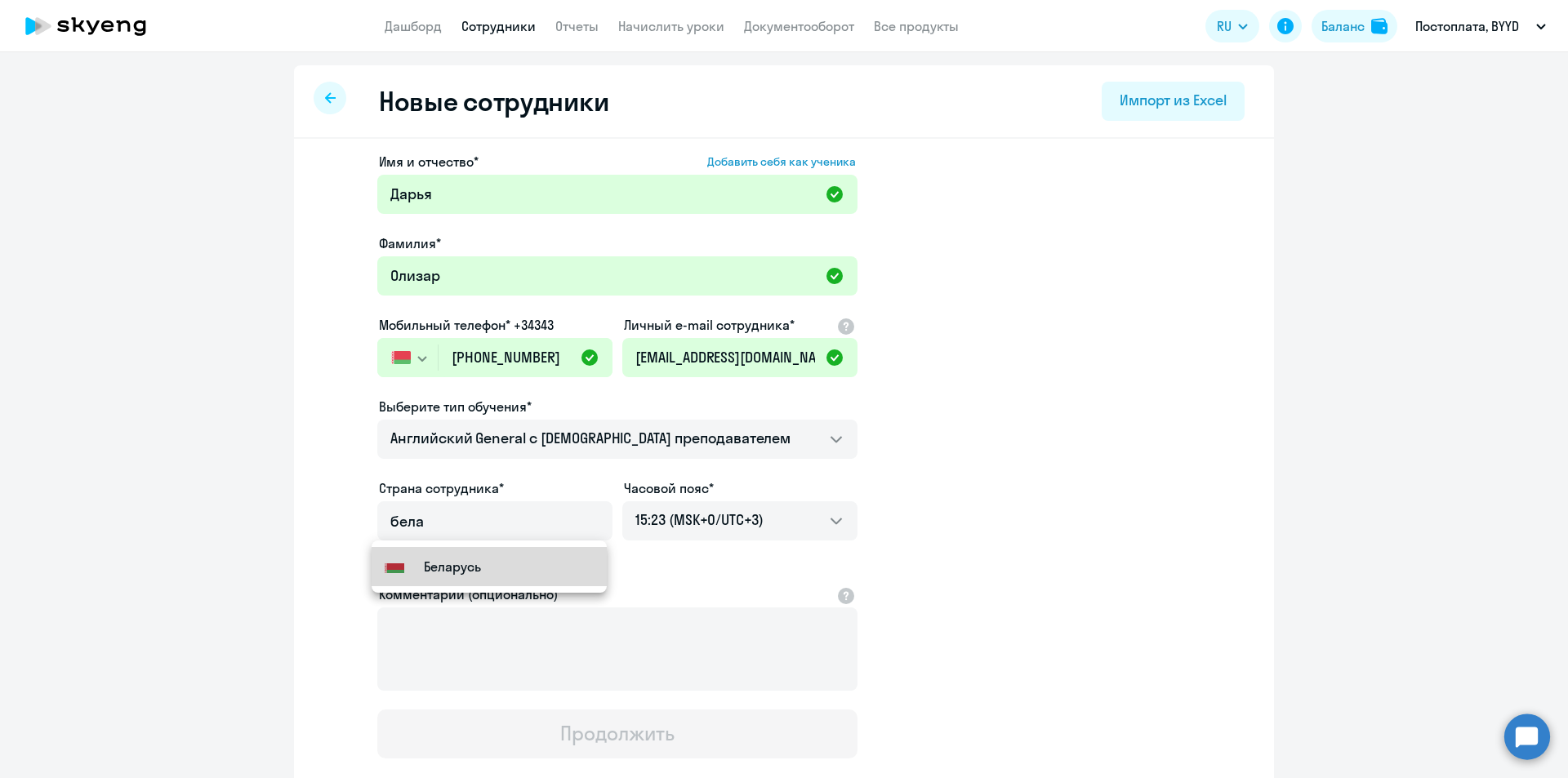
click at [521, 568] on mat-option "Flag of Belarus Беларусь" at bounding box center [489, 566] width 235 height 39
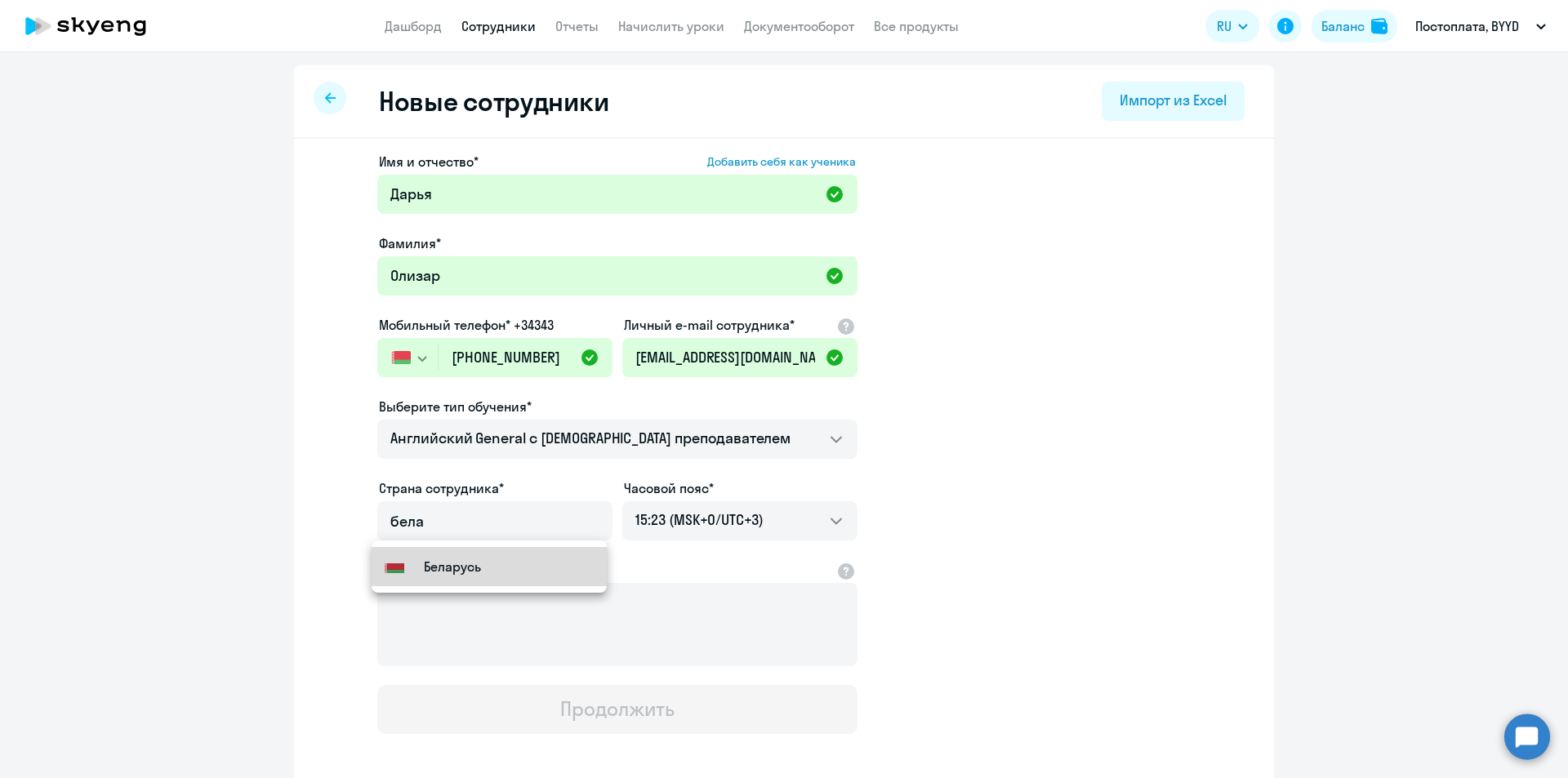
type input "Беларусь"
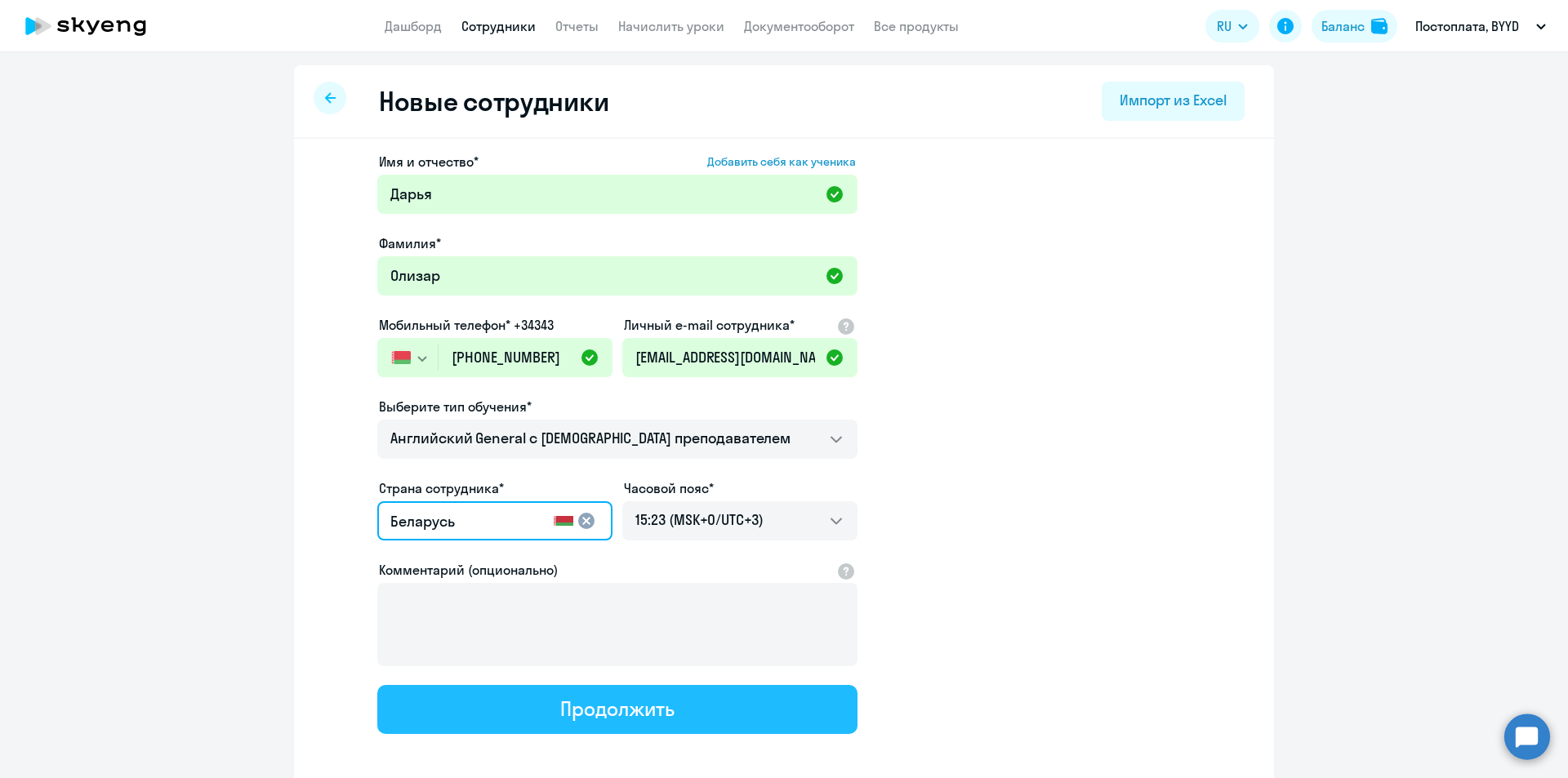
click at [585, 706] on div "Продолжить" at bounding box center [617, 708] width 114 height 26
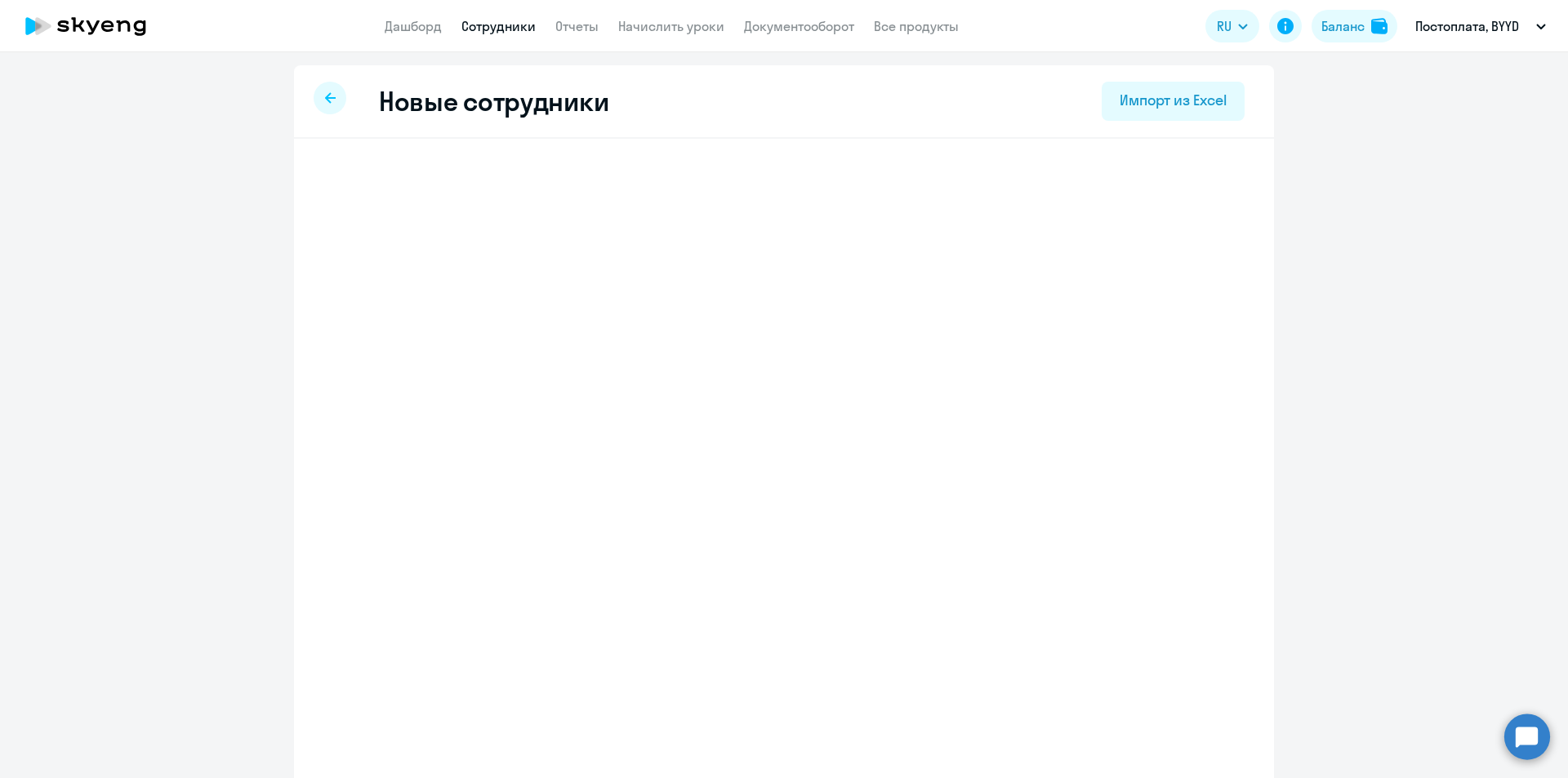
select select "english_adult_not_native_speaker"
select select "3"
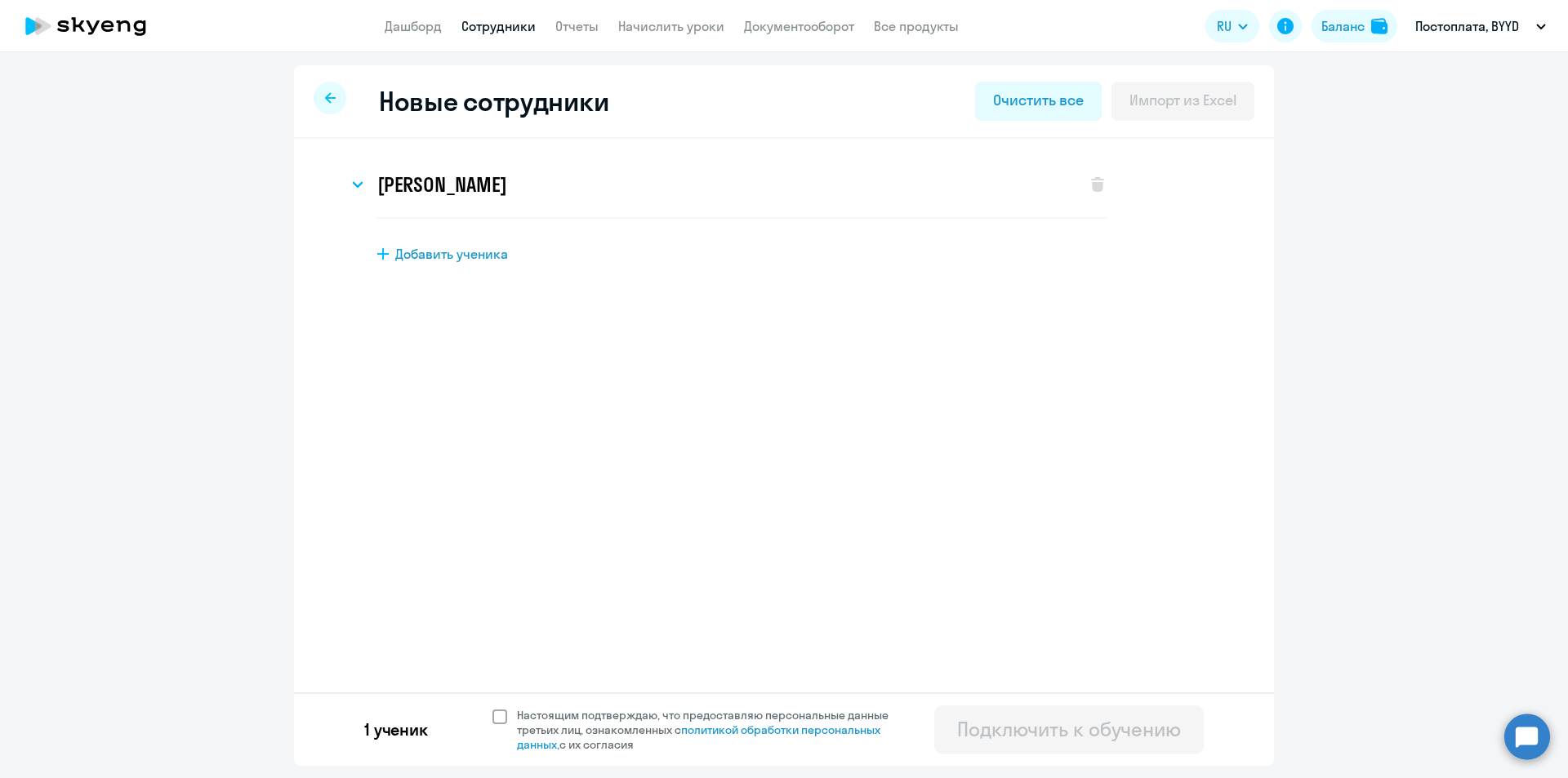
click at [507, 716] on span "Настоящим подтверждаю, что предоставляю персональные данные третьих лиц, ознако…" at bounding box center [707, 730] width 401 height 44
click at [493, 708] on input "Настоящим подтверждаю, что предоставляю персональные данные третьих лиц, ознако…" at bounding box center [492, 707] width 1 height 1
checkbox input "true"
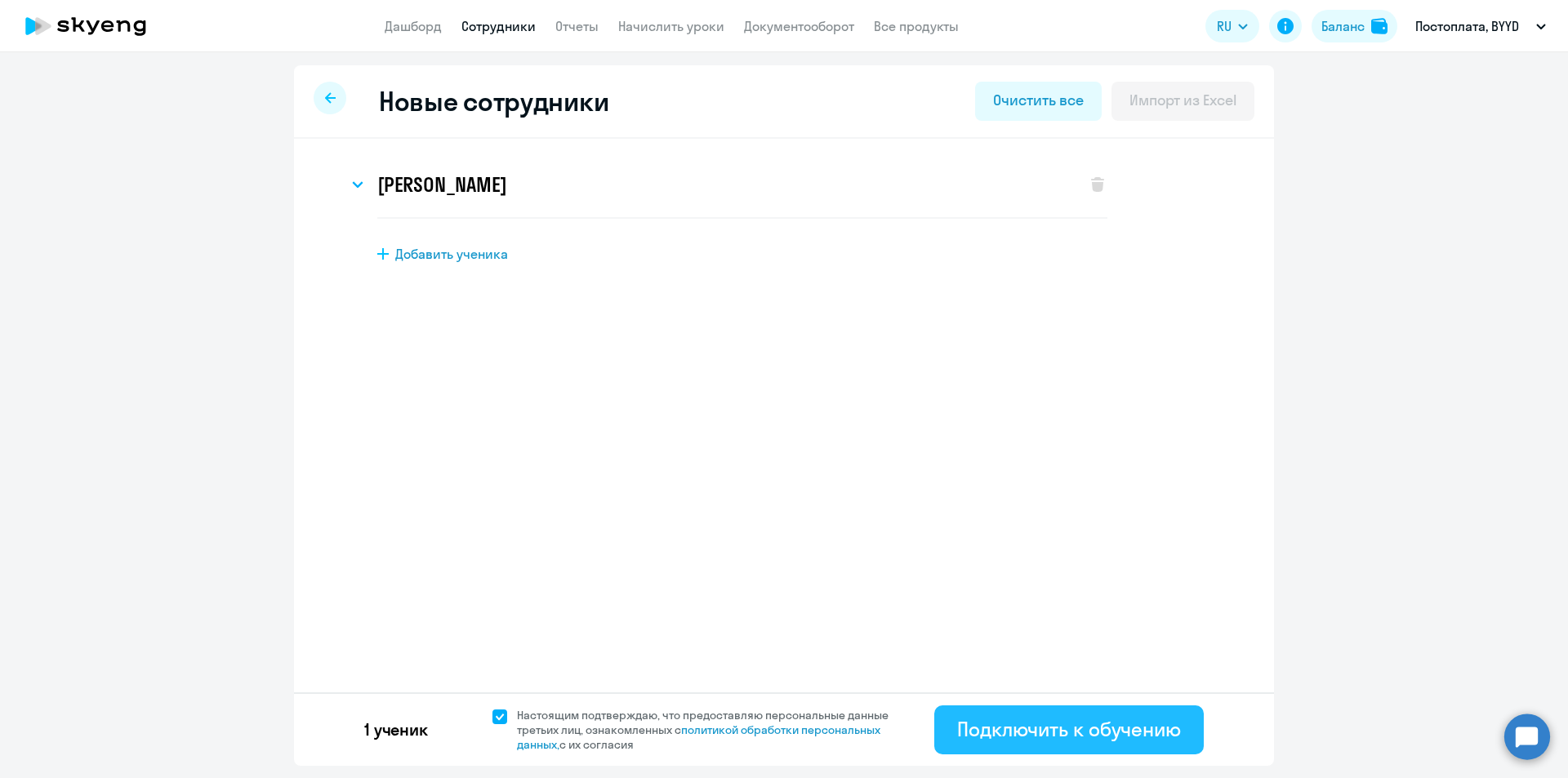
click at [1139, 736] on div "Подключить к обучению" at bounding box center [1069, 728] width 224 height 26
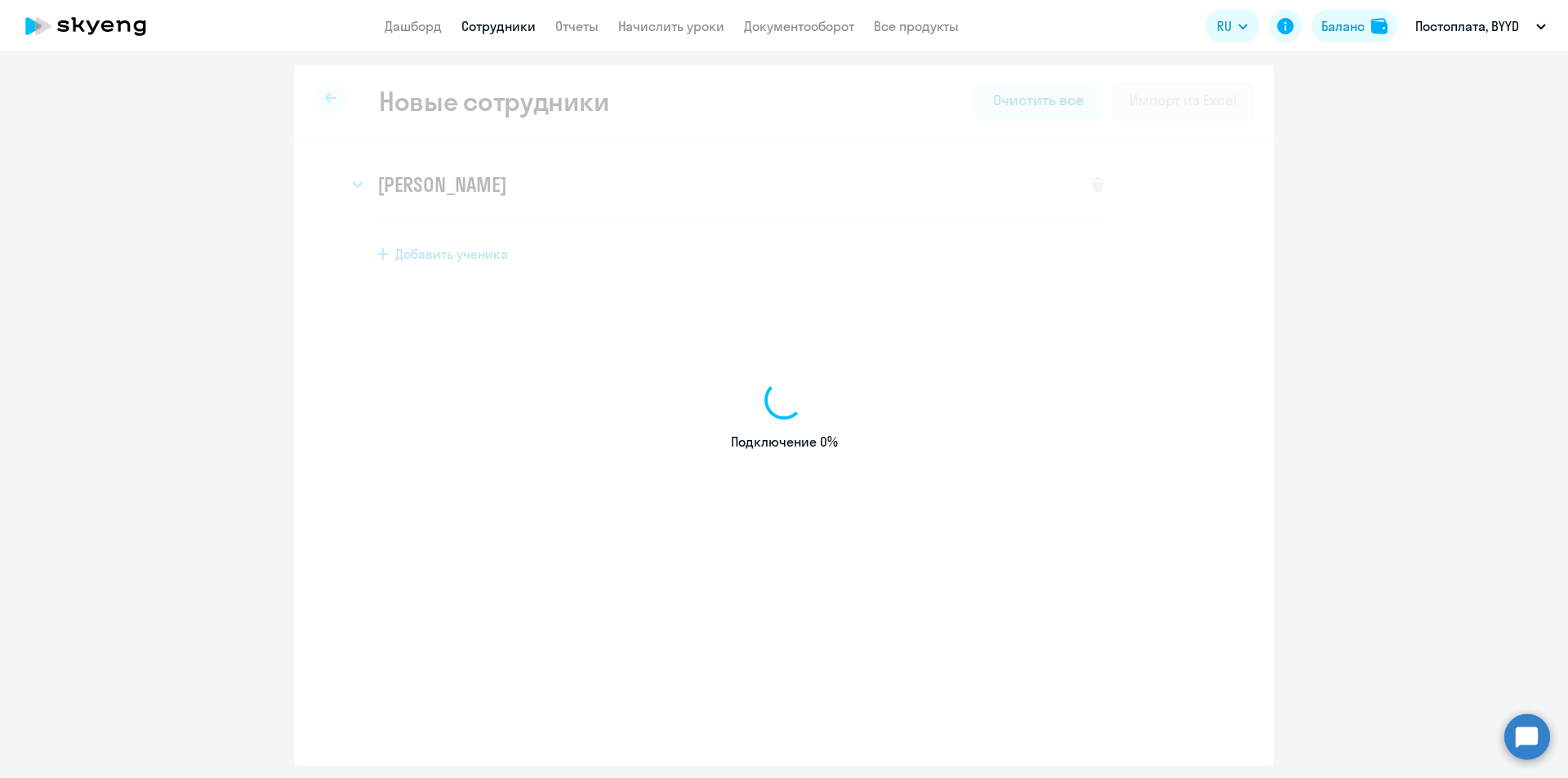
select select "english_adult_not_native_speaker"
select select "3"
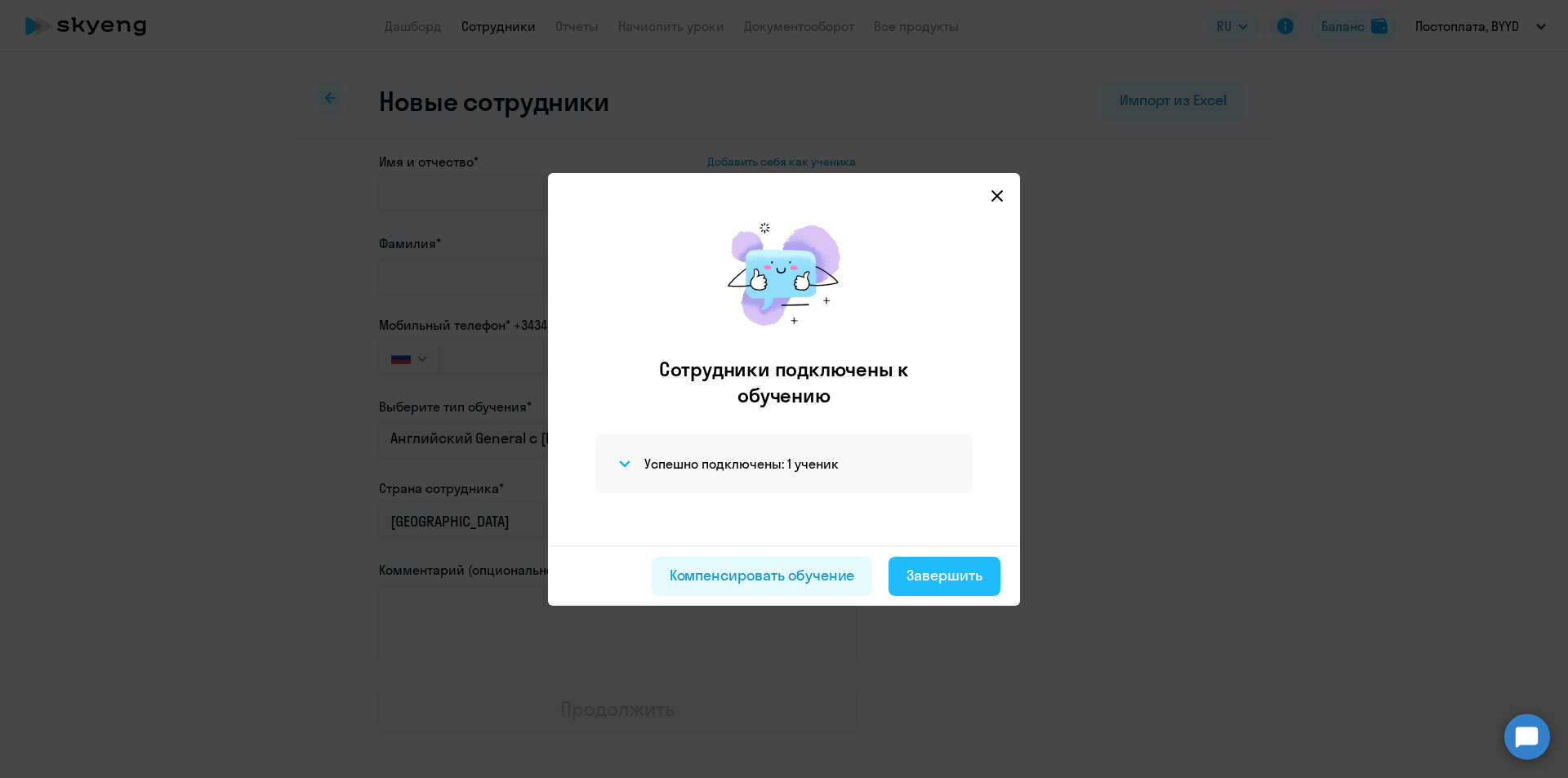
click at [986, 573] on button "Завершить" at bounding box center [945, 576] width 112 height 39
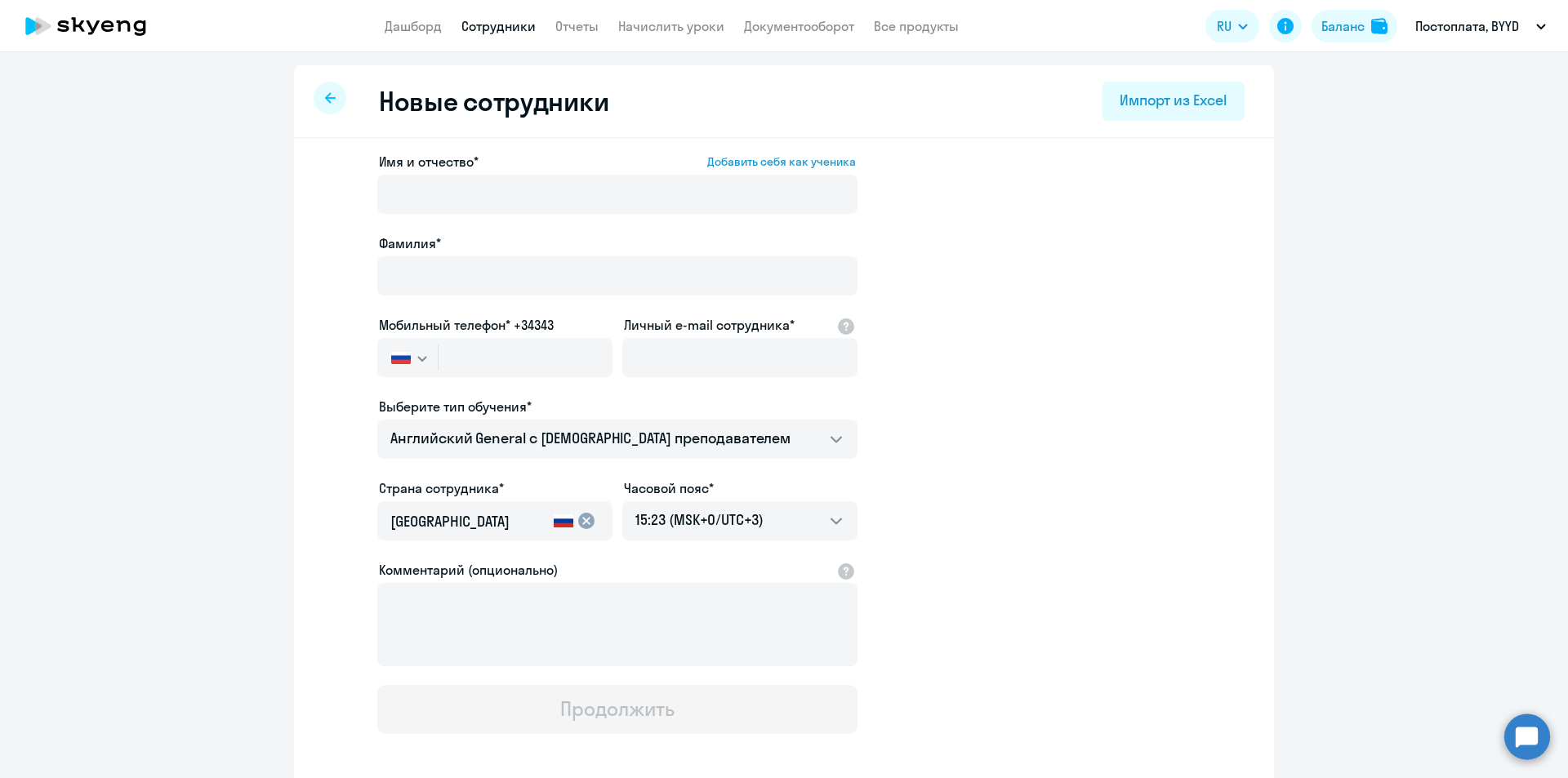
select select "30"
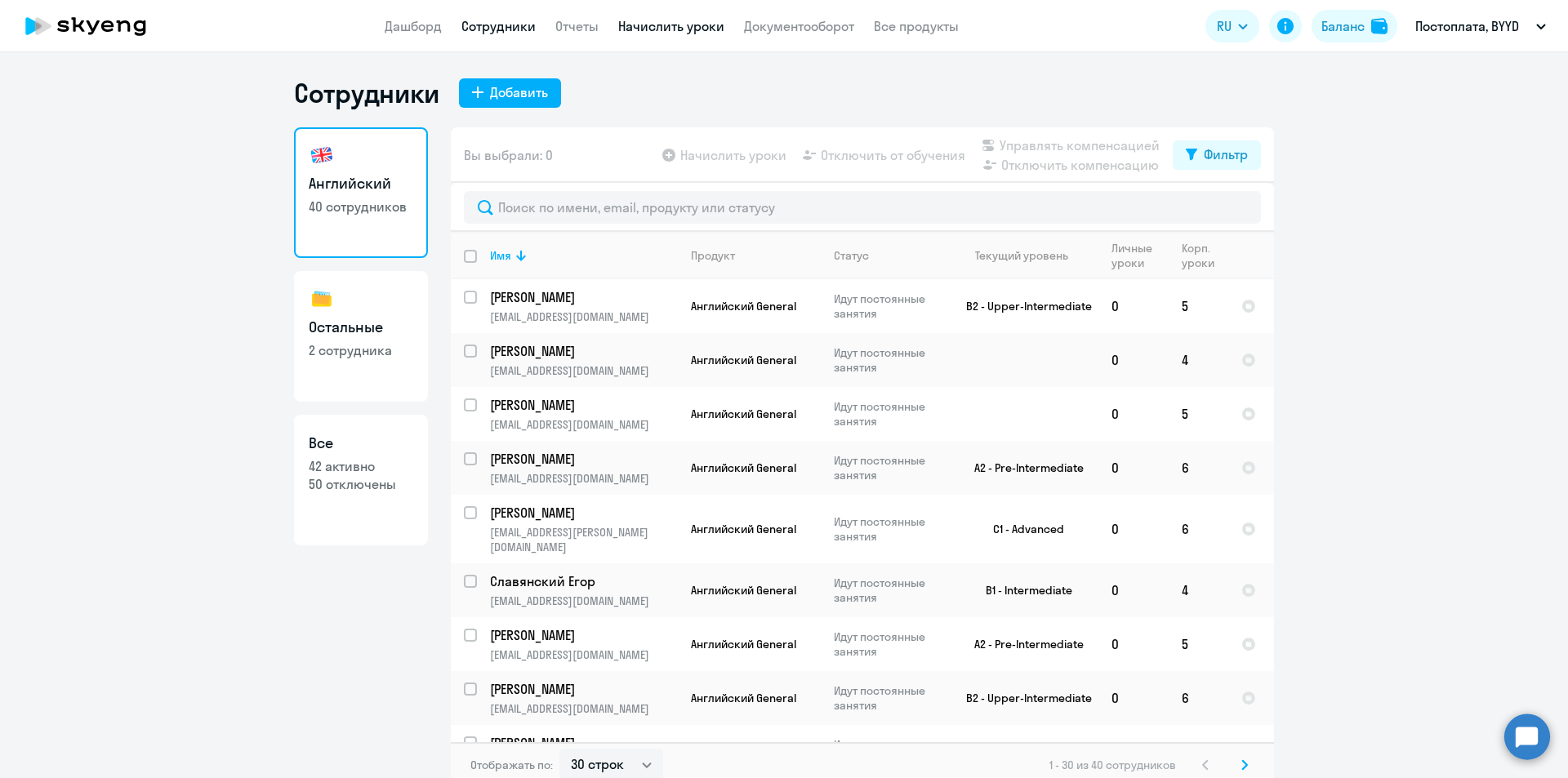
click at [639, 34] on link "Начислить уроки" at bounding box center [671, 26] width 106 height 16
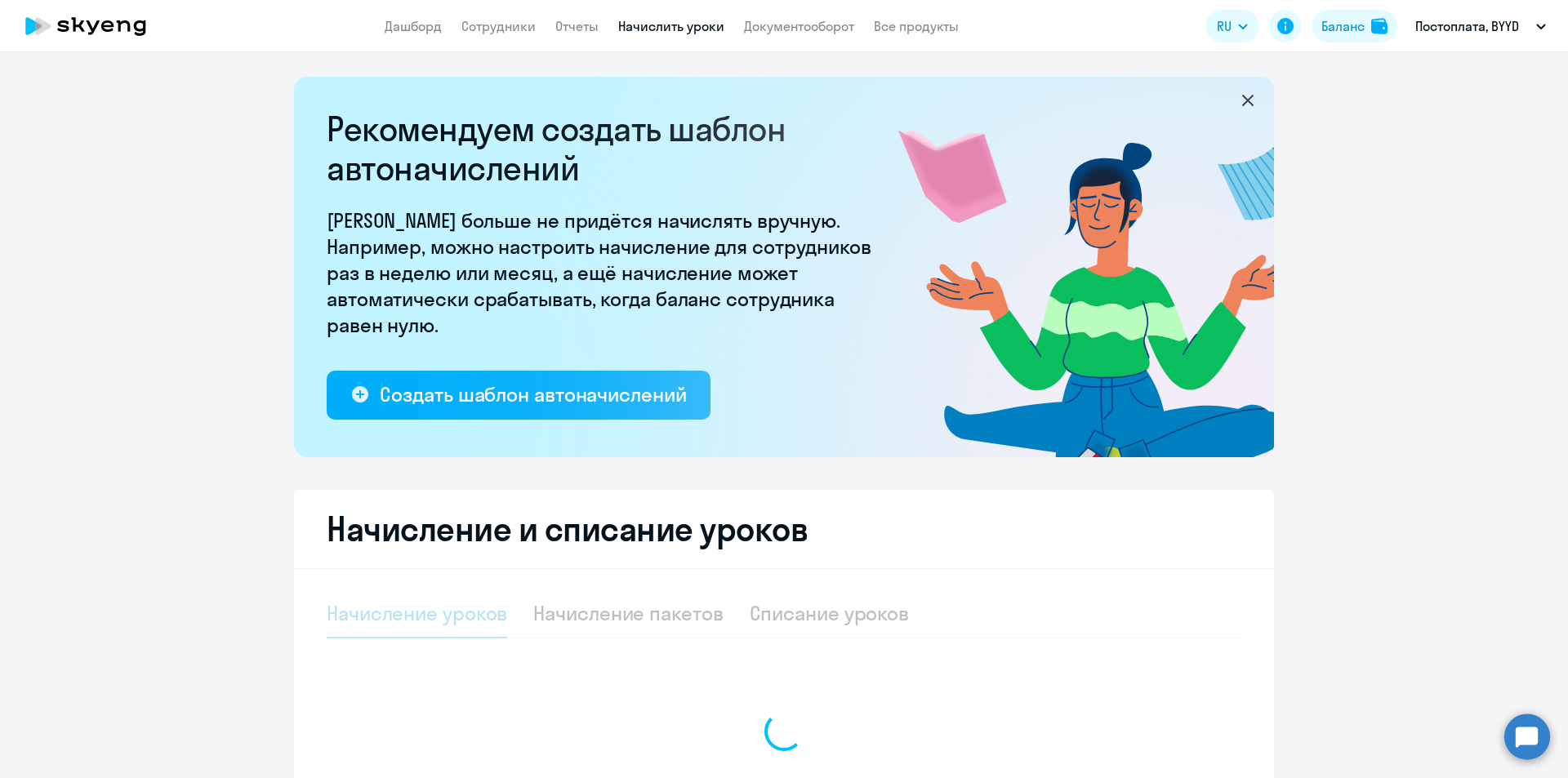
select select "10"
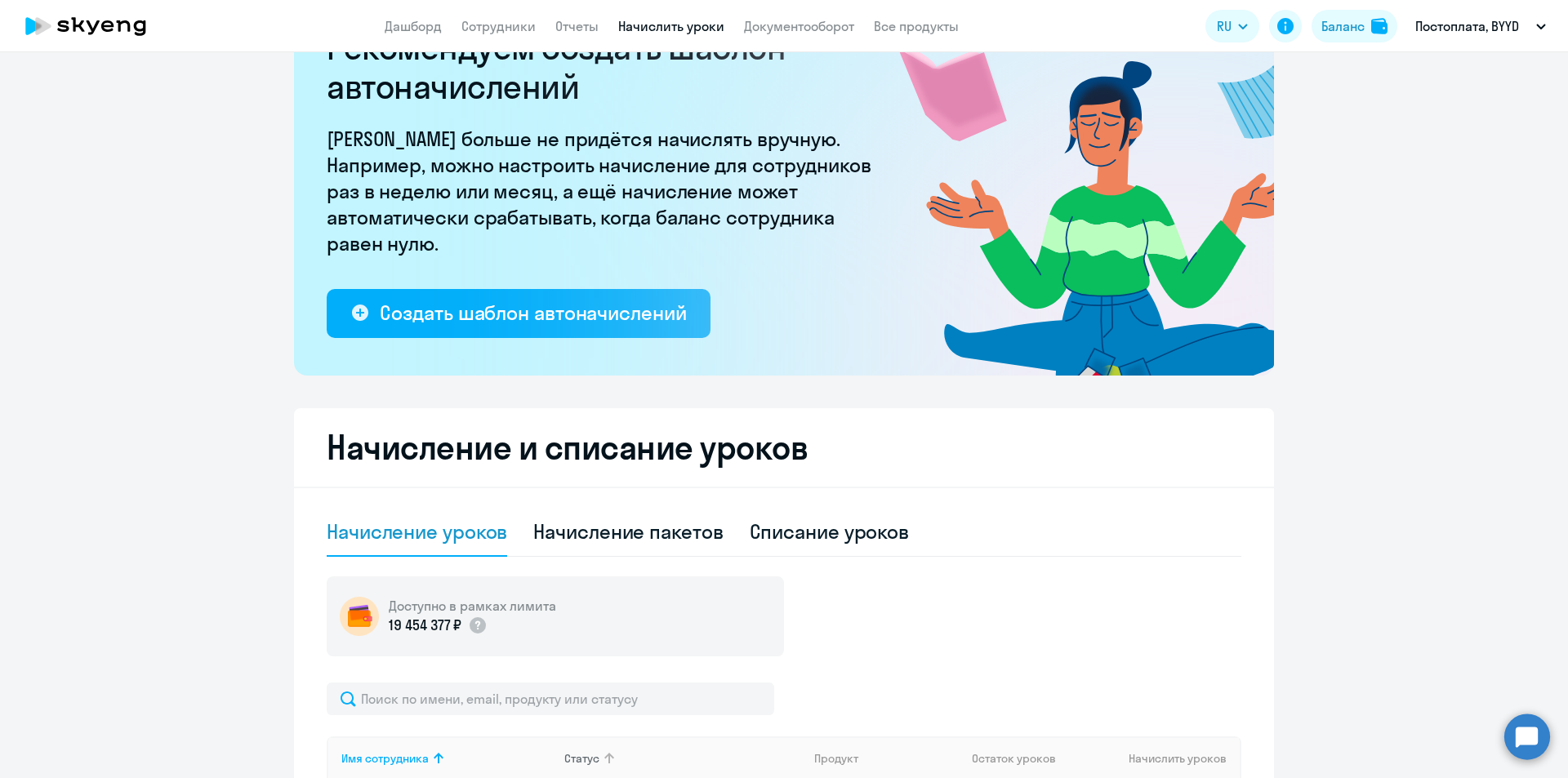
scroll to position [327, 0]
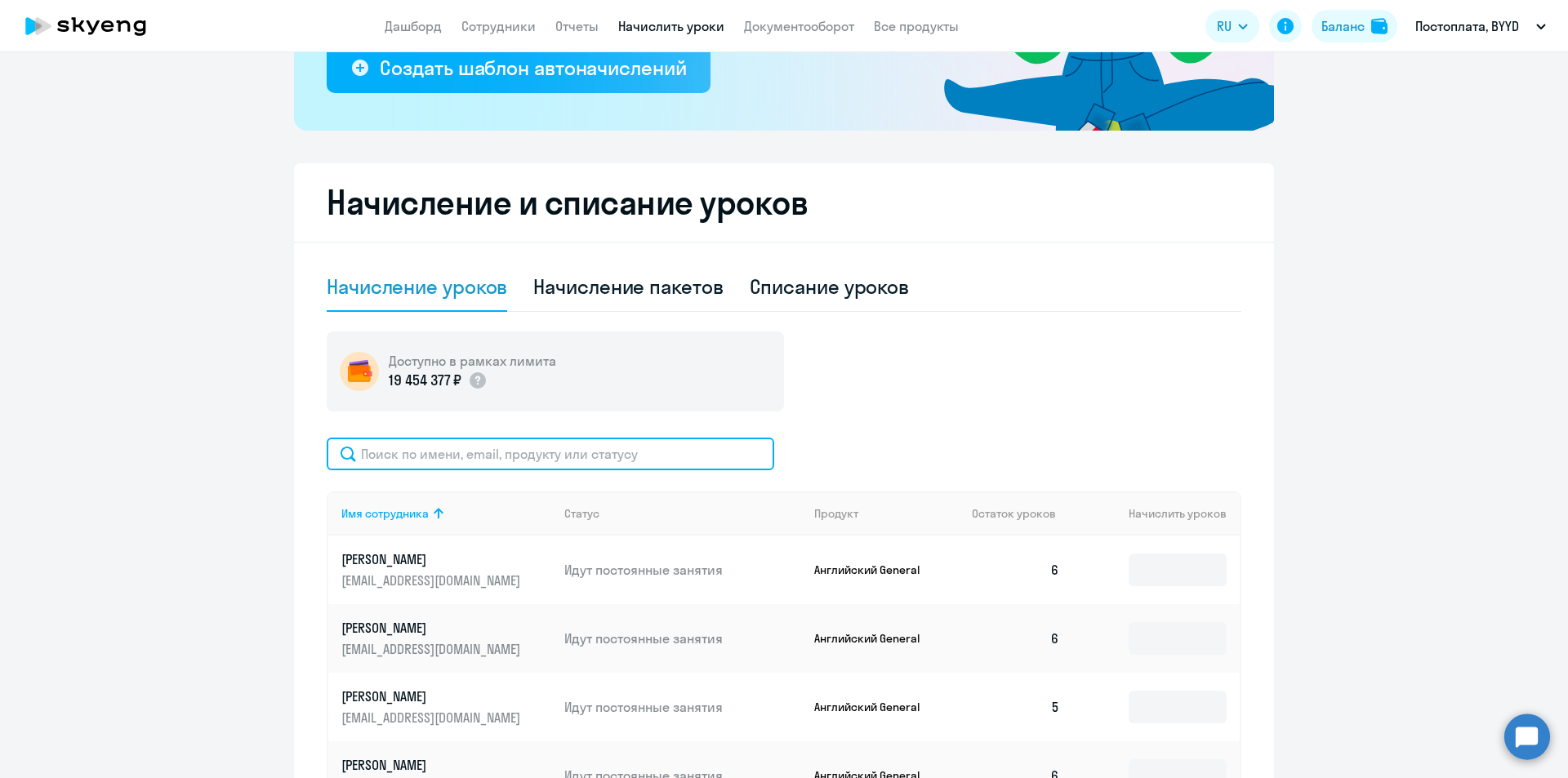
drag, startPoint x: 511, startPoint y: 462, endPoint x: 519, endPoint y: 454, distance: 11.3
click at [511, 462] on input "text" at bounding box center [550, 454] width 447 height 33
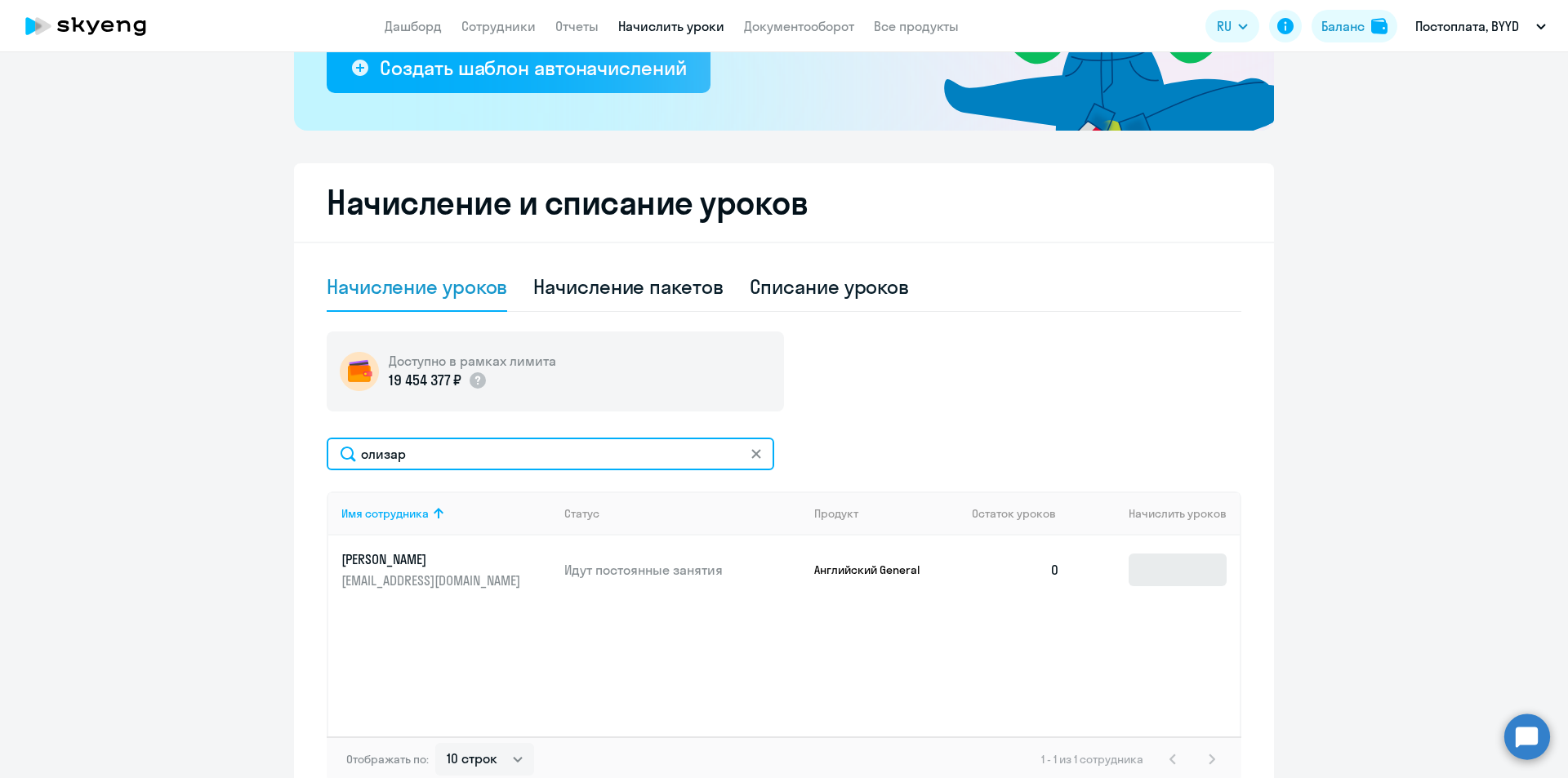
type input "олизар"
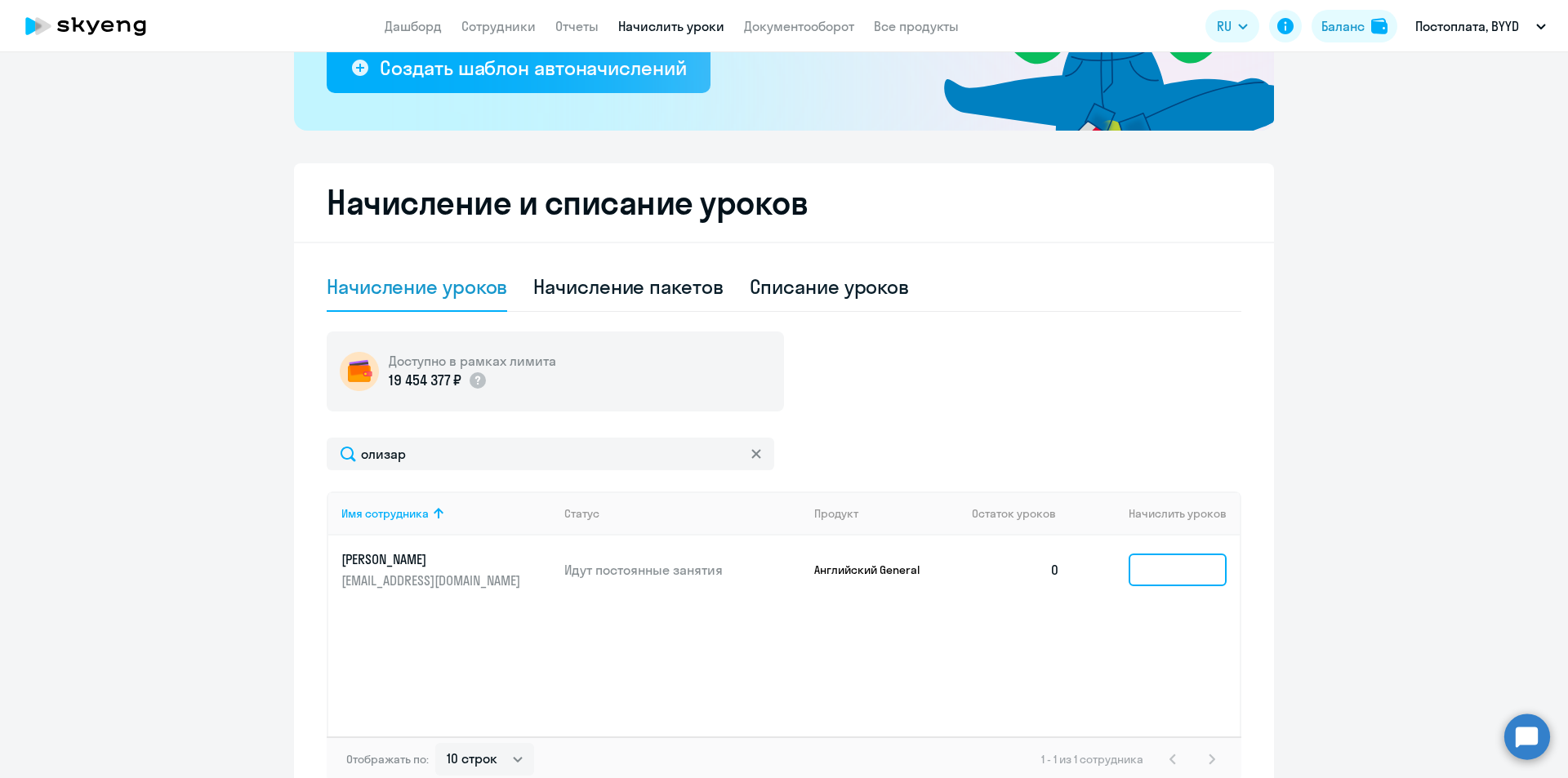
click at [1133, 567] on input at bounding box center [1177, 570] width 98 height 33
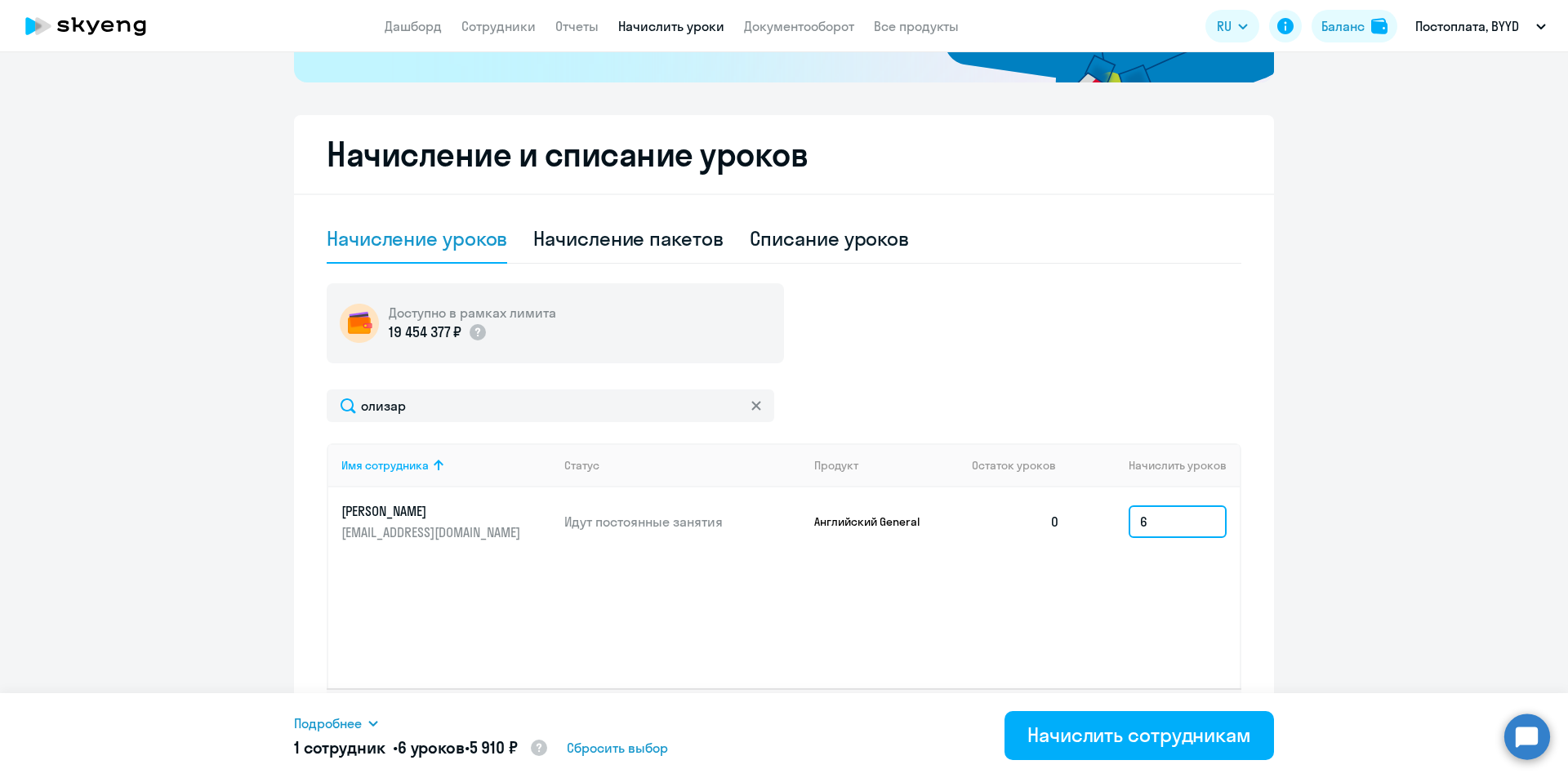
scroll to position [422, 0]
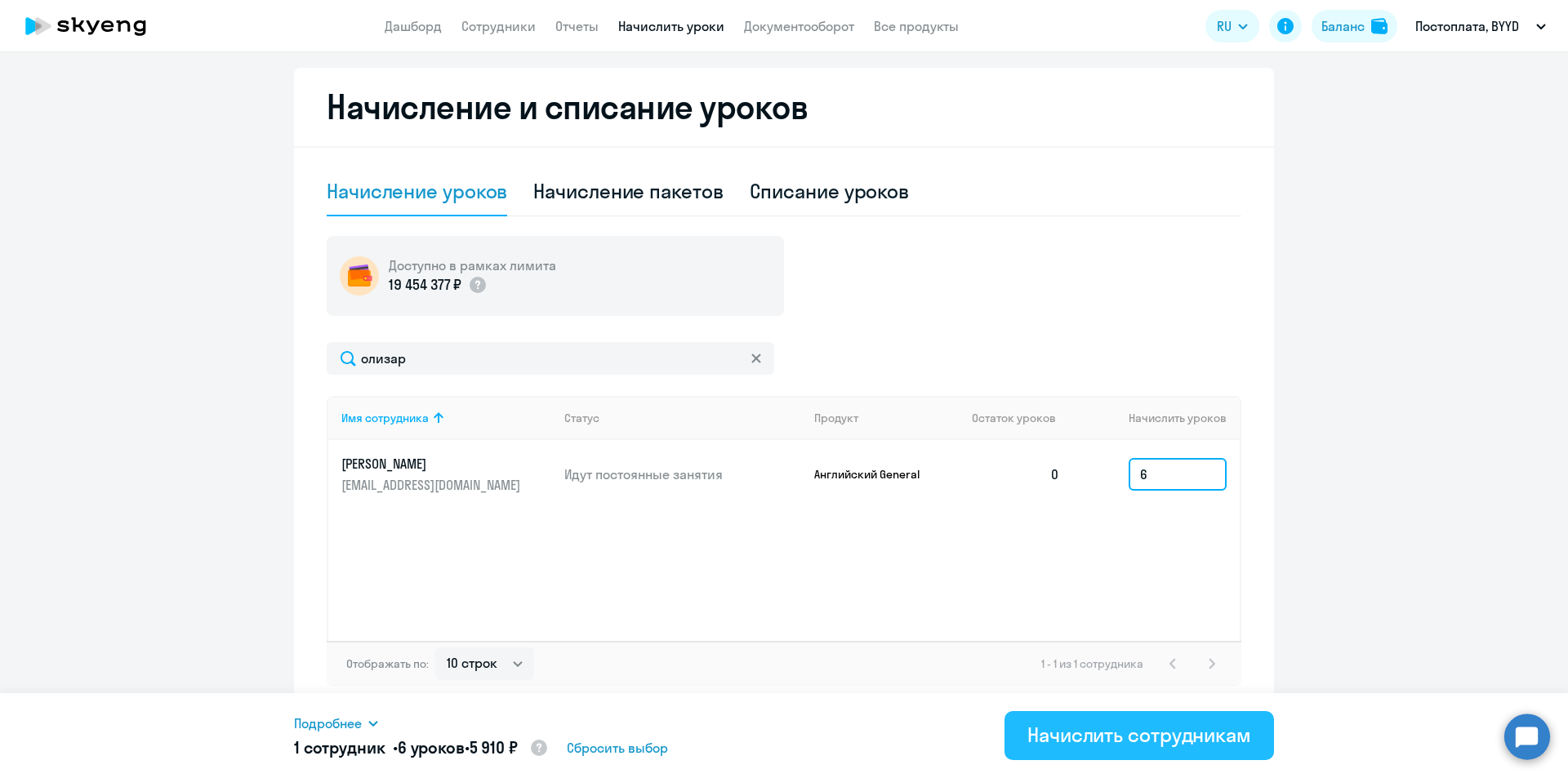
type input "6"
click at [1123, 738] on div "Начислить сотрудникам" at bounding box center [1139, 734] width 224 height 26
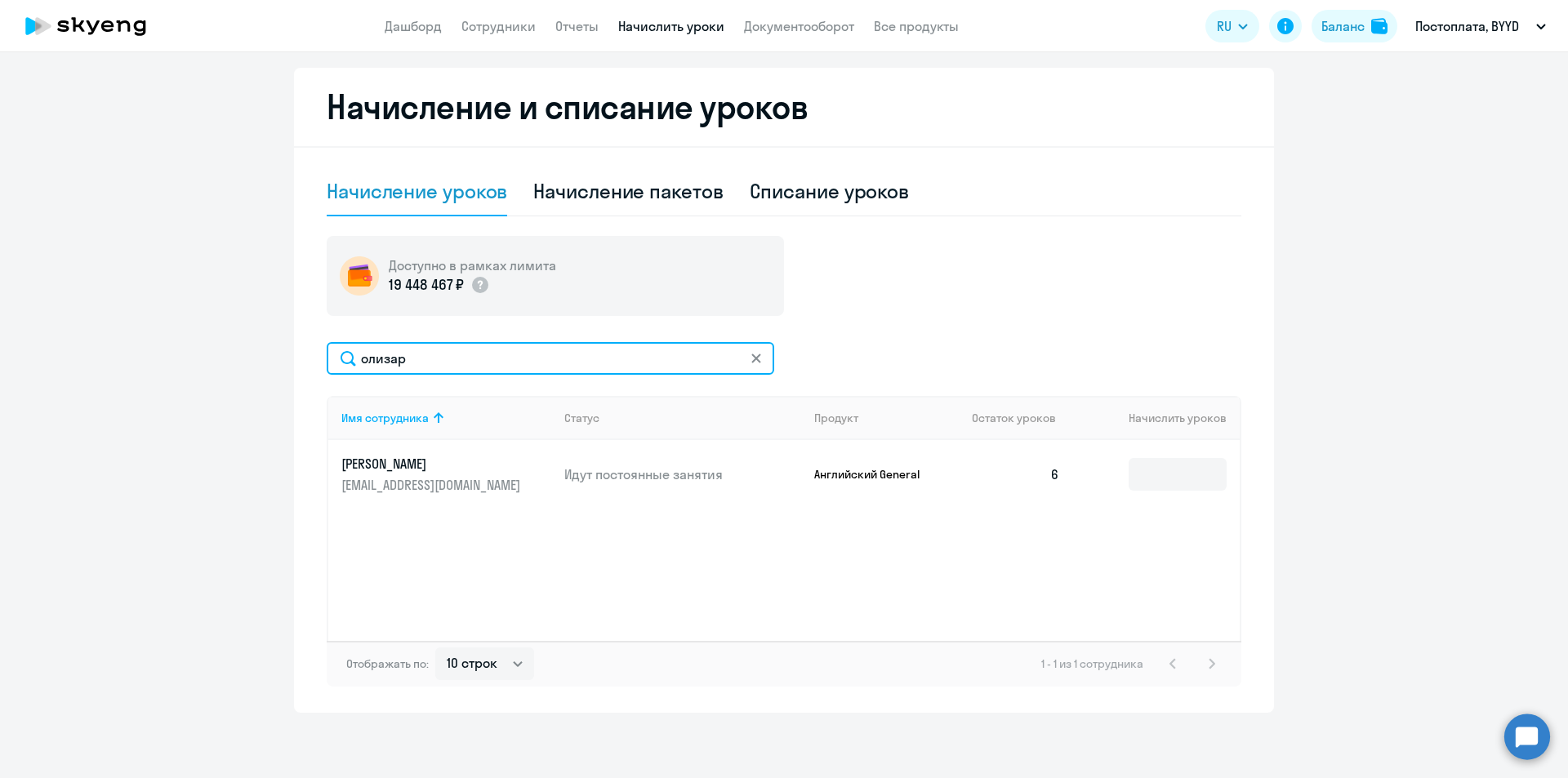
drag, startPoint x: 482, startPoint y: 355, endPoint x: 129, endPoint y: 311, distance: 355.7
click at [129, 320] on ng-component "Рекомендуем создать шаблон автоначислений Уроки больше не придётся начислять вр…" at bounding box center [784, 184] width 1568 height 1058
type input "бориси"
click at [1135, 481] on input at bounding box center [1177, 474] width 98 height 33
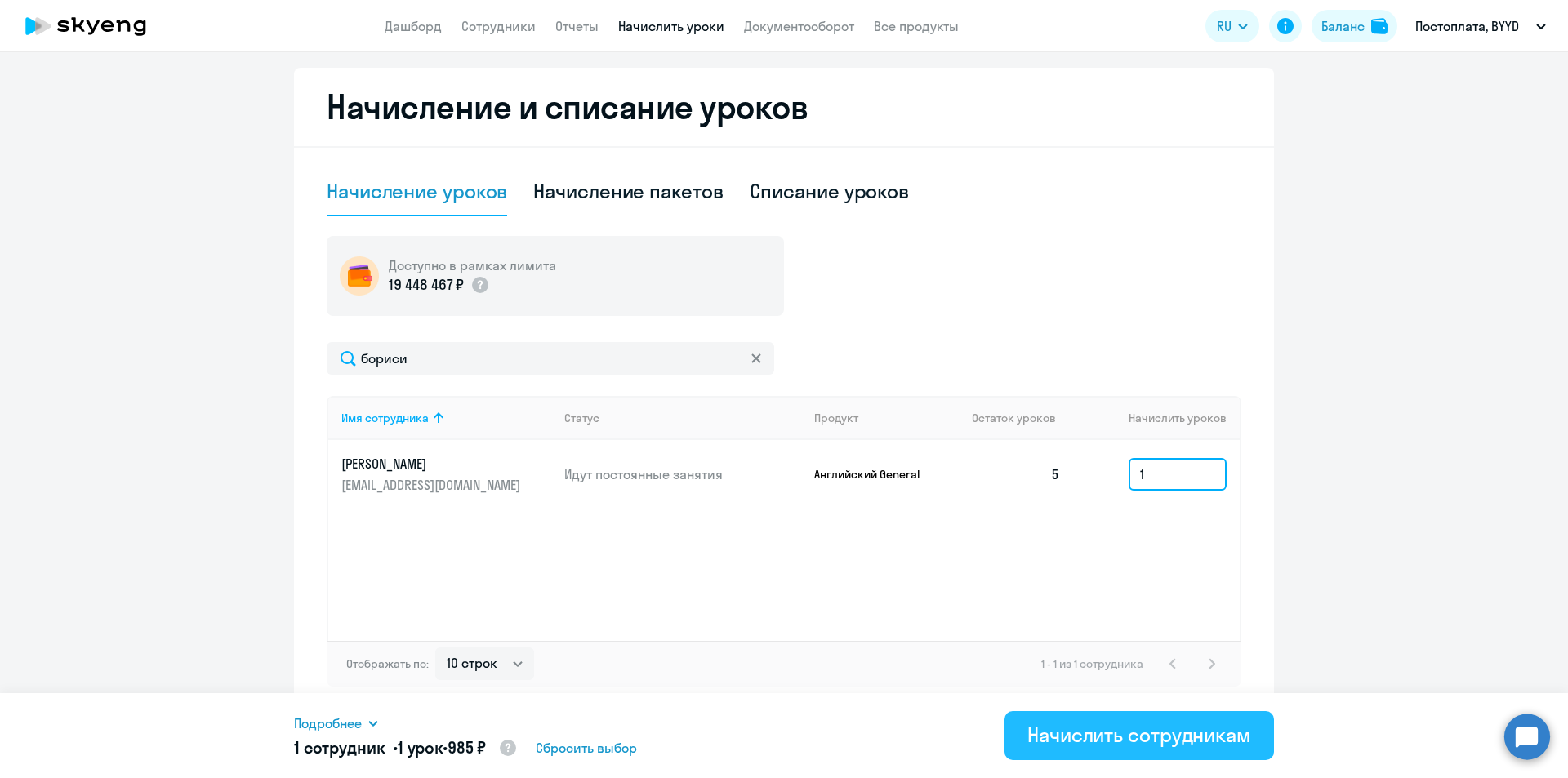
type input "1"
click at [1120, 756] on button "Начислить сотрудникам" at bounding box center [1139, 735] width 269 height 49
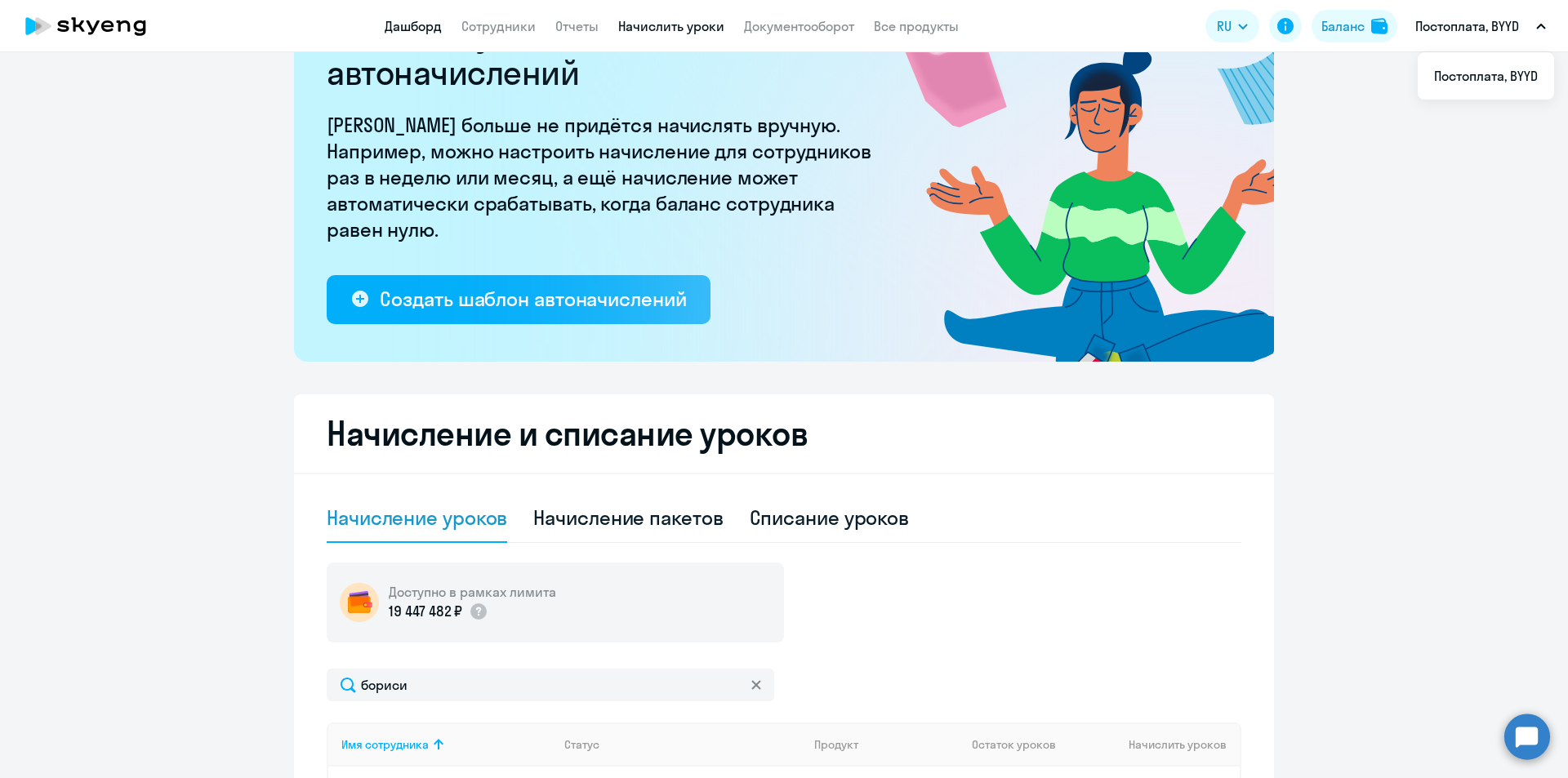
click at [415, 22] on link "Дашборд" at bounding box center [413, 26] width 57 height 16
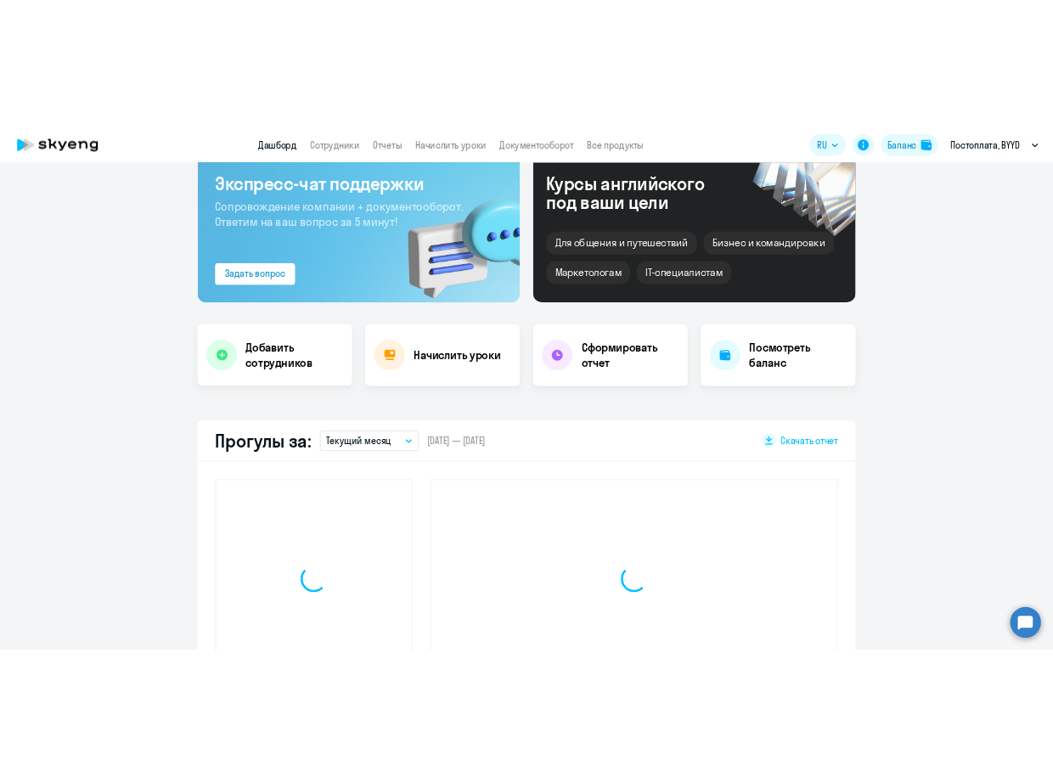
scroll to position [218, 0]
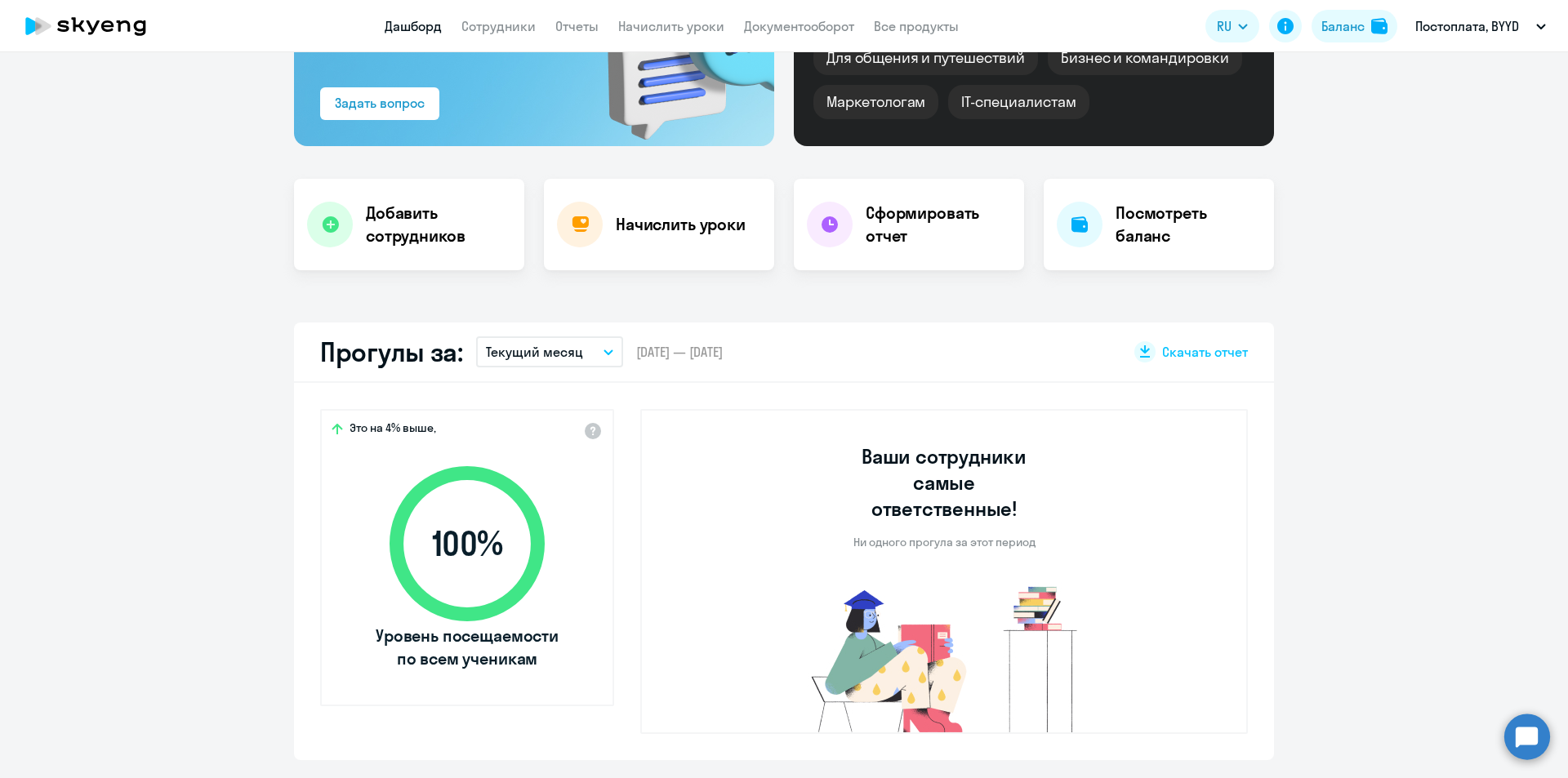
select select "30"
